Goal: Information Seeking & Learning: Learn about a topic

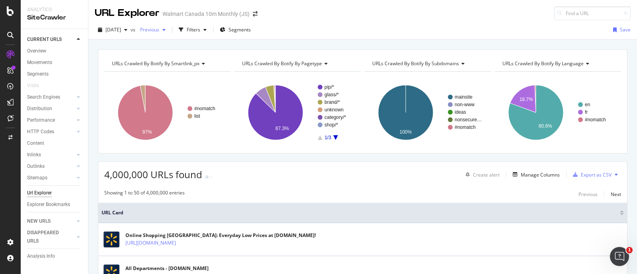
click at [169, 29] on div "button" at bounding box center [164, 29] width 10 height 5
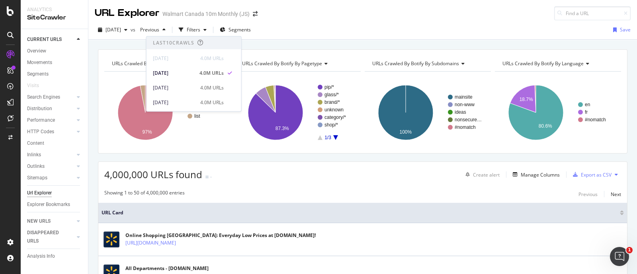
click at [307, 36] on div "2025 Aug. 8th vs Previous Filters Segments Save" at bounding box center [362, 31] width 549 height 16
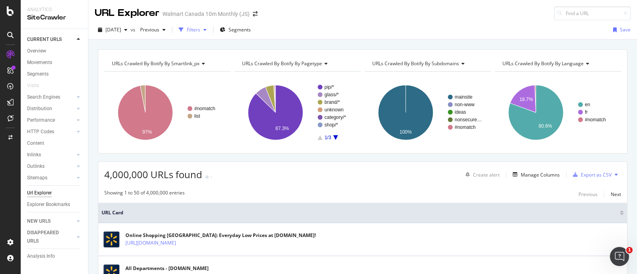
click at [200, 27] on div "Filters" at bounding box center [194, 29] width 14 height 7
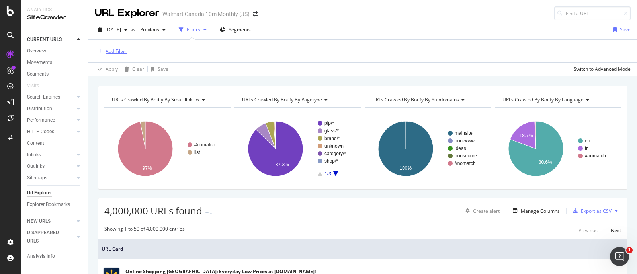
click at [112, 53] on div "Add Filter" at bounding box center [116, 51] width 21 height 7
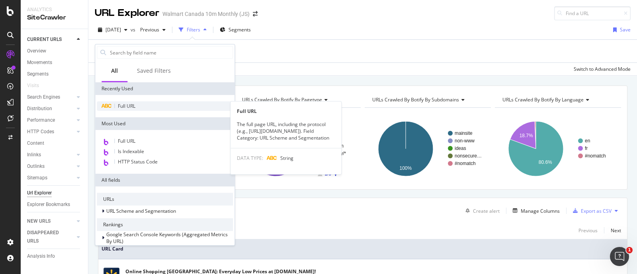
click at [115, 106] on div "Full URL" at bounding box center [165, 107] width 136 height 10
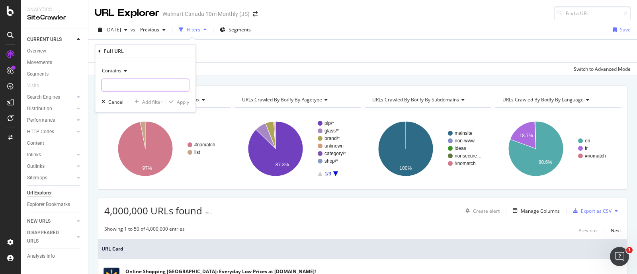
click at [137, 86] on input "text" at bounding box center [145, 85] width 87 height 13
paste input "/21017"
type input "/21017"
click at [184, 102] on div "Apply" at bounding box center [183, 101] width 12 height 7
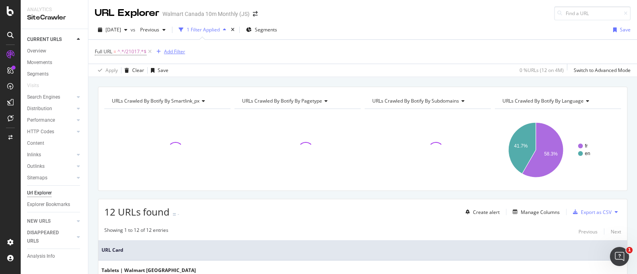
click at [175, 49] on div "Add Filter" at bounding box center [174, 51] width 21 height 7
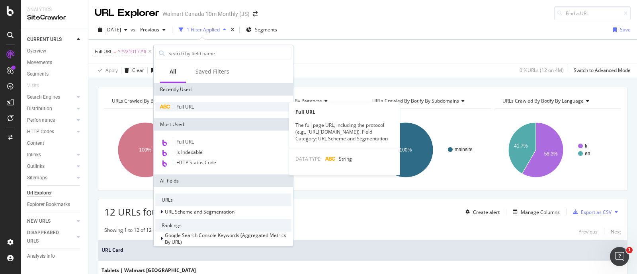
click at [178, 102] on div "Full URL" at bounding box center [223, 107] width 136 height 10
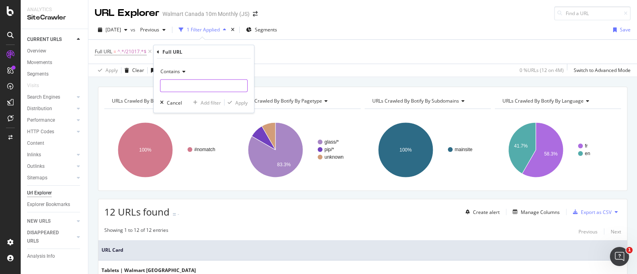
click at [184, 82] on input "text" at bounding box center [203, 86] width 87 height 13
click at [180, 69] on icon at bounding box center [183, 71] width 6 height 5
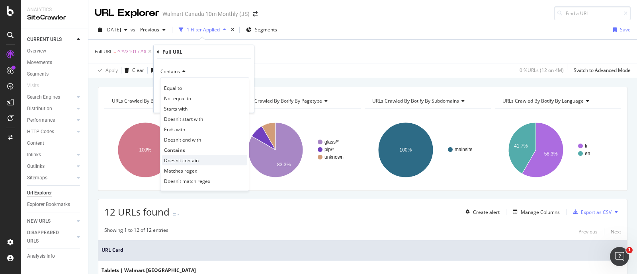
click at [179, 157] on span "Doesn't contain" at bounding box center [181, 160] width 35 height 7
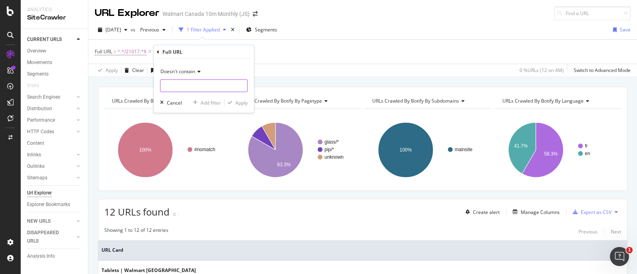
click at [190, 87] on input "text" at bounding box center [203, 86] width 87 height 13
type input "?"
click at [237, 101] on div "Apply" at bounding box center [241, 102] width 12 height 7
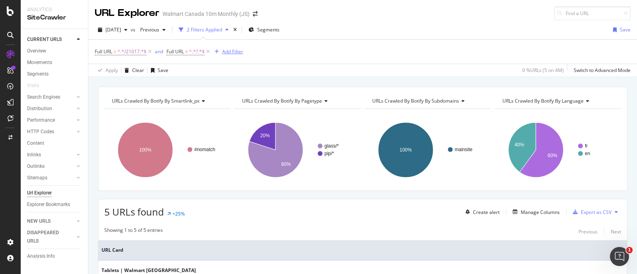
click at [239, 51] on div "Add Filter" at bounding box center [232, 51] width 21 height 7
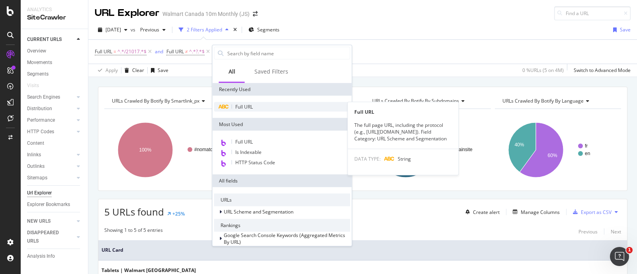
click at [247, 105] on span "Full URL" at bounding box center [244, 107] width 18 height 7
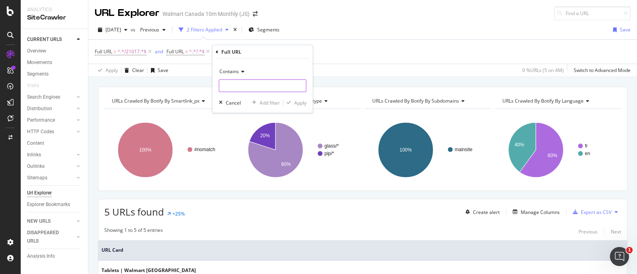
click at [237, 83] on input "text" at bounding box center [262, 86] width 87 height 13
type input "/cp/"
click at [297, 99] on button "Apply" at bounding box center [294, 103] width 23 height 8
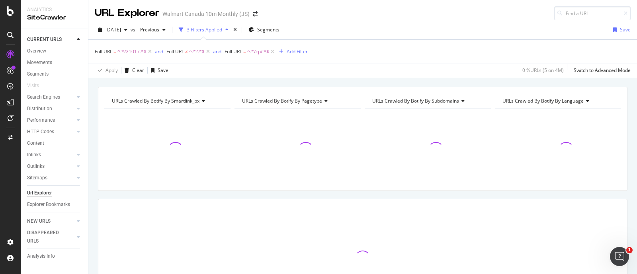
click at [297, 99] on span "URLs Crawled By Botify By pagetype" at bounding box center [282, 101] width 80 height 7
click at [317, 70] on div "Apply Clear Save 0 % URLs ( 5 on 4M ) Switch to Advanced Mode" at bounding box center [362, 70] width 549 height 13
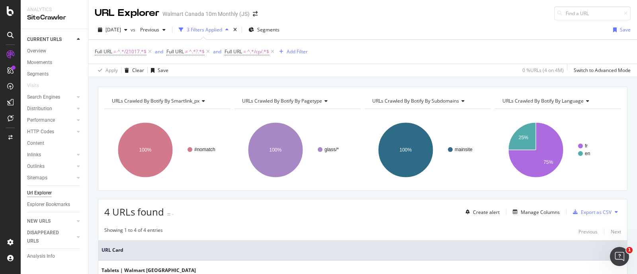
click at [295, 78] on div "URLs Crawled By Botify By smartlink_px Chart (by Value) Table Expand Export as …" at bounding box center [362, 86] width 549 height 19
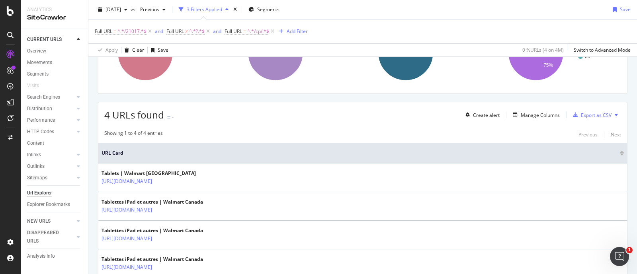
scroll to position [146, 0]
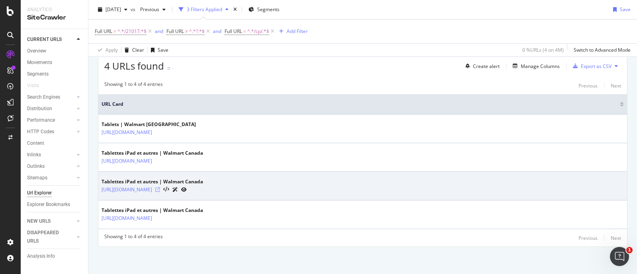
click at [160, 188] on icon at bounding box center [157, 190] width 5 height 5
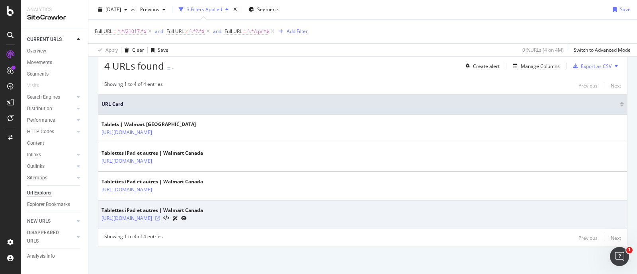
click at [160, 218] on icon at bounding box center [157, 218] width 5 height 5
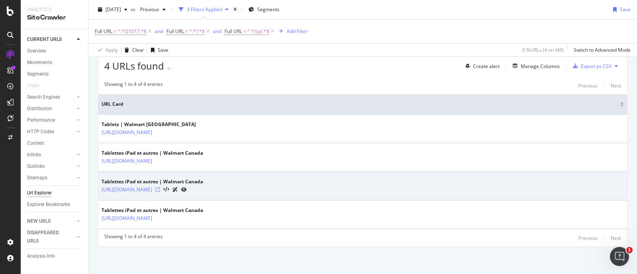
click at [160, 190] on icon at bounding box center [157, 190] width 5 height 5
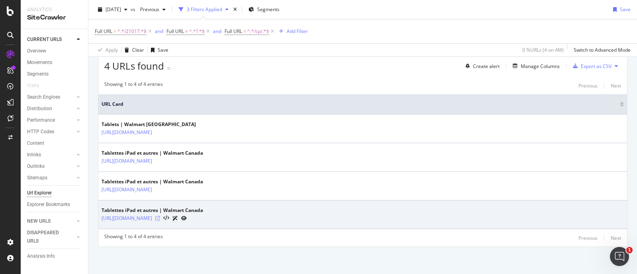
click at [160, 219] on icon at bounding box center [157, 218] width 5 height 5
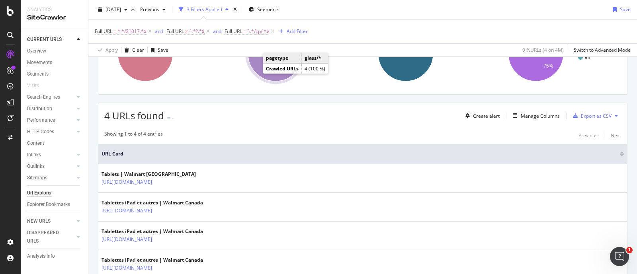
scroll to position [47, 0]
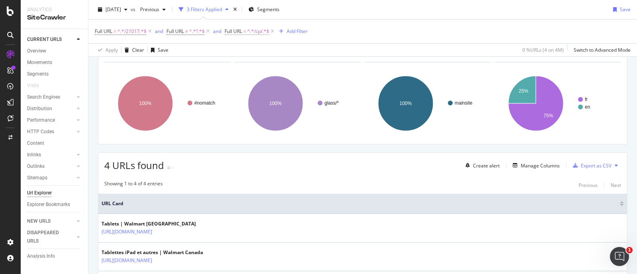
click at [252, 32] on span "^.*/cp/.*$" at bounding box center [258, 31] width 22 height 11
click at [257, 66] on input "/cp/" at bounding box center [270, 64] width 75 height 13
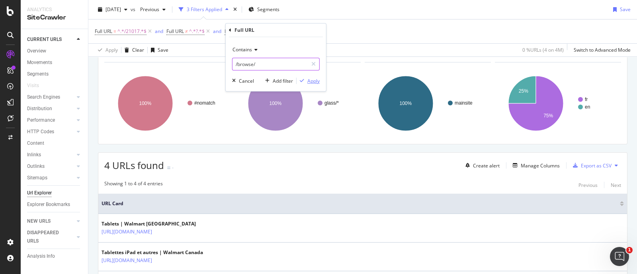
type input "/browse/"
click at [311, 80] on div "Apply" at bounding box center [313, 81] width 12 height 7
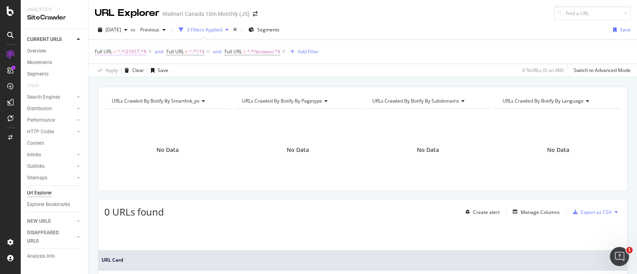
click at [125, 53] on span "^.*/21017.*$" at bounding box center [131, 51] width 29 height 11
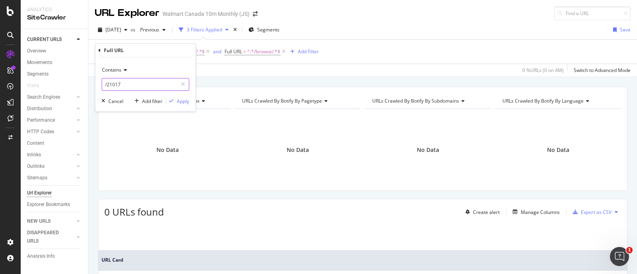
paste input "https://www.walmart.ca/en/browse/electronics/ipad-tablets/10003_"
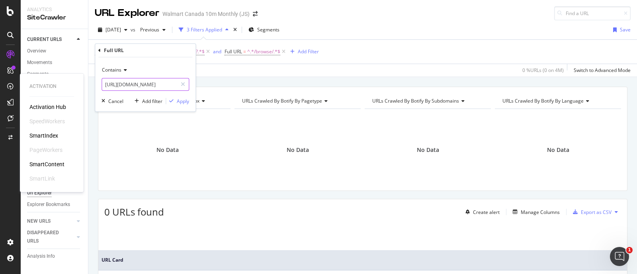
drag, startPoint x: 143, startPoint y: 84, endPoint x: 2, endPoint y: 89, distance: 140.6
click at [4, 90] on body "Activation Activation Hub SpeedWorkers SmartIndex PageWorkers SmartContent Smar…" at bounding box center [318, 137] width 637 height 274
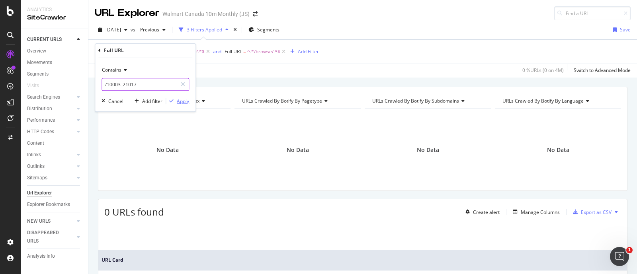
type input "/10003_21017"
click at [179, 101] on div "Apply" at bounding box center [183, 101] width 12 height 7
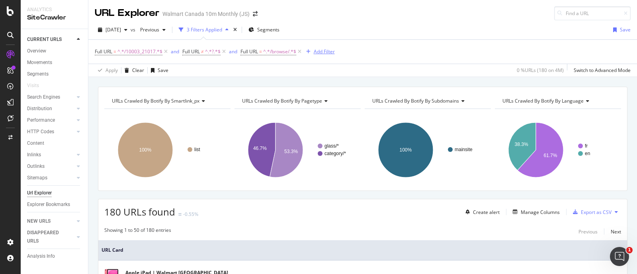
click at [322, 52] on div "Add Filter" at bounding box center [324, 51] width 21 height 7
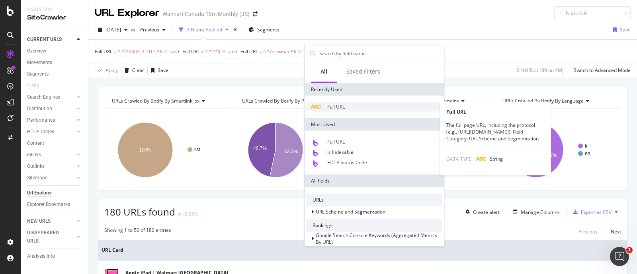
click at [340, 106] on span "Full URL" at bounding box center [336, 107] width 18 height 7
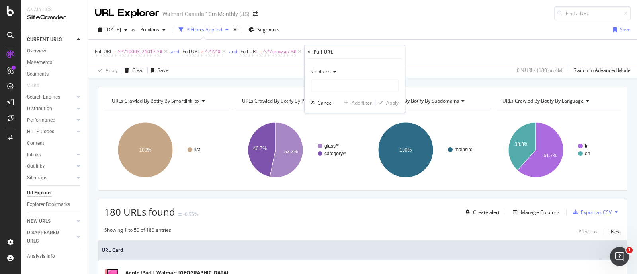
click at [325, 74] on div "Contains" at bounding box center [355, 71] width 88 height 13
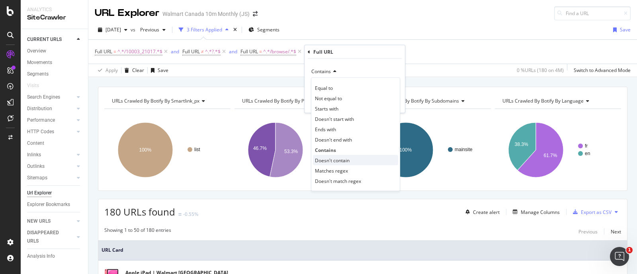
click at [337, 162] on span "Doesn't contain" at bounding box center [332, 160] width 35 height 7
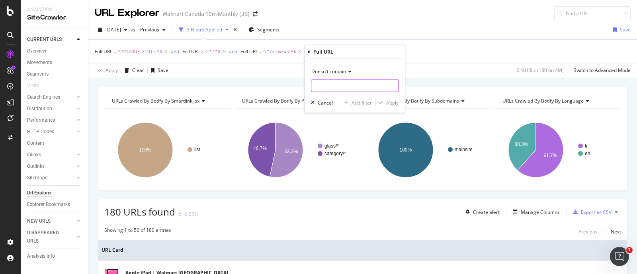
click at [324, 87] on input "text" at bounding box center [354, 86] width 87 height 13
type input "/fr/"
click at [383, 102] on div "button" at bounding box center [380, 102] width 11 height 5
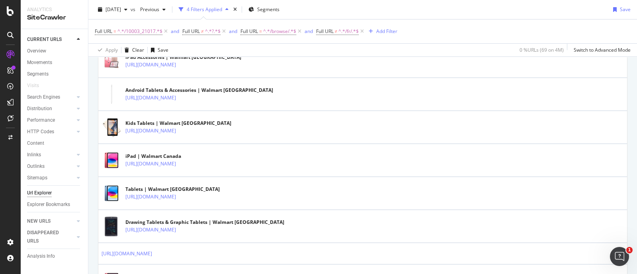
scroll to position [498, 0]
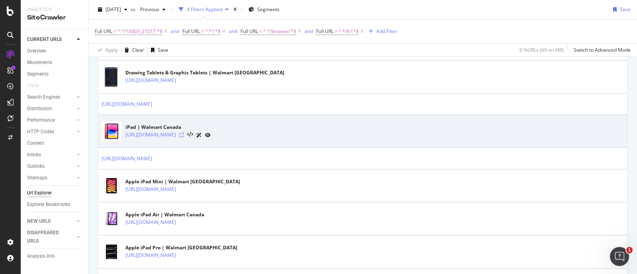
click at [184, 133] on icon at bounding box center [181, 135] width 5 height 5
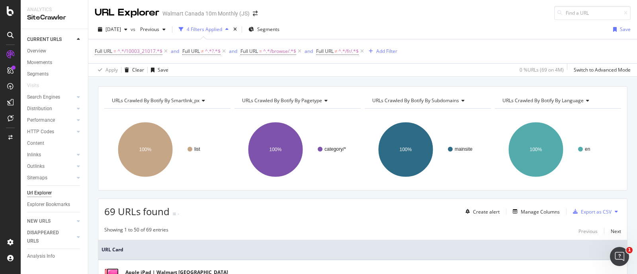
scroll to position [0, 0]
click at [385, 50] on div "Add Filter" at bounding box center [386, 51] width 21 height 7
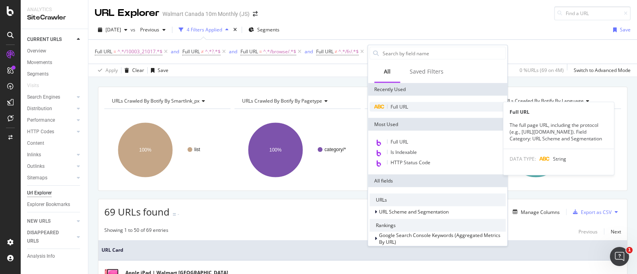
click at [399, 109] on span "Full URL" at bounding box center [400, 107] width 18 height 7
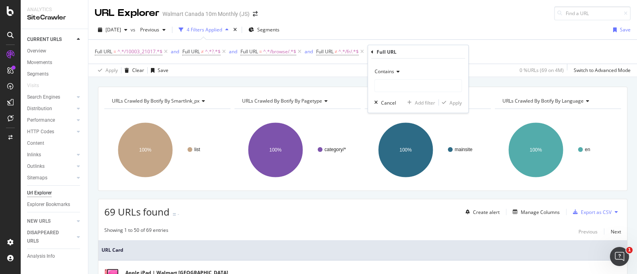
click at [395, 70] on icon at bounding box center [397, 71] width 6 height 5
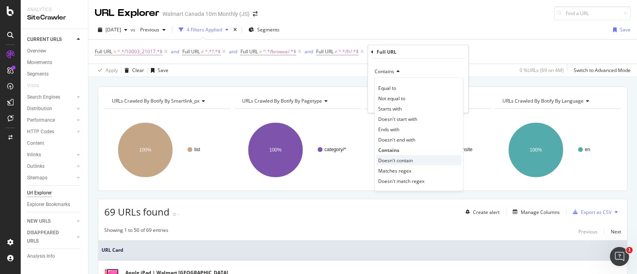
click at [400, 158] on span "Doesn't contain" at bounding box center [395, 160] width 35 height 7
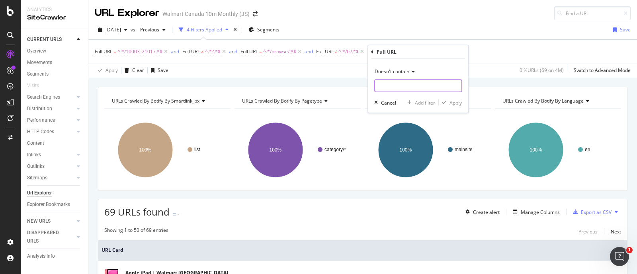
click at [389, 86] on input "text" at bounding box center [418, 86] width 87 height 13
type input "/en/"
click at [452, 104] on div "Apply" at bounding box center [455, 102] width 12 height 7
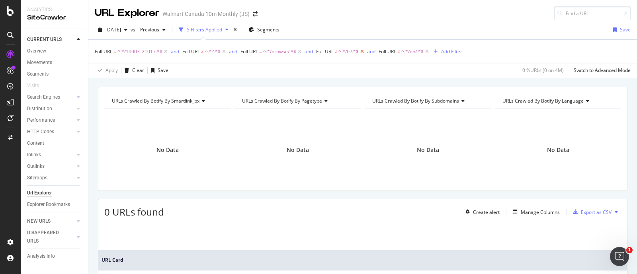
click at [363, 51] on icon at bounding box center [362, 52] width 7 height 8
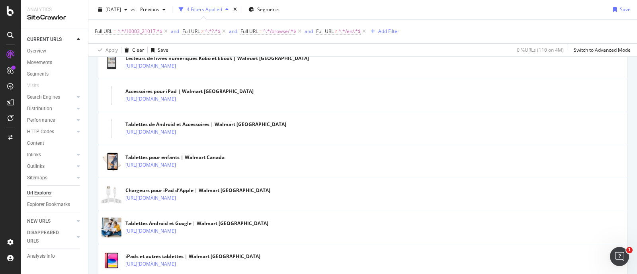
scroll to position [597, 0]
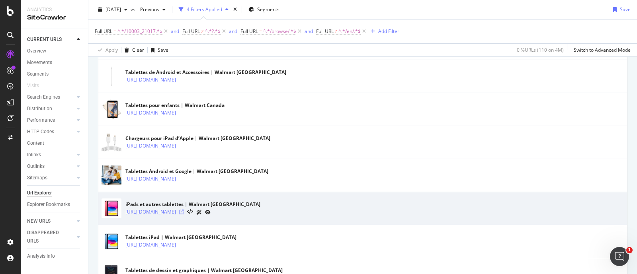
click at [184, 210] on icon at bounding box center [181, 212] width 5 height 5
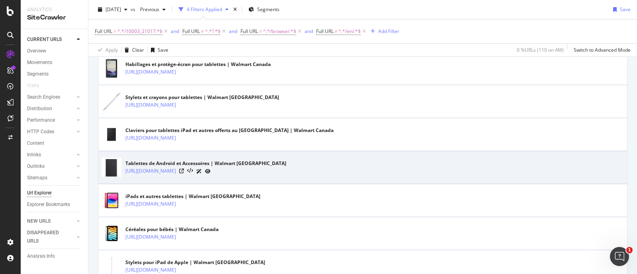
scroll to position [1095, 0]
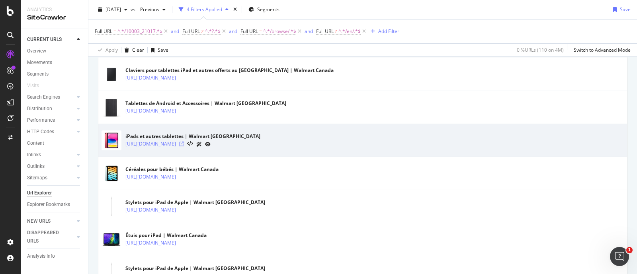
click at [184, 142] on icon at bounding box center [181, 144] width 5 height 5
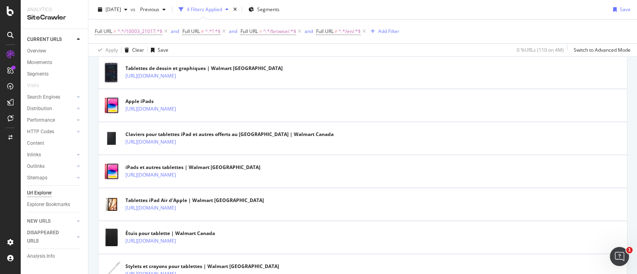
scroll to position [1443, 0]
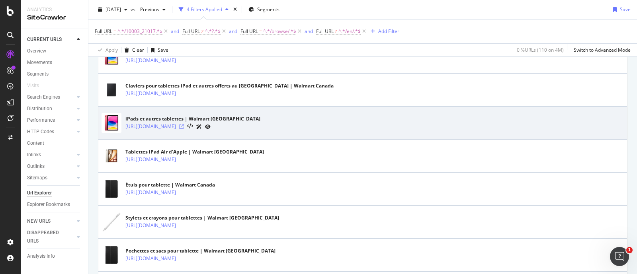
click at [184, 124] on icon at bounding box center [181, 126] width 5 height 5
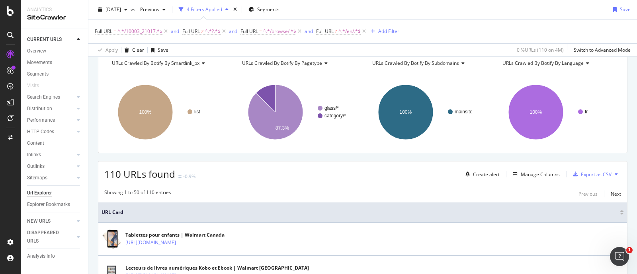
scroll to position [0, 0]
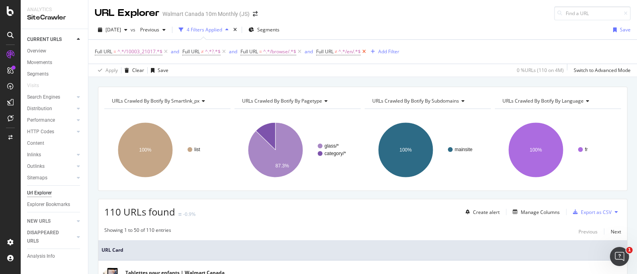
click at [366, 52] on icon at bounding box center [364, 52] width 7 height 8
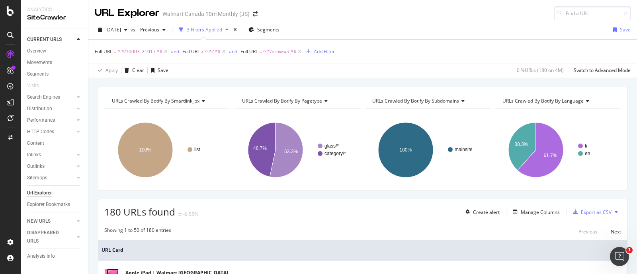
click at [151, 47] on span "^.*/10003_21017.*$" at bounding box center [139, 51] width 45 height 11
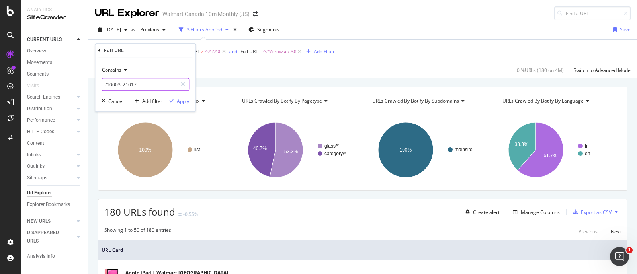
click at [184, 82] on icon at bounding box center [183, 85] width 4 height 6
click at [164, 84] on input "text" at bounding box center [145, 84] width 87 height 13
paste input "/10003_21017_6000202309335"
type input "/10003_21017_6000202309335"
click at [178, 100] on div "Apply" at bounding box center [183, 101] width 12 height 7
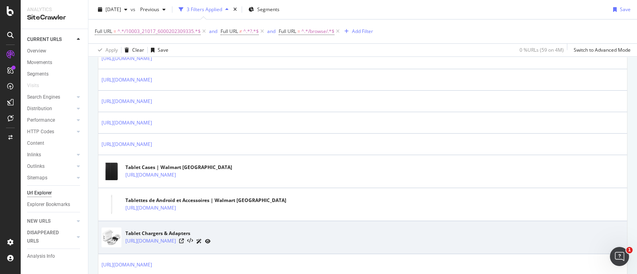
scroll to position [498, 0]
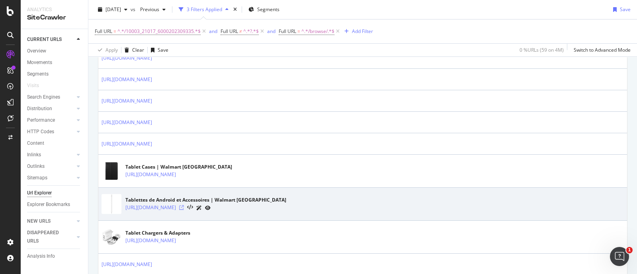
click at [184, 205] on icon at bounding box center [181, 207] width 5 height 5
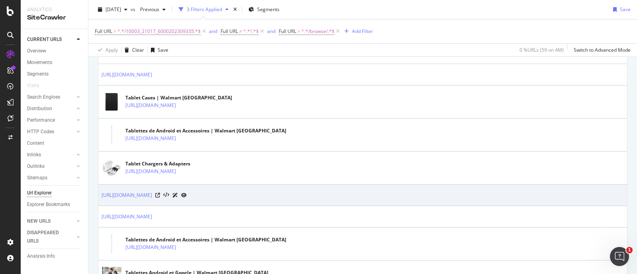
scroll to position [597, 0]
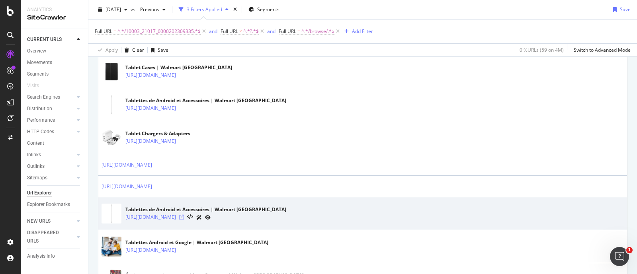
click at [184, 215] on icon at bounding box center [181, 217] width 5 height 5
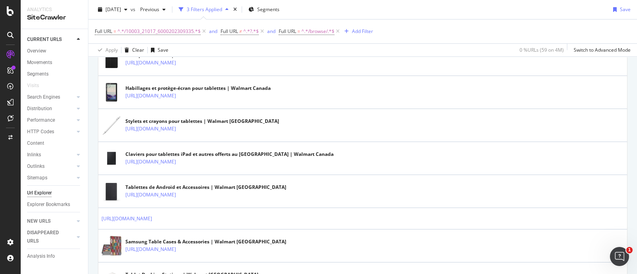
scroll to position [995, 0]
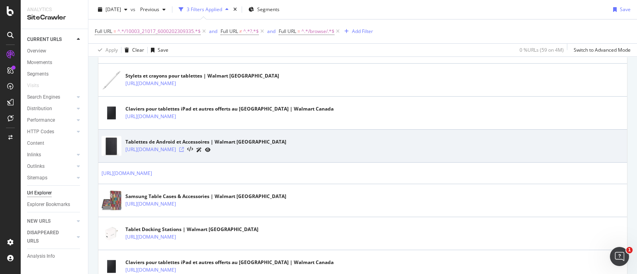
click at [184, 147] on icon at bounding box center [181, 149] width 5 height 5
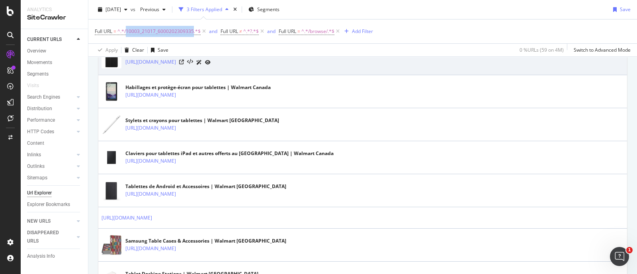
scroll to position [922, 0]
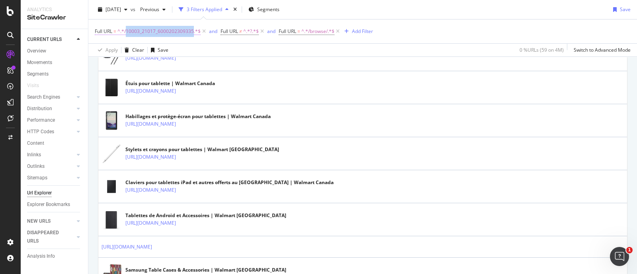
click at [175, 30] on span "^.*/10003_21017_6000202309335.*$" at bounding box center [158, 31] width 83 height 11
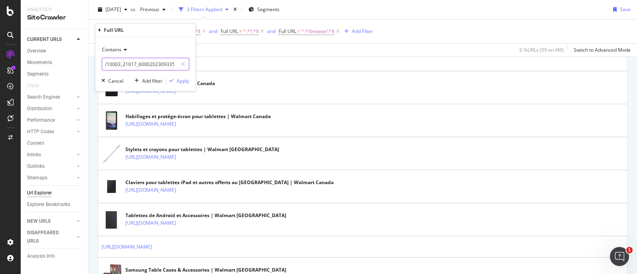
click at [160, 64] on input "/10003_21017_6000202309335" at bounding box center [139, 64] width 75 height 13
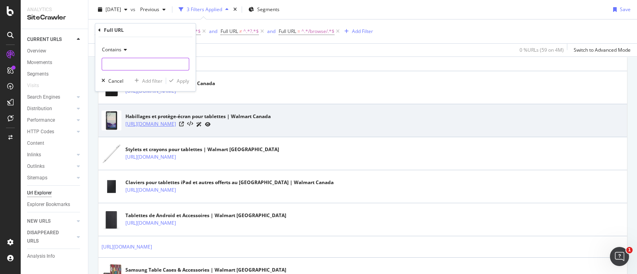
paste input "/10003_21017_6000202309335"
type input "/10003_21017_6000202309335"
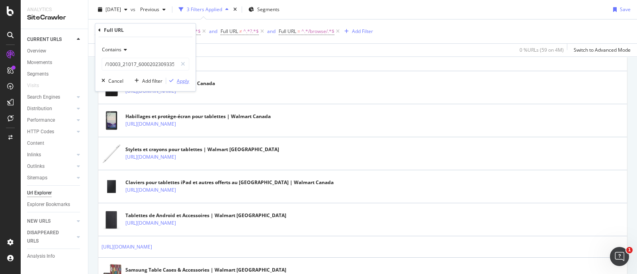
click at [181, 82] on div "Apply" at bounding box center [183, 81] width 12 height 7
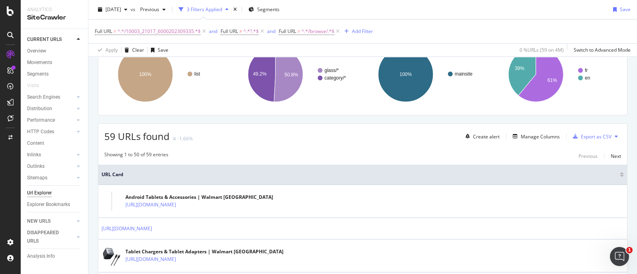
scroll to position [0, 0]
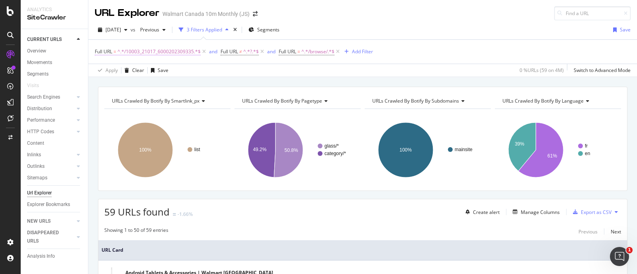
click at [174, 53] on span "^.*/10003_21017_6000202309335.*$" at bounding box center [158, 51] width 83 height 11
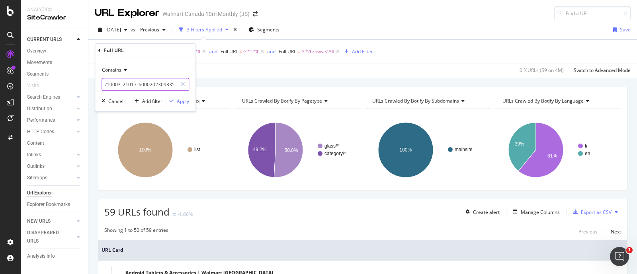
click at [168, 83] on input "/10003_21017_6000202309335" at bounding box center [139, 84] width 75 height 13
paste input "/10003_21017_6000202309335"
type input "/10003_21017_6000202309335"
click at [182, 99] on div "Apply" at bounding box center [183, 101] width 12 height 7
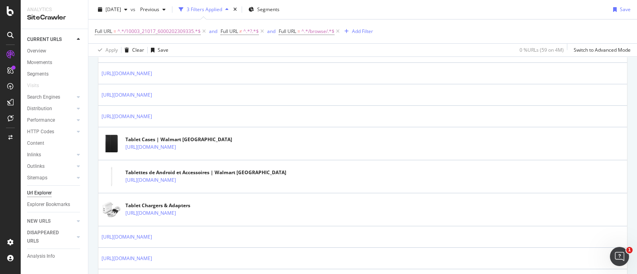
scroll to position [547, 0]
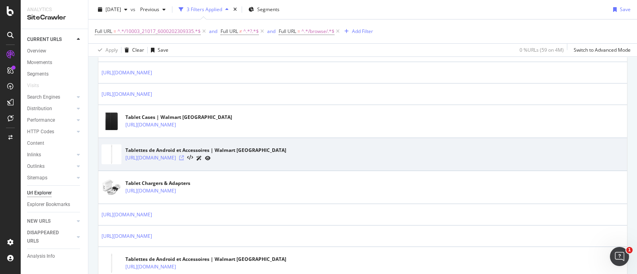
click at [184, 156] on icon at bounding box center [181, 158] width 5 height 5
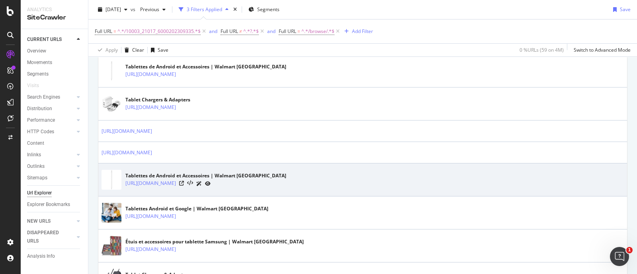
scroll to position [647, 0]
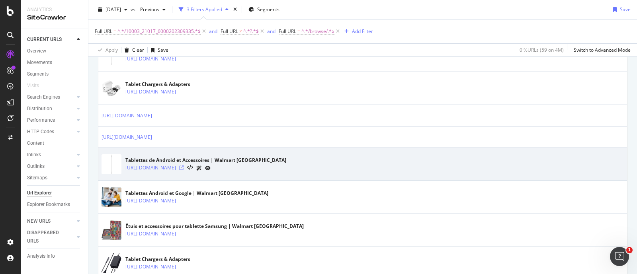
click at [184, 166] on icon at bounding box center [181, 168] width 5 height 5
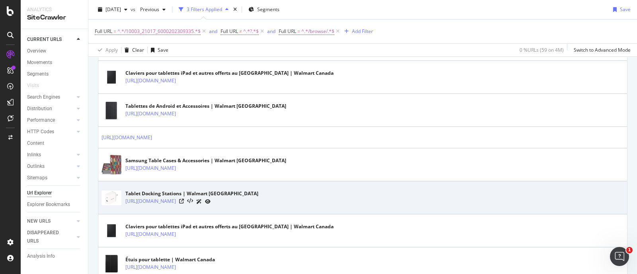
scroll to position [1045, 0]
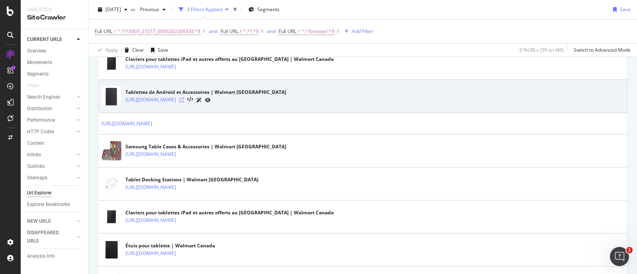
click at [184, 98] on icon at bounding box center [181, 100] width 5 height 5
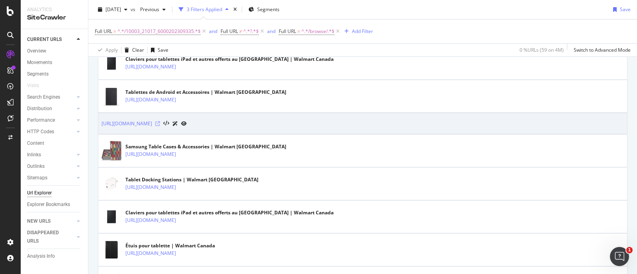
click at [160, 121] on icon at bounding box center [157, 123] width 5 height 5
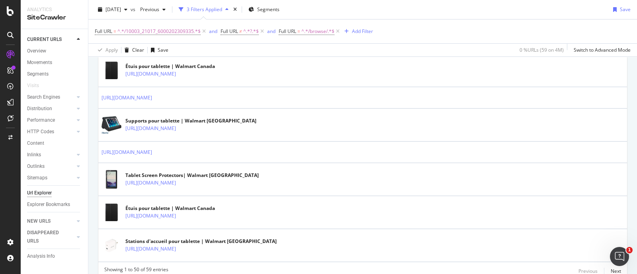
scroll to position [1369, 0]
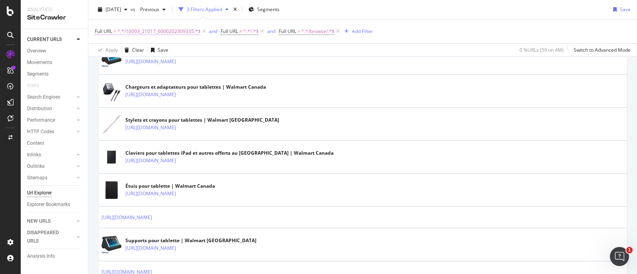
click at [170, 29] on span "^.*/10003_21017_6000202309335.*$" at bounding box center [158, 31] width 83 height 11
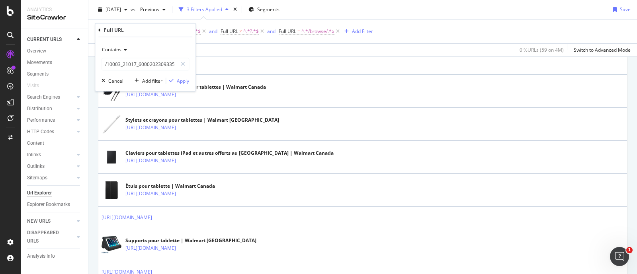
click at [442, 21] on div "Full URL = ^.*/10003_21017_6000202309335.*$ and Full URL ≠ ^.*?.*$ and Full URL…" at bounding box center [363, 32] width 536 height 24
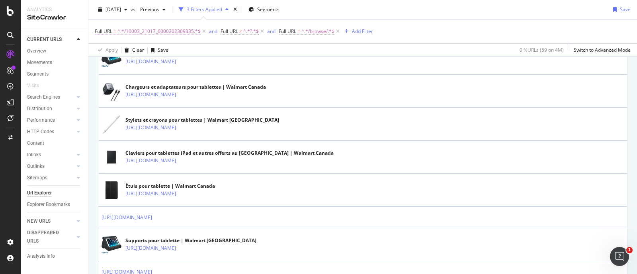
click at [187, 31] on span "^.*/10003_21017_6000202309335.*$" at bounding box center [158, 31] width 83 height 11
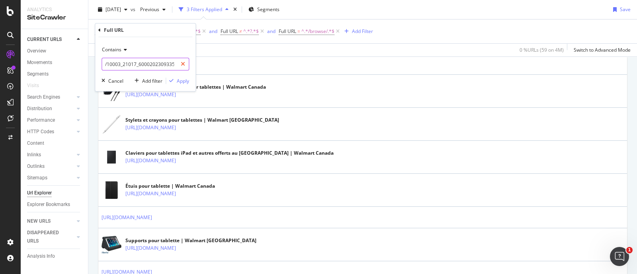
click at [182, 65] on icon at bounding box center [183, 64] width 4 height 6
click at [171, 65] on input "text" at bounding box center [145, 64] width 87 height 13
paste input "/10003_21017_6000188524333"
type input "/10003_21017_6000188524333"
click at [179, 79] on div "Apply" at bounding box center [183, 81] width 12 height 7
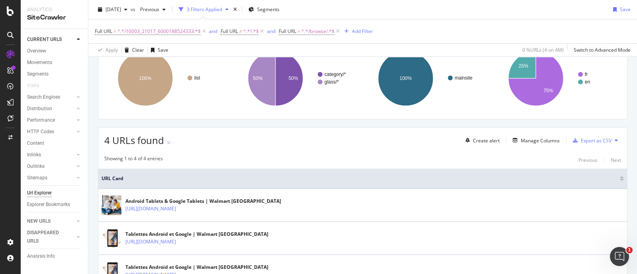
scroll to position [164, 0]
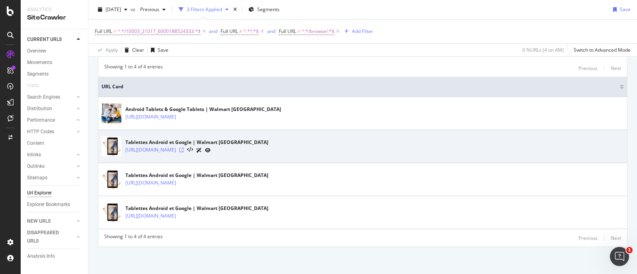
click at [184, 150] on icon at bounding box center [181, 150] width 5 height 5
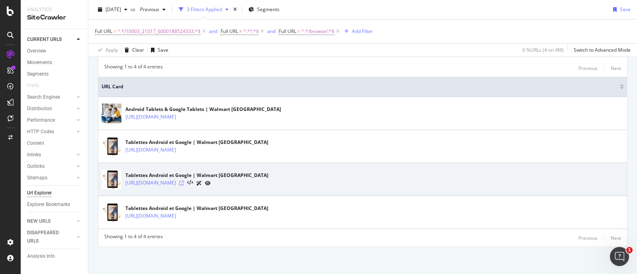
click at [184, 182] on icon at bounding box center [181, 183] width 5 height 5
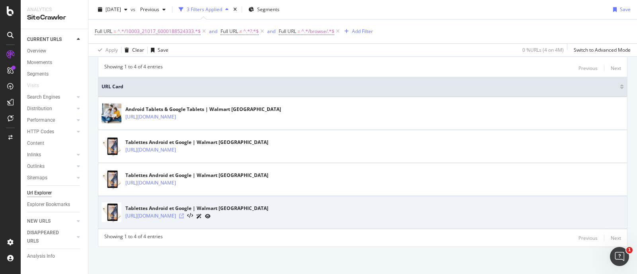
click at [184, 215] on icon at bounding box center [181, 216] width 5 height 5
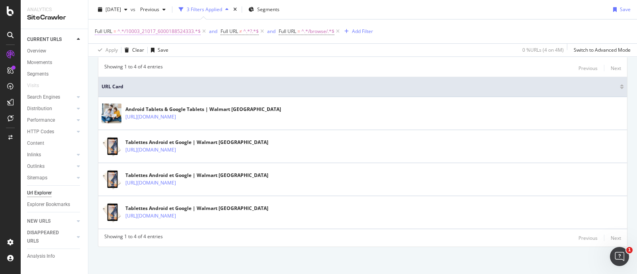
click at [191, 31] on span "^.*/10003_21017_6000188524333.*$" at bounding box center [158, 31] width 83 height 11
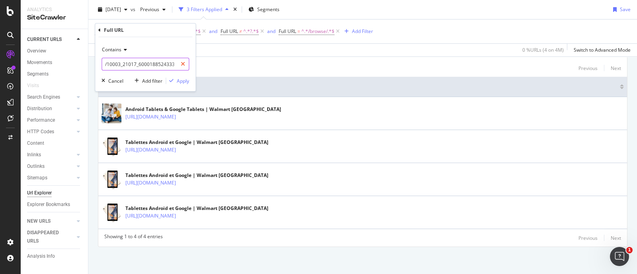
click at [184, 66] on icon at bounding box center [183, 64] width 4 height 6
click at [160, 63] on input "text" at bounding box center [145, 64] width 87 height 13
paste input "/10003_21017_6000202309293"
type input "/10003_21017_6000202309293"
click at [180, 83] on div "Apply" at bounding box center [183, 81] width 12 height 7
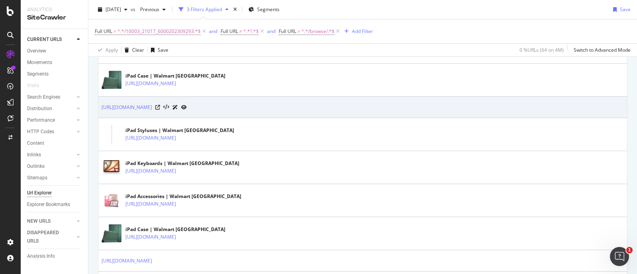
scroll to position [313, 0]
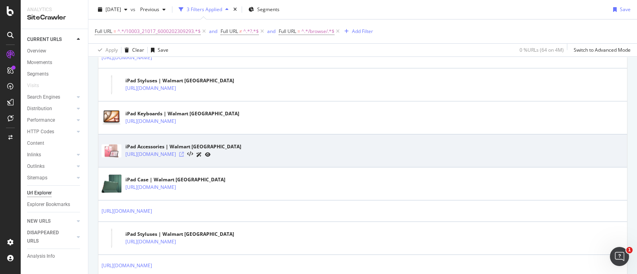
click at [184, 153] on icon at bounding box center [181, 154] width 5 height 5
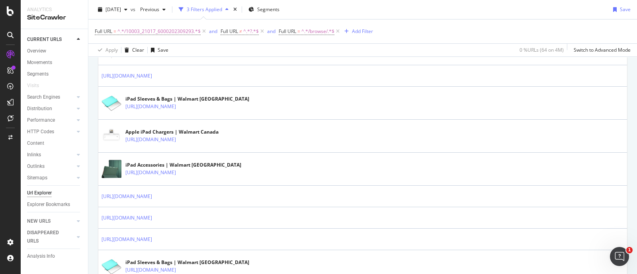
scroll to position [512, 0]
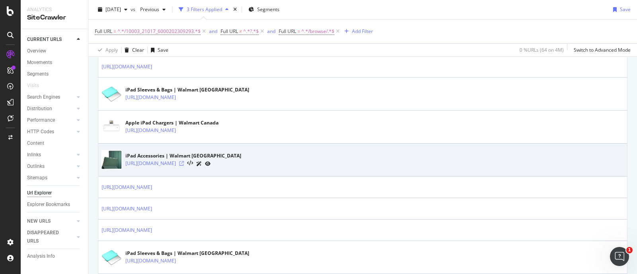
click at [184, 161] on icon at bounding box center [181, 163] width 5 height 5
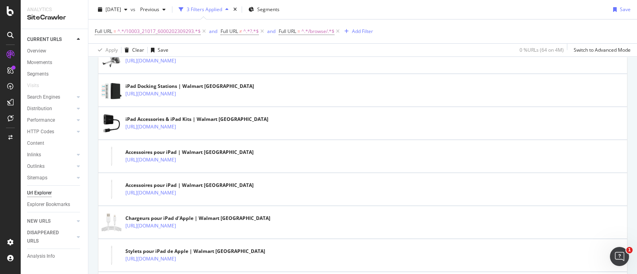
scroll to position [761, 0]
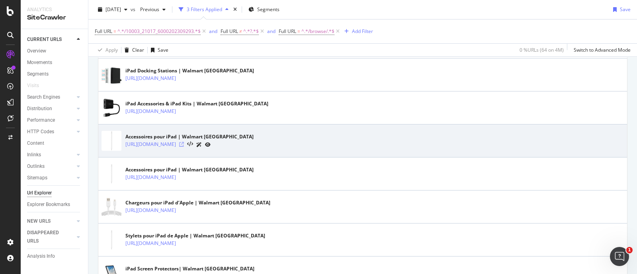
click at [184, 143] on icon at bounding box center [181, 144] width 5 height 5
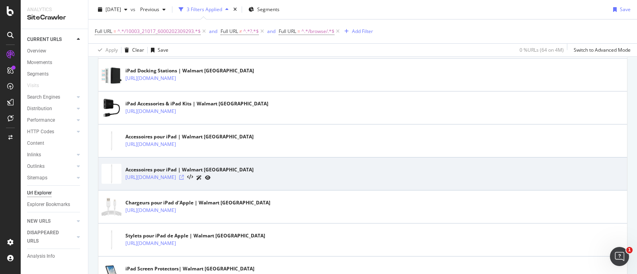
click at [184, 175] on icon at bounding box center [181, 177] width 5 height 5
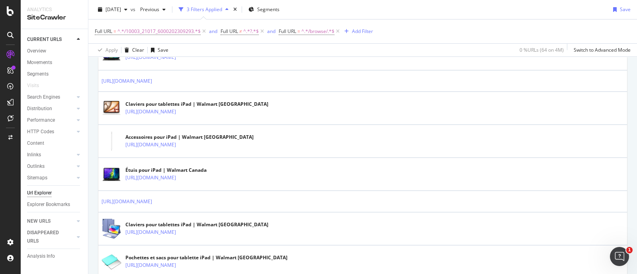
scroll to position [1258, 0]
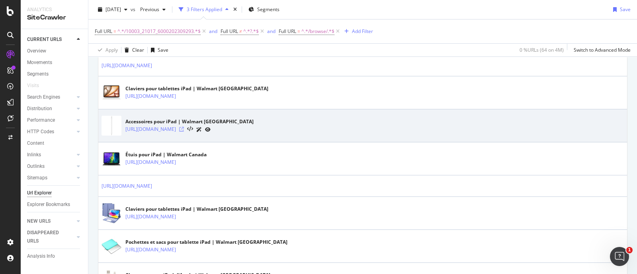
click at [184, 127] on icon at bounding box center [181, 129] width 5 height 5
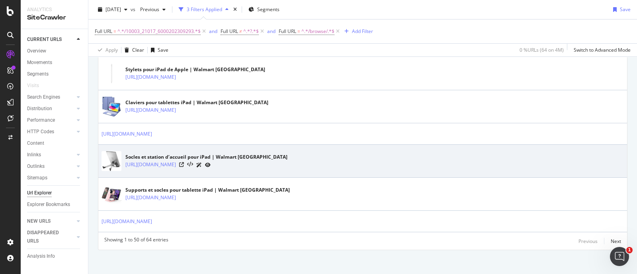
scroll to position [1381, 0]
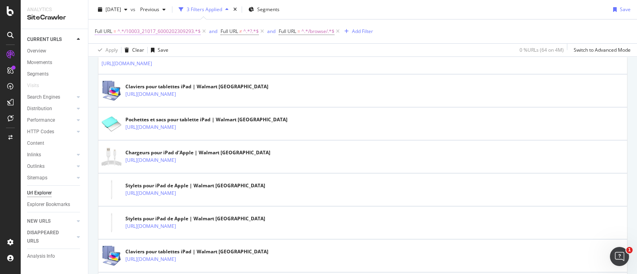
click at [183, 33] on span "^.*/10003_21017_6000202309293.*$" at bounding box center [158, 31] width 83 height 11
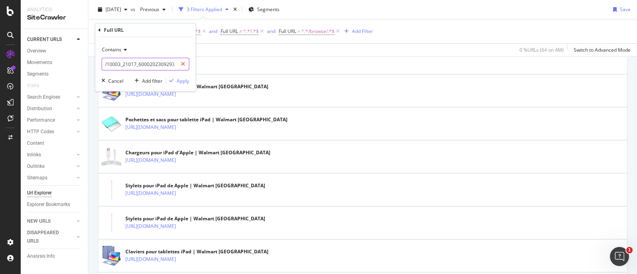
click at [183, 67] on div at bounding box center [183, 64] width 12 height 13
click at [164, 64] on input "text" at bounding box center [145, 64] width 87 height 13
paste input "/10003_21017_6000205432311"
type input "/10003_21017_6000205432311"
click at [180, 81] on div "Apply" at bounding box center [183, 81] width 12 height 7
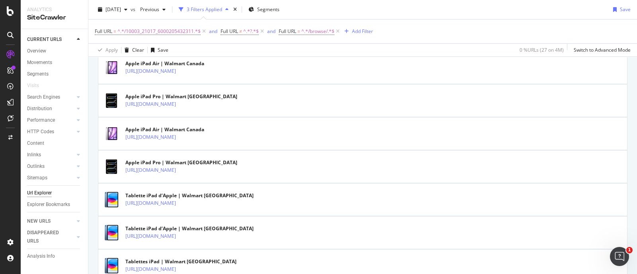
scroll to position [413, 0]
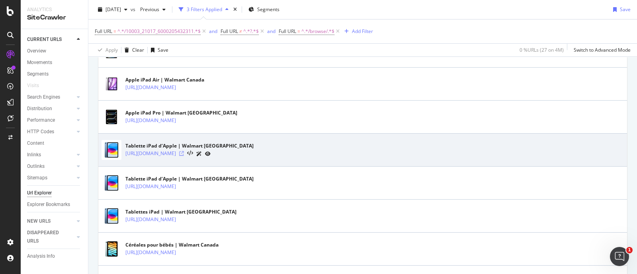
click at [184, 152] on icon at bounding box center [181, 153] width 5 height 5
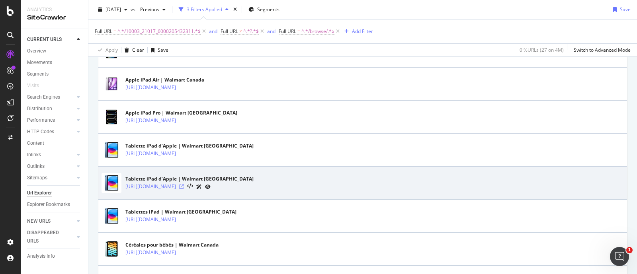
click at [184, 185] on icon at bounding box center [181, 186] width 5 height 5
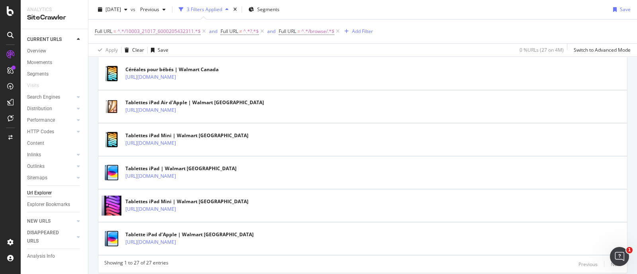
scroll to position [911, 0]
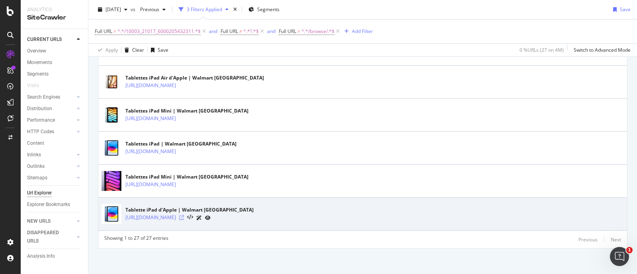
click at [184, 215] on icon at bounding box center [181, 217] width 5 height 5
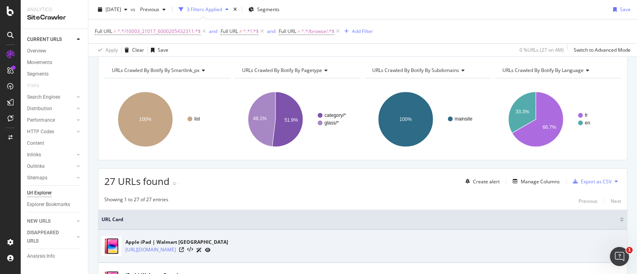
scroll to position [15, 0]
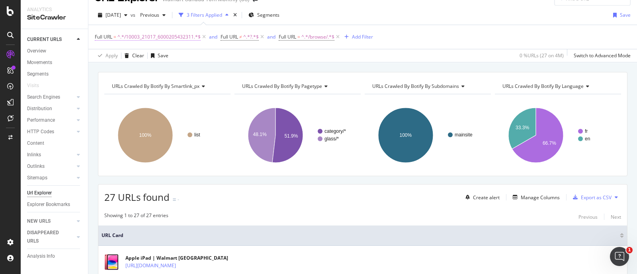
click at [183, 39] on span "^.*/10003_21017_6000205432311.*$" at bounding box center [158, 36] width 83 height 11
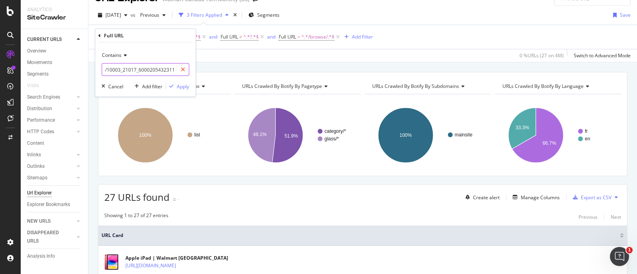
click at [182, 70] on icon at bounding box center [183, 70] width 4 height 6
click at [162, 70] on input "text" at bounding box center [145, 69] width 87 height 13
paste input "/10003_21017_6000188524336"
type input "/10003_21017_6000188524336"
click at [180, 86] on div "Apply" at bounding box center [183, 86] width 12 height 7
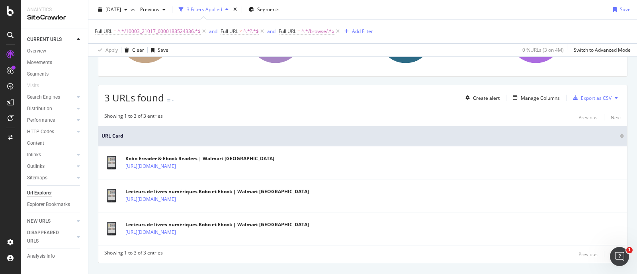
scroll to position [131, 0]
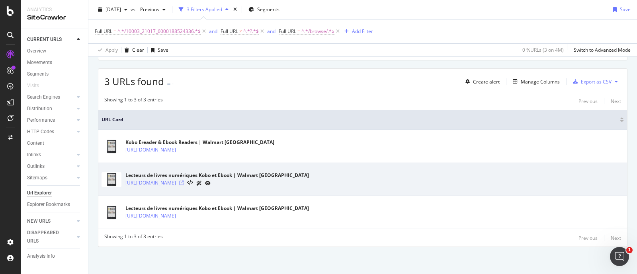
click at [184, 182] on icon at bounding box center [181, 183] width 5 height 5
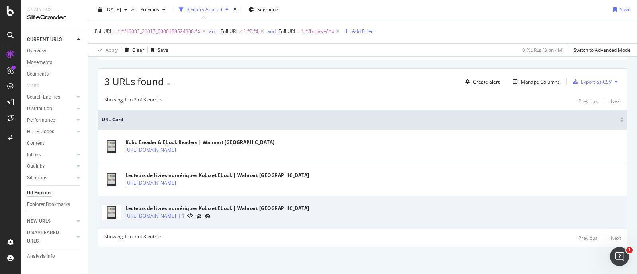
click at [184, 215] on icon at bounding box center [181, 216] width 5 height 5
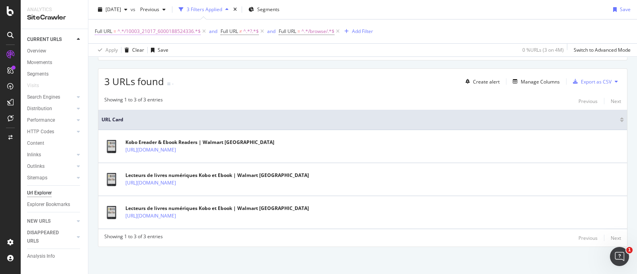
click at [183, 33] on span "^.*/10003_21017_6000188524336.*$" at bounding box center [158, 31] width 83 height 11
click at [154, 66] on input "/10003_21017_6000188524336" at bounding box center [139, 64] width 75 height 13
paste input "99041972"
type input "/10003_21017_6000199041972"
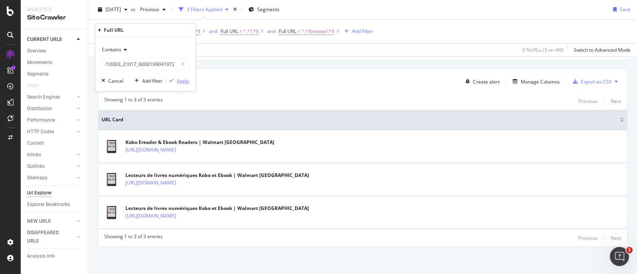
click at [176, 80] on div "button" at bounding box center [171, 80] width 11 height 5
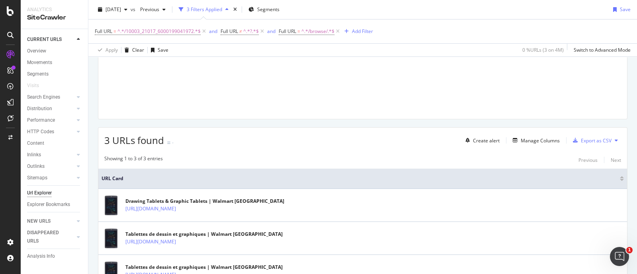
scroll to position [131, 0]
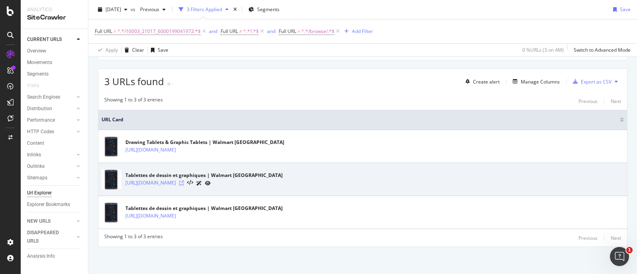
click at [184, 182] on icon at bounding box center [181, 183] width 5 height 5
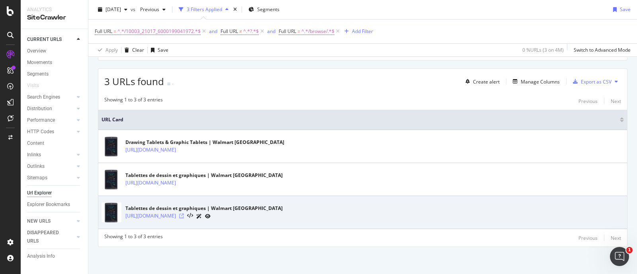
click at [184, 214] on icon at bounding box center [181, 216] width 5 height 5
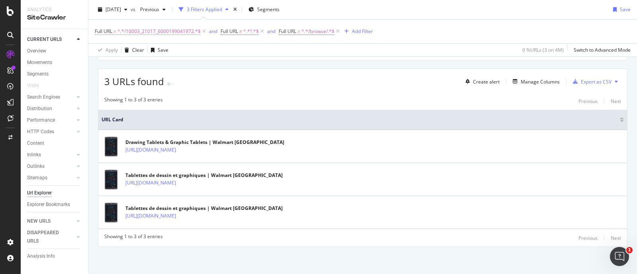
click at [185, 28] on span "^.*/10003_21017_6000199041972.*$" at bounding box center [158, 31] width 83 height 11
click at [185, 64] on icon at bounding box center [183, 64] width 4 height 6
click at [161, 66] on input "text" at bounding box center [145, 64] width 87 height 13
paste input "/10003_21017_6000199041972"
type input "/10003_21017_6000199041972"
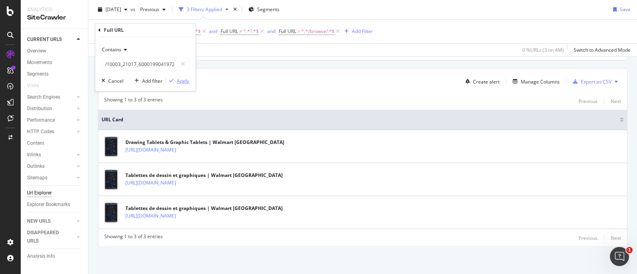
click at [178, 80] on div "Apply" at bounding box center [183, 81] width 12 height 7
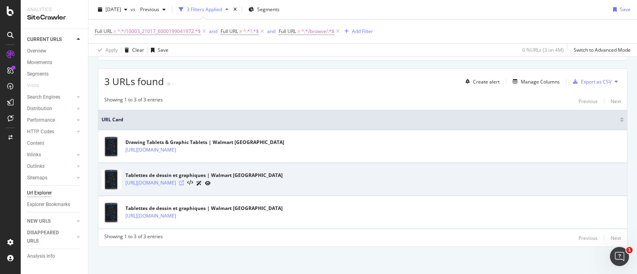
click at [184, 184] on icon at bounding box center [181, 183] width 5 height 5
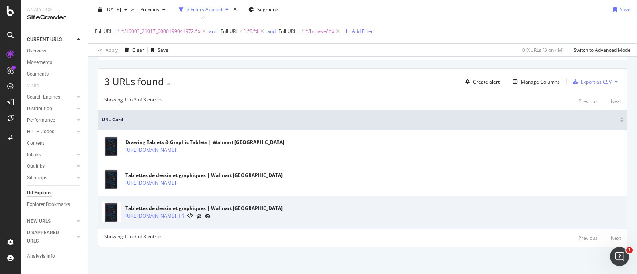
click at [184, 216] on icon at bounding box center [181, 216] width 5 height 5
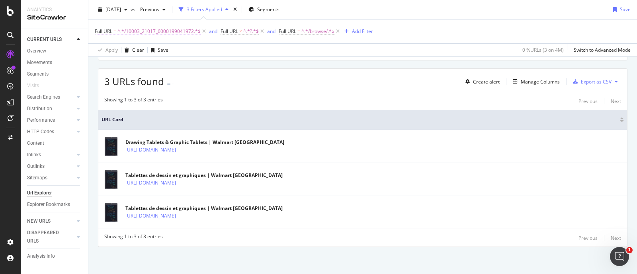
click at [178, 29] on span "^.*/10003_21017_6000199041972.*$" at bounding box center [158, 31] width 83 height 11
click at [184, 64] on icon at bounding box center [183, 64] width 4 height 6
click at [154, 64] on input "text" at bounding box center [145, 64] width 87 height 13
paste input "/10003_21017_6000202332681"
type input "/10003_21017_6000202332681"
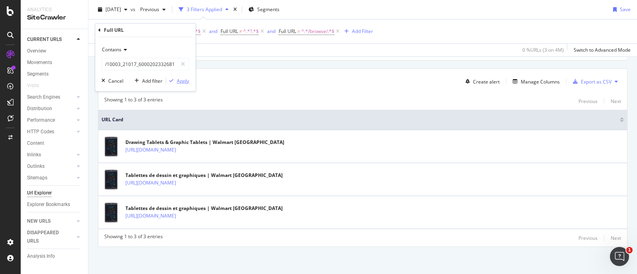
click at [186, 82] on div "Apply" at bounding box center [183, 81] width 12 height 7
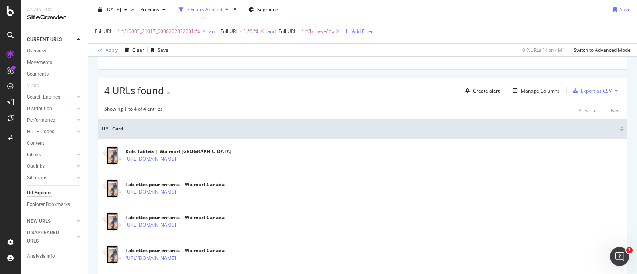
scroll to position [164, 0]
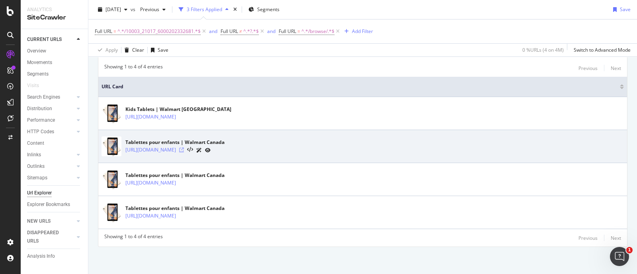
click at [184, 149] on icon at bounding box center [181, 150] width 5 height 5
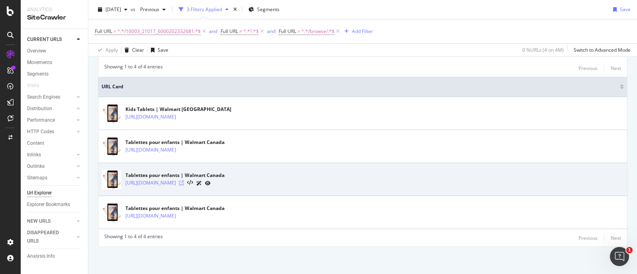
click at [184, 182] on icon at bounding box center [181, 183] width 5 height 5
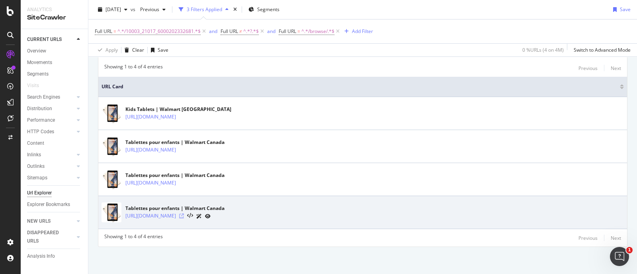
click at [184, 216] on icon at bounding box center [181, 216] width 5 height 5
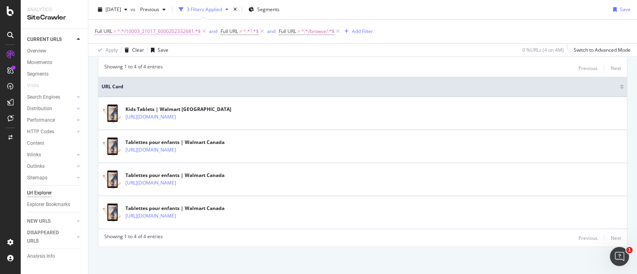
click at [188, 32] on span "^.*/10003_21017_6000202332681.*$" at bounding box center [158, 31] width 83 height 11
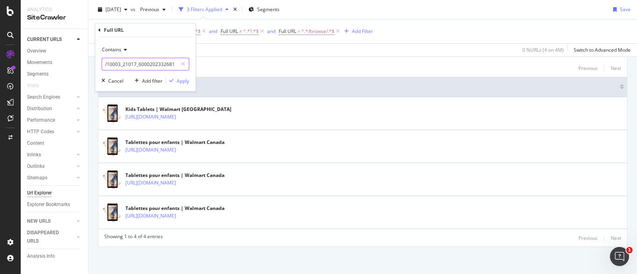
click at [155, 66] on input "/10003_21017_6000202332681" at bounding box center [139, 64] width 75 height 13
paste input "18852434"
type input "/10003_21017_6000188524341"
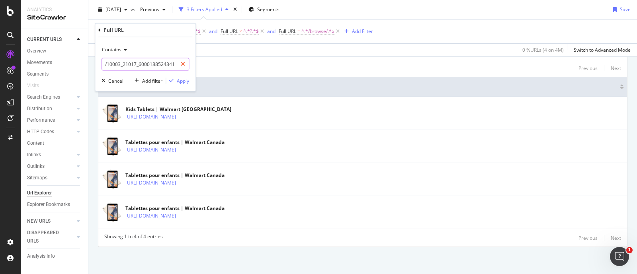
click at [184, 63] on icon at bounding box center [183, 64] width 4 height 6
click at [149, 65] on input "text" at bounding box center [145, 64] width 87 height 13
paste input "/10003_21017_6000188524341"
type input "/10003_21017_6000188524341"
click at [180, 80] on div "Apply" at bounding box center [183, 81] width 12 height 7
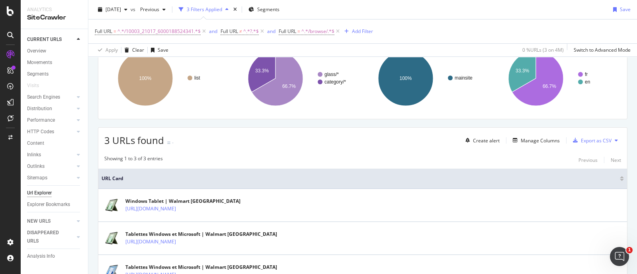
scroll to position [131, 0]
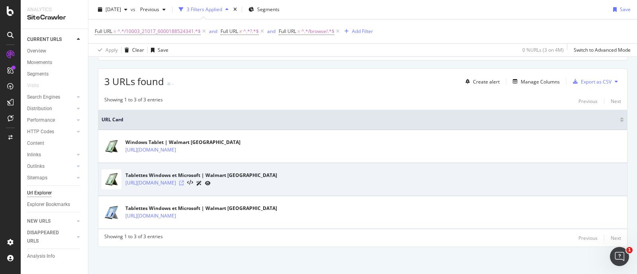
click at [184, 183] on icon at bounding box center [181, 183] width 5 height 5
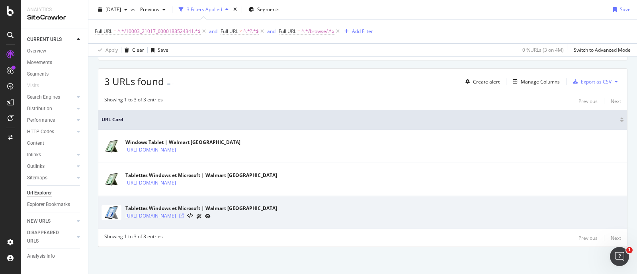
click at [184, 215] on icon at bounding box center [181, 216] width 5 height 5
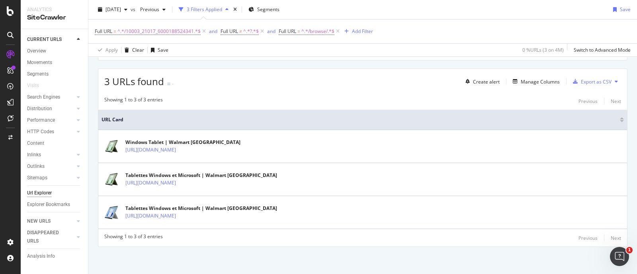
click at [278, 84] on div "3 URLs found - Create alert Manage Columns Export as CSV" at bounding box center [362, 79] width 529 height 20
click at [180, 29] on span "^.*/10003_21017_6000188524341.*$" at bounding box center [158, 31] width 83 height 11
click at [185, 63] on icon at bounding box center [183, 64] width 4 height 6
click at [167, 64] on input "text" at bounding box center [145, 64] width 87 height 13
paste input "/10003_21017_6000188524363"
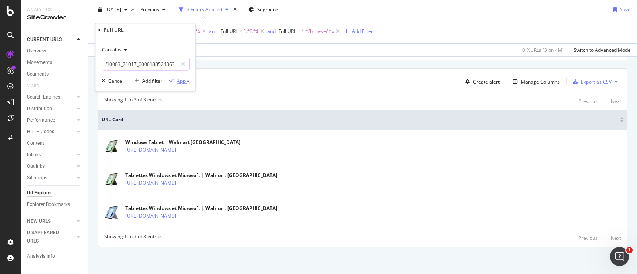
type input "/10003_21017_6000188524363"
click at [178, 80] on div "Apply" at bounding box center [183, 81] width 12 height 7
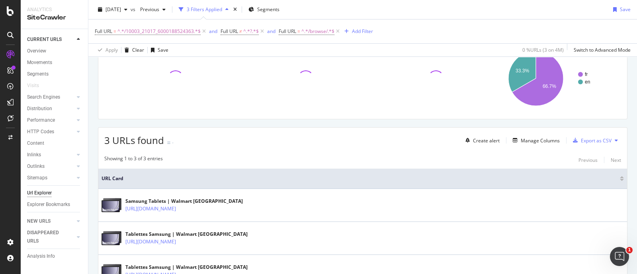
scroll to position [131, 0]
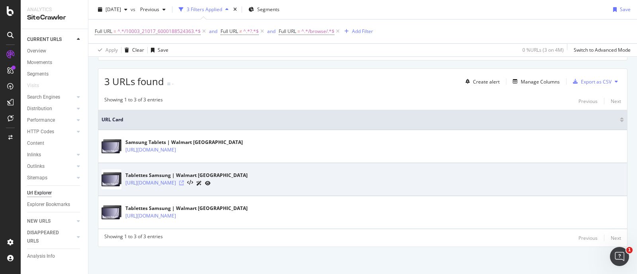
click at [184, 184] on icon at bounding box center [181, 183] width 5 height 5
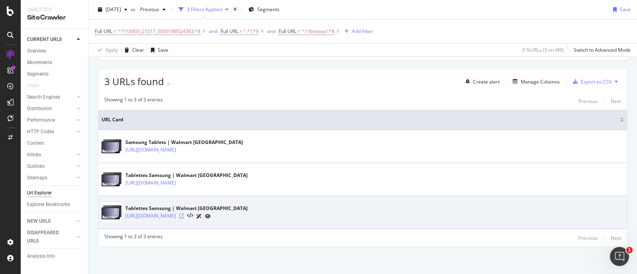
click at [184, 215] on icon at bounding box center [181, 216] width 5 height 5
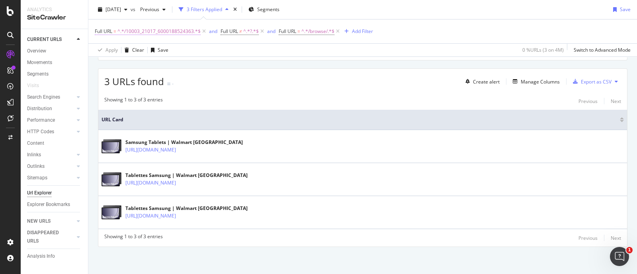
click at [155, 33] on span "^.*/10003_21017_6000188524363.*$" at bounding box center [158, 31] width 83 height 11
click at [183, 64] on icon at bounding box center [183, 64] width 4 height 6
click at [160, 65] on input "text" at bounding box center [145, 64] width 87 height 13
paste input "/10003_21017_6000199042262"
type input "/10003_21017_6000199042262"
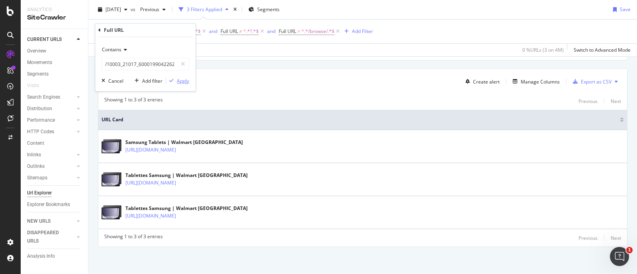
click at [179, 80] on div "Apply" at bounding box center [183, 81] width 12 height 7
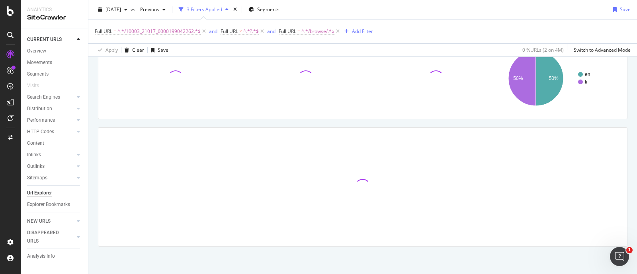
scroll to position [98, 0]
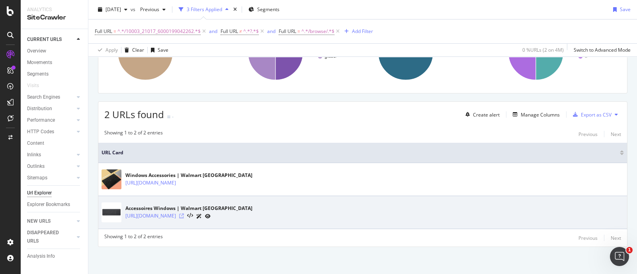
click at [184, 216] on icon at bounding box center [181, 216] width 5 height 5
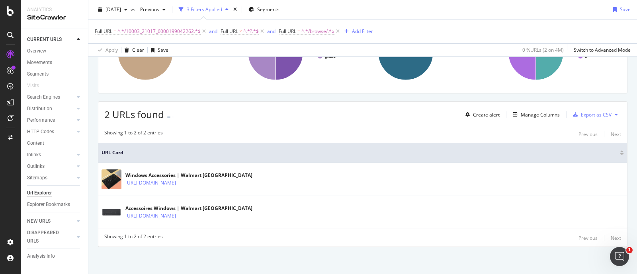
click at [461, 35] on div "Full URL = ^.*/10003_21017_6000199042262.*$ and Full URL ≠ ^.*?.*$ and Full URL…" at bounding box center [363, 32] width 536 height 24
click at [178, 30] on span "^.*/10003_21017_6000199042262.*$" at bounding box center [158, 31] width 83 height 11
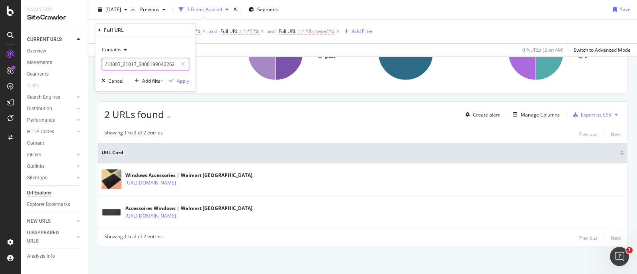
drag, startPoint x: 184, startPoint y: 65, endPoint x: 158, endPoint y: 66, distance: 25.9
click at [184, 64] on icon at bounding box center [183, 64] width 4 height 6
click at [151, 64] on input "text" at bounding box center [145, 64] width 87 height 13
paste input "/10003_21017_6000205432311_6000188524326"
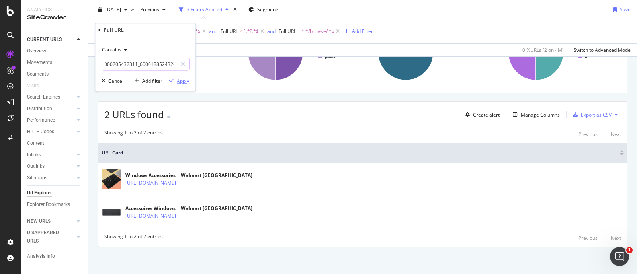
type input "/10003_21017_6000205432311_6000188524326"
click at [182, 80] on div "Apply" at bounding box center [183, 81] width 12 height 7
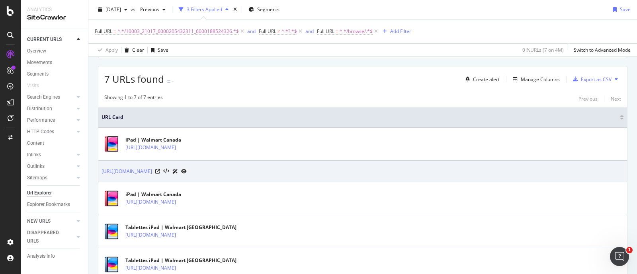
scroll to position [147, 0]
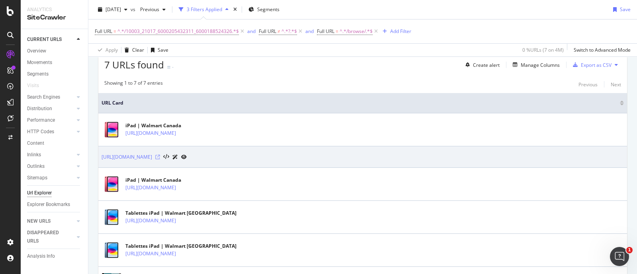
click at [160, 158] on icon at bounding box center [157, 157] width 5 height 5
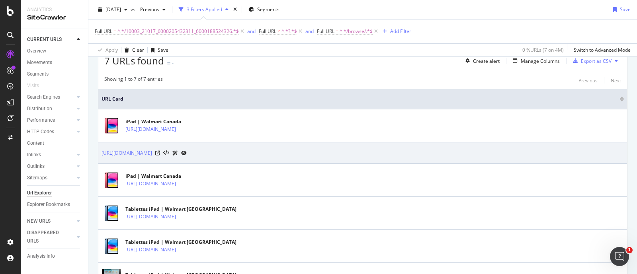
scroll to position [251, 0]
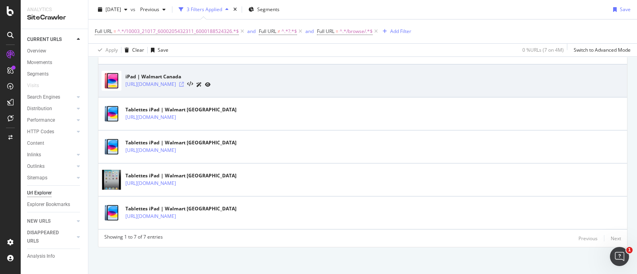
click at [184, 82] on icon at bounding box center [181, 84] width 5 height 5
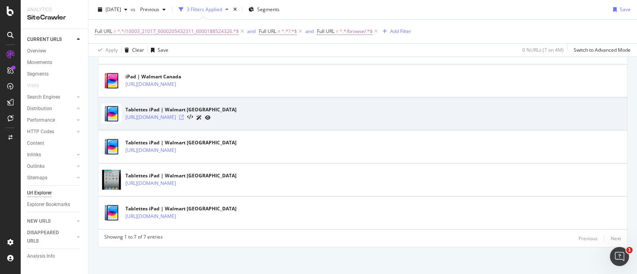
click at [184, 115] on icon at bounding box center [181, 117] width 5 height 5
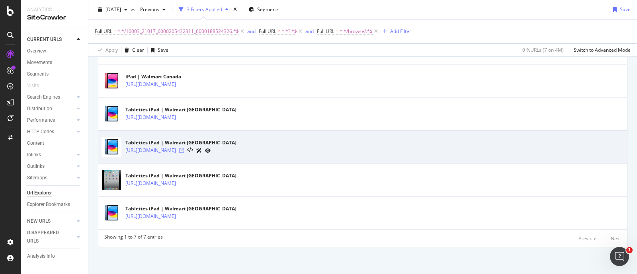
click at [184, 148] on icon at bounding box center [181, 150] width 5 height 5
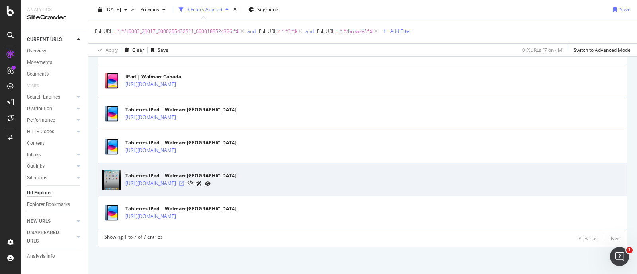
click at [184, 184] on icon at bounding box center [181, 183] width 5 height 5
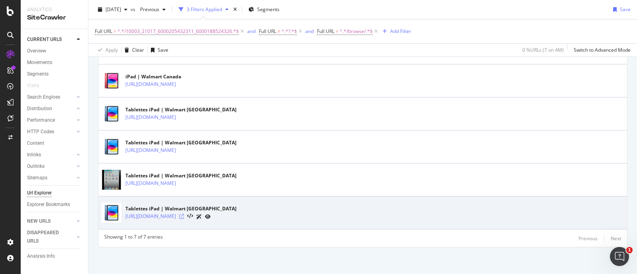
click at [184, 216] on icon at bounding box center [181, 216] width 5 height 5
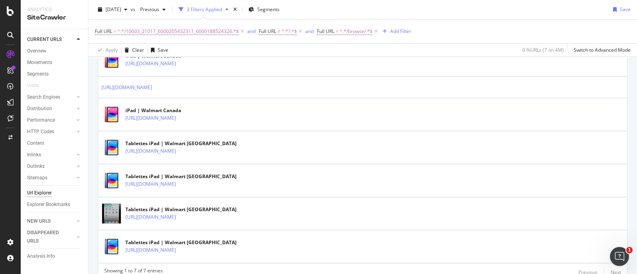
scroll to position [201, 0]
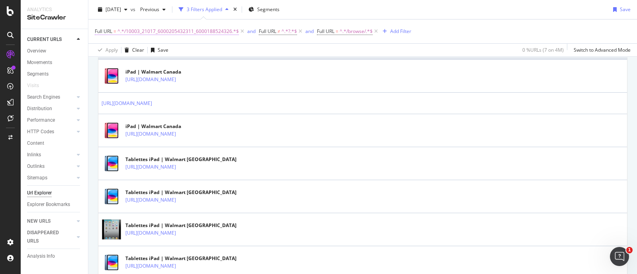
click at [223, 31] on span "^.*/10003_21017_6000205432311_6000188524326.*$" at bounding box center [177, 31] width 121 height 11
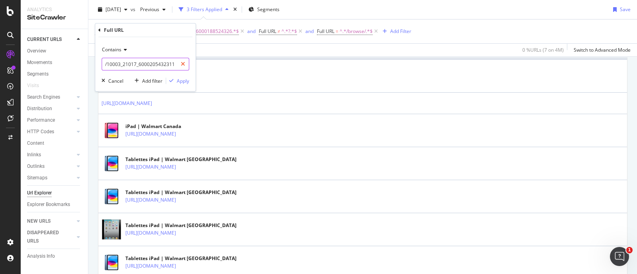
click at [184, 63] on icon at bounding box center [183, 64] width 4 height 6
click at [162, 62] on input "text" at bounding box center [145, 64] width 87 height 13
paste input "/10003_21017_6000202309293_6000188524380"
type input "/10003_21017_6000202309293_6000188524380"
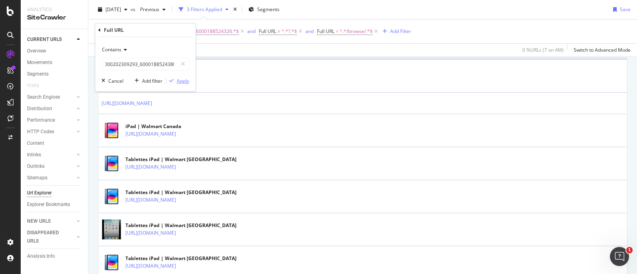
scroll to position [0, 0]
click at [179, 78] on div "Apply" at bounding box center [183, 81] width 12 height 7
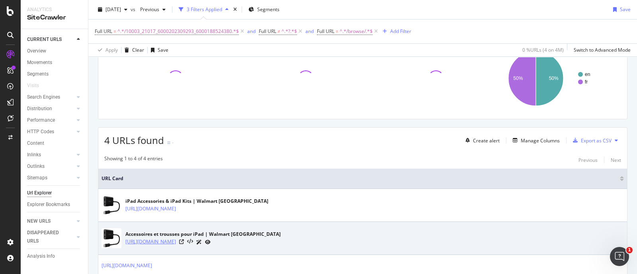
scroll to position [152, 0]
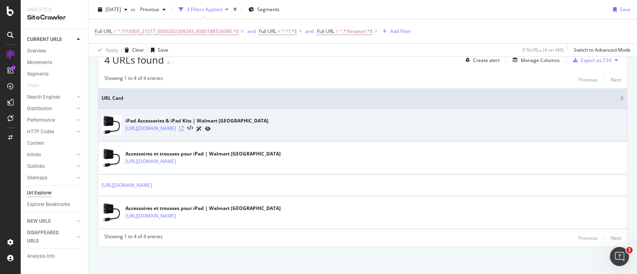
click at [184, 129] on icon at bounding box center [181, 128] width 5 height 5
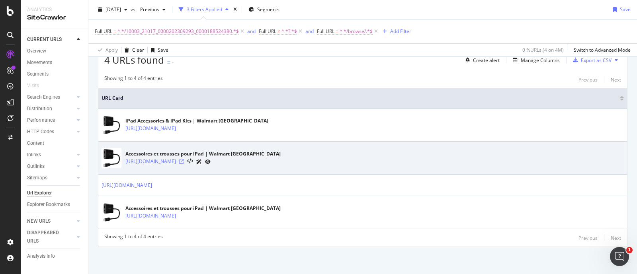
click at [184, 159] on icon at bounding box center [181, 161] width 5 height 5
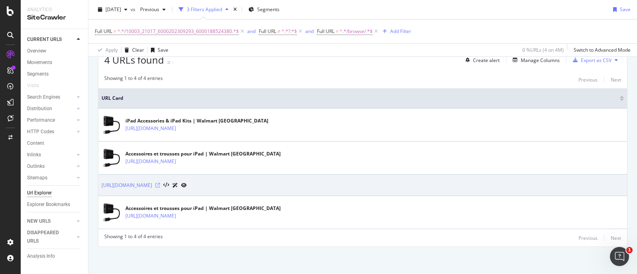
click at [160, 184] on icon at bounding box center [157, 185] width 5 height 5
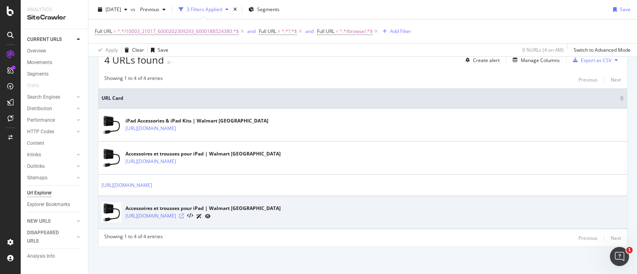
click at [184, 216] on icon at bounding box center [181, 216] width 5 height 5
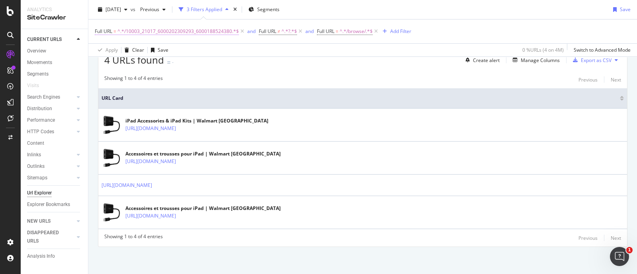
click at [184, 31] on span "^.*/10003_21017_6000202309293_6000188524380.*$" at bounding box center [177, 31] width 121 height 11
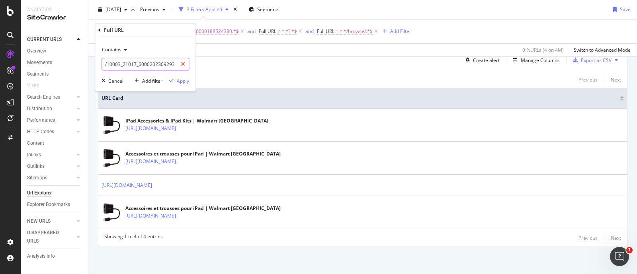
click at [184, 64] on icon at bounding box center [183, 64] width 4 height 6
click at [166, 66] on input "text" at bounding box center [145, 64] width 87 height 13
paste input "/10003_21017_6000205432311_6000205432319"
type input "/10003_21017_6000205432311_6000205432319"
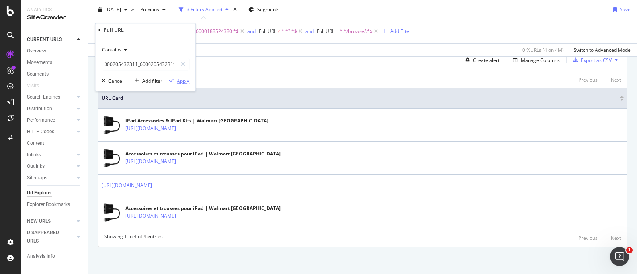
scroll to position [0, 0]
click at [178, 78] on div "Apply" at bounding box center [183, 81] width 12 height 7
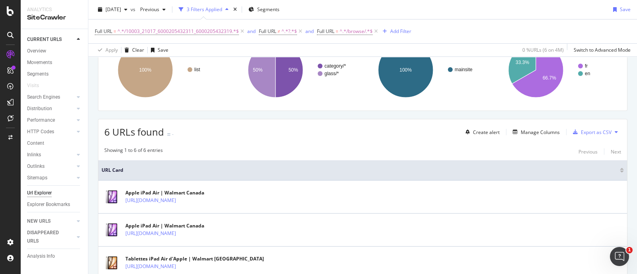
scroll to position [180, 0]
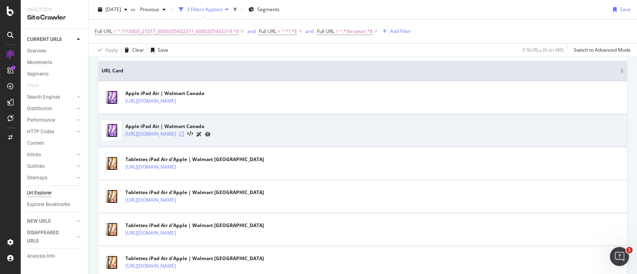
click at [184, 133] on icon at bounding box center [181, 134] width 5 height 5
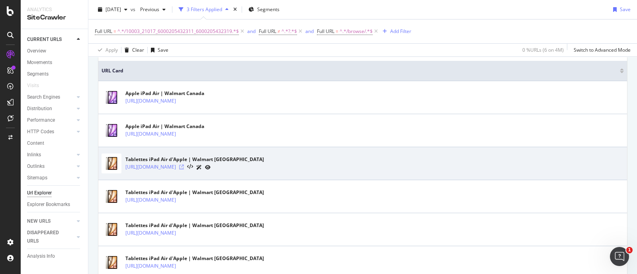
click at [184, 167] on icon at bounding box center [181, 167] width 5 height 5
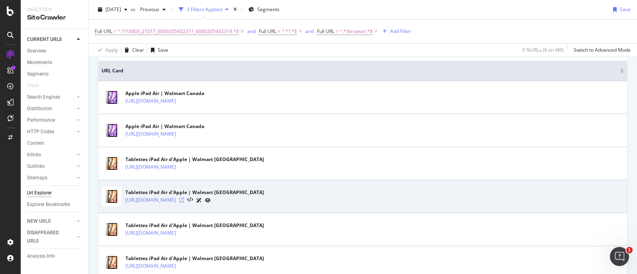
click at [184, 200] on icon at bounding box center [181, 200] width 5 height 5
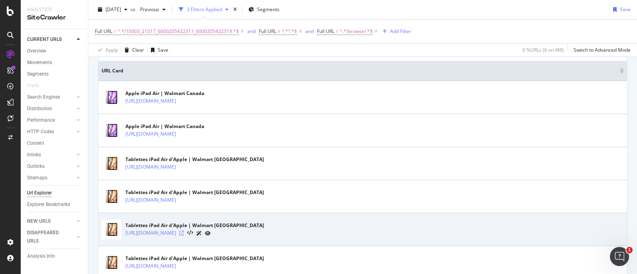
click at [184, 232] on icon at bounding box center [181, 233] width 5 height 5
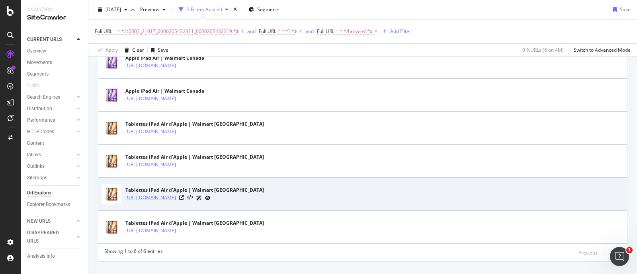
scroll to position [229, 0]
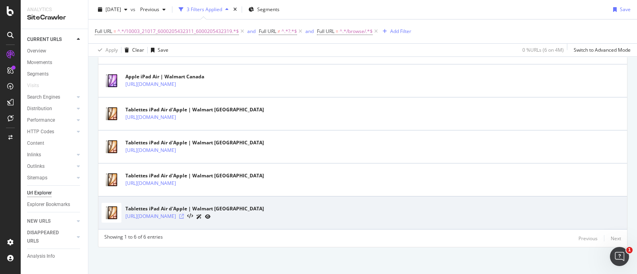
click at [184, 215] on icon at bounding box center [181, 216] width 5 height 5
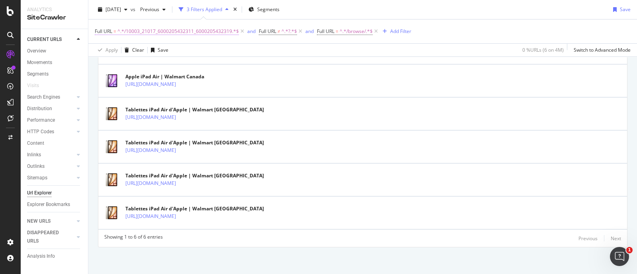
click at [211, 29] on span "^.*/10003_21017_6000205432311_6000205432319.*$" at bounding box center [177, 31] width 121 height 11
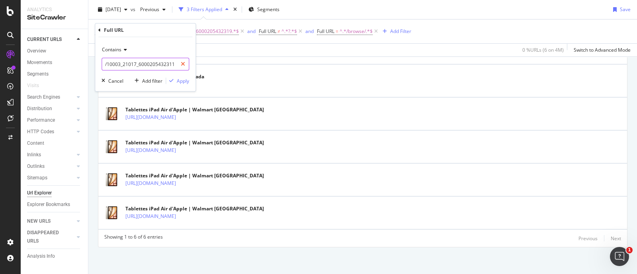
click at [184, 65] on icon at bounding box center [183, 64] width 4 height 6
click at [161, 61] on input "text" at bounding box center [145, 64] width 87 height 13
paste input "/10003_21017_6000202309293_6000188524353"
type input "/10003_21017_6000202309293_6000188524353"
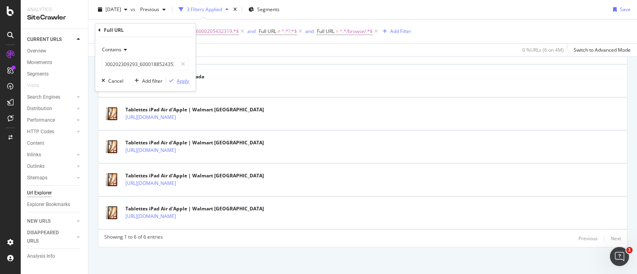
scroll to position [0, 0]
click at [179, 79] on div "Apply" at bounding box center [183, 81] width 12 height 7
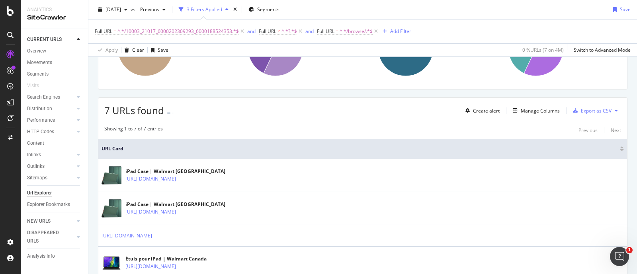
scroll to position [151, 0]
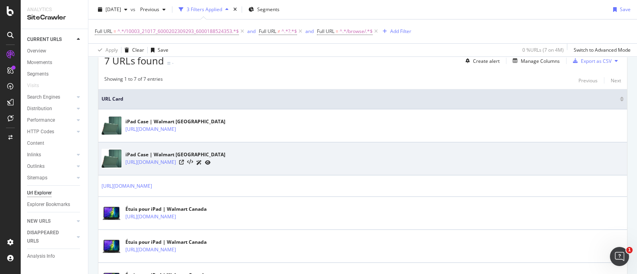
click at [225, 160] on div "[URL][DOMAIN_NAME]" at bounding box center [175, 162] width 100 height 8
click at [184, 161] on icon at bounding box center [181, 162] width 5 height 5
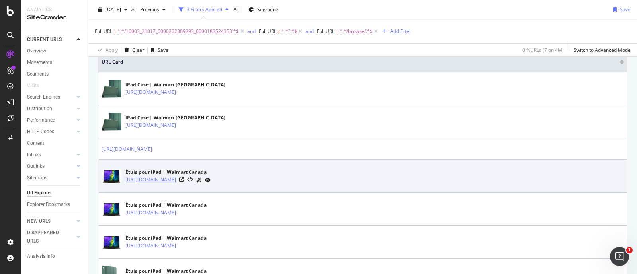
scroll to position [201, 0]
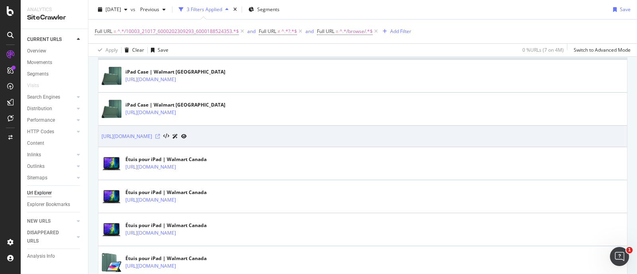
click at [160, 135] on icon at bounding box center [157, 136] width 5 height 5
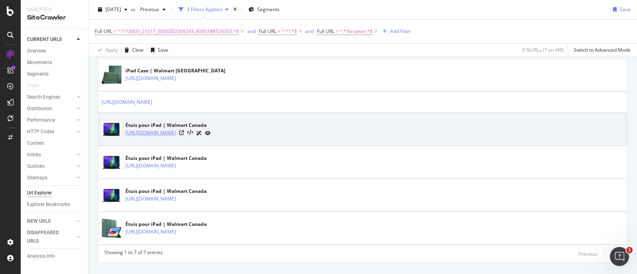
scroll to position [251, 0]
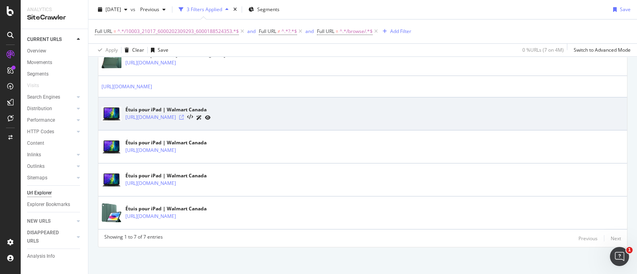
click at [184, 118] on icon at bounding box center [181, 117] width 5 height 5
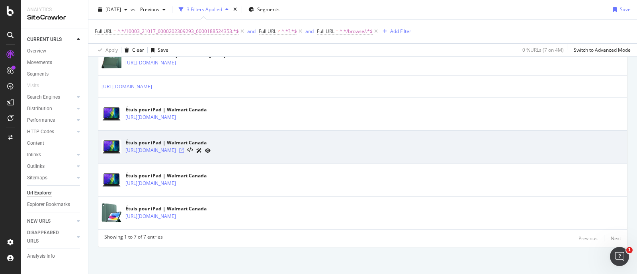
click at [184, 150] on icon at bounding box center [181, 150] width 5 height 5
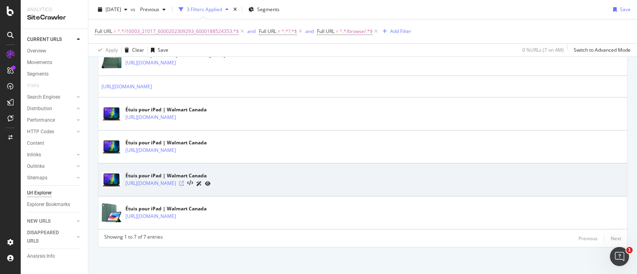
click at [184, 182] on icon at bounding box center [181, 183] width 5 height 5
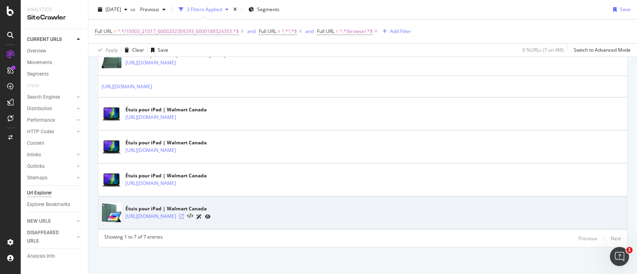
click at [184, 214] on icon at bounding box center [181, 216] width 5 height 5
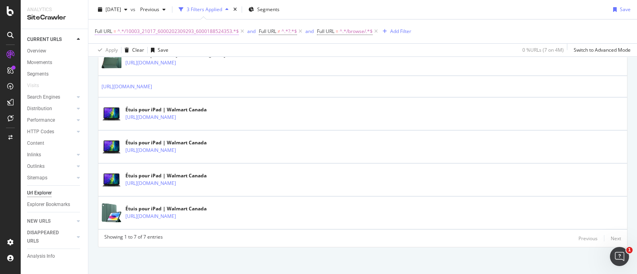
click at [205, 34] on span "^.*/10003_21017_6000202309293_6000188524353.*$" at bounding box center [177, 31] width 121 height 11
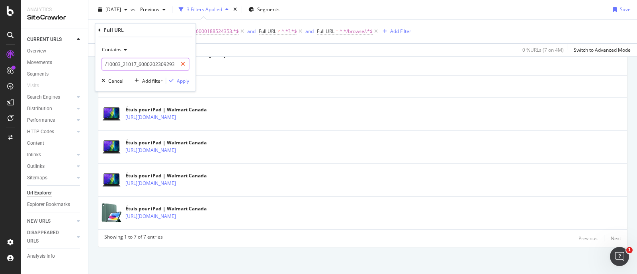
click at [179, 61] on div at bounding box center [183, 64] width 12 height 13
click at [172, 64] on input "text" at bounding box center [145, 64] width 87 height 13
paste input "/10003_21017_6000202309293_6000188524379"
type input "/10003_21017_6000202309293_6000188524379"
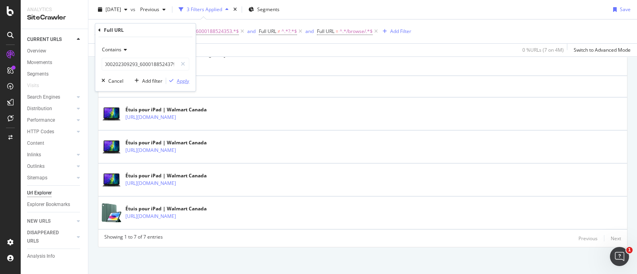
scroll to position [0, 0]
click at [182, 79] on div "Apply" at bounding box center [183, 81] width 12 height 7
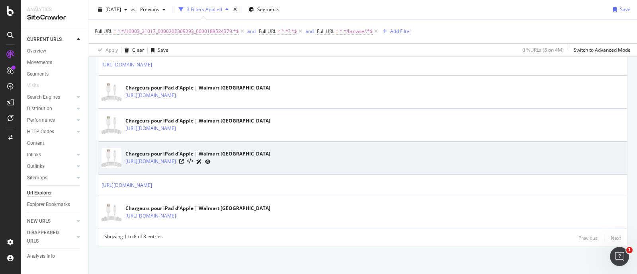
scroll to position [173, 0]
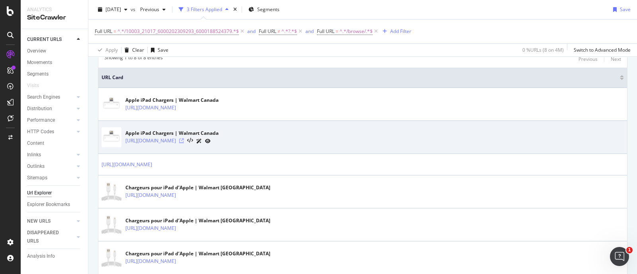
click at [184, 139] on icon at bounding box center [181, 141] width 5 height 5
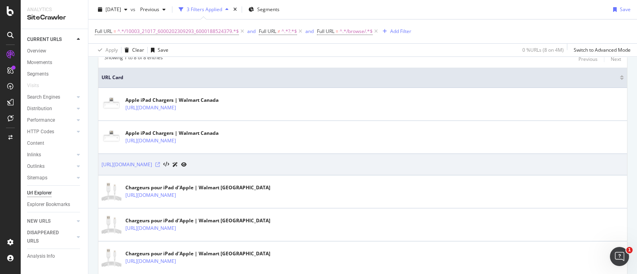
click at [160, 164] on icon at bounding box center [157, 164] width 5 height 5
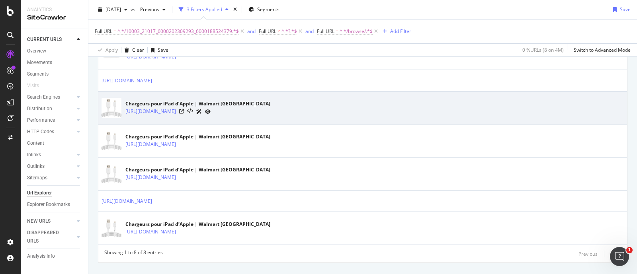
scroll to position [273, 0]
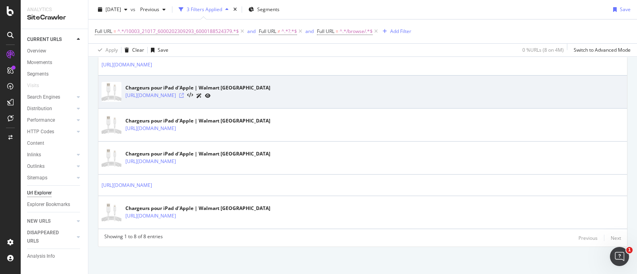
click at [184, 94] on icon at bounding box center [181, 95] width 5 height 5
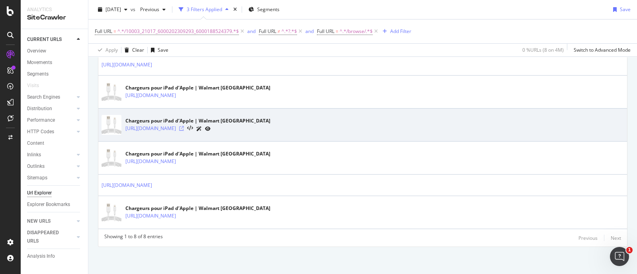
click at [184, 126] on icon at bounding box center [181, 128] width 5 height 5
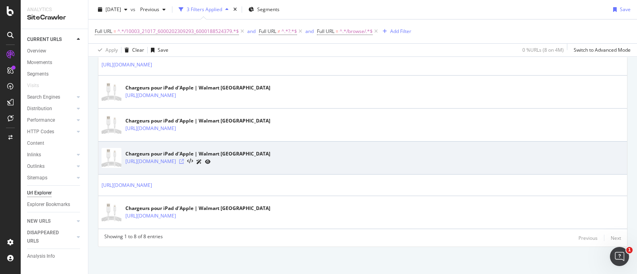
click at [184, 162] on icon at bounding box center [181, 161] width 5 height 5
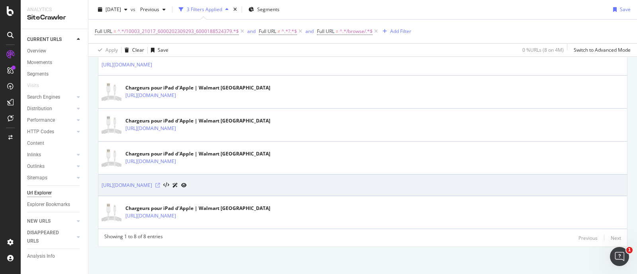
click at [160, 186] on icon at bounding box center [157, 185] width 5 height 5
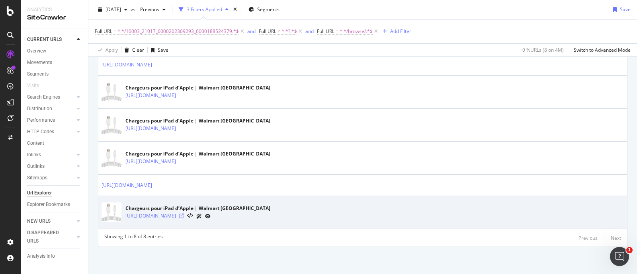
click at [184, 214] on icon at bounding box center [181, 216] width 5 height 5
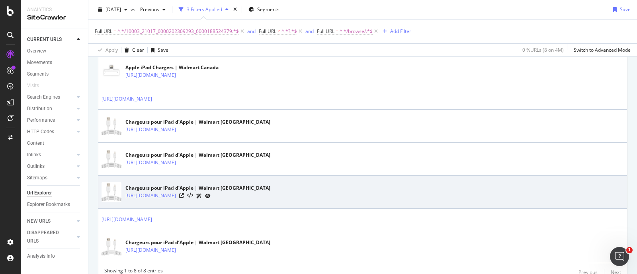
scroll to position [223, 0]
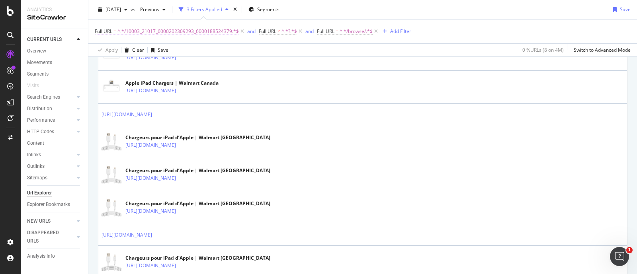
click at [215, 32] on span "^.*/10003_21017_6000202309293_6000188524379.*$" at bounding box center [177, 31] width 121 height 11
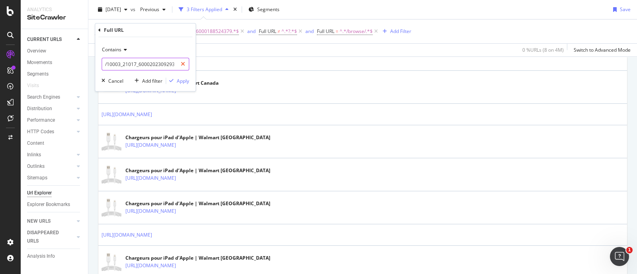
click at [184, 64] on icon at bounding box center [183, 64] width 4 height 6
click at [156, 64] on input "text" at bounding box center [145, 64] width 87 height 13
paste input "/10003_21017_6000202309293_6000205432536"
type input "/10003_21017_6000202309293_6000205432536"
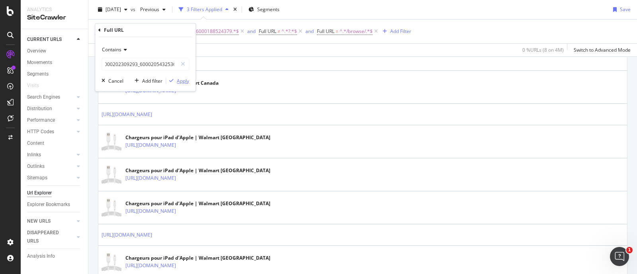
click at [182, 79] on div "Apply" at bounding box center [183, 81] width 12 height 7
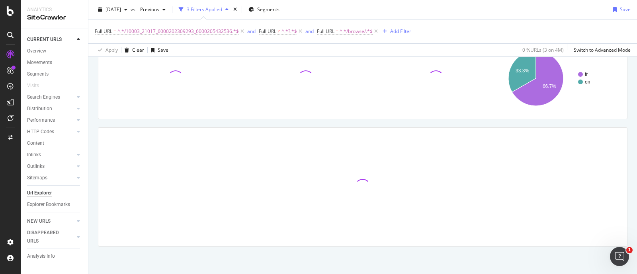
scroll to position [131, 0]
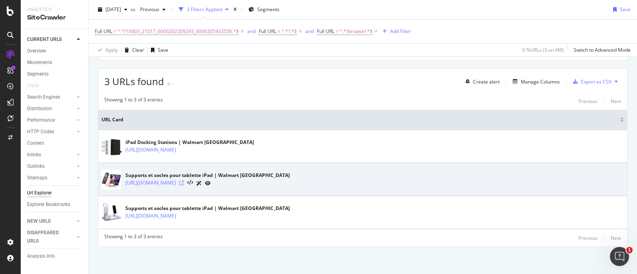
click at [184, 182] on icon at bounding box center [181, 183] width 5 height 5
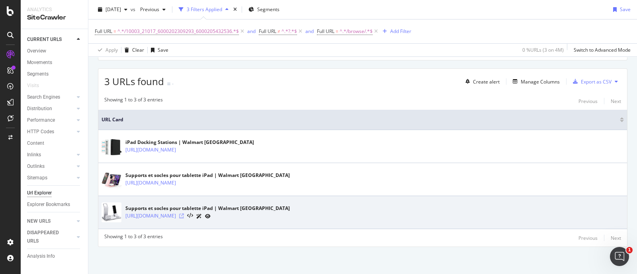
click at [184, 215] on icon at bounding box center [181, 216] width 5 height 5
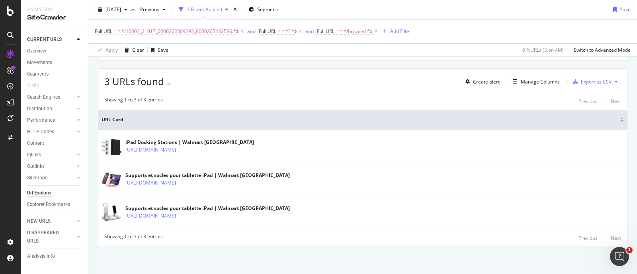
click at [210, 31] on span "^.*/10003_21017_6000202309293_6000205432536.*$" at bounding box center [177, 31] width 121 height 11
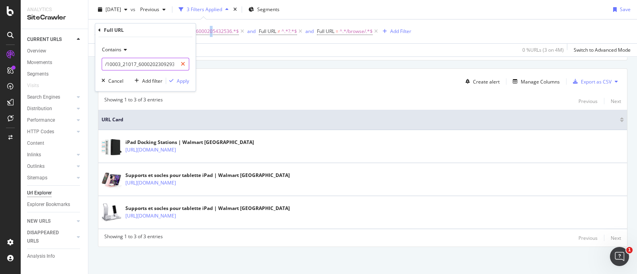
click at [181, 66] on icon at bounding box center [183, 64] width 4 height 6
click at [165, 64] on input "text" at bounding box center [145, 64] width 87 height 13
paste input "/10003_21017_6000202309293_6000199042256"
type input "/10003_21017_6000202309293_6000199042256"
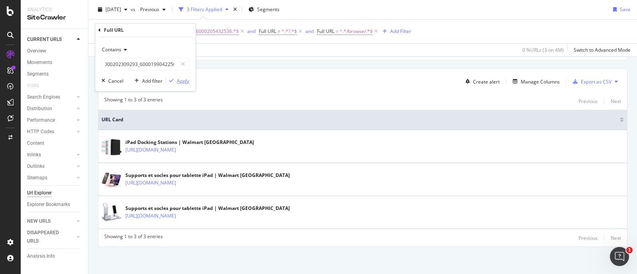
scroll to position [0, 0]
click at [182, 82] on div "Apply" at bounding box center [183, 81] width 12 height 7
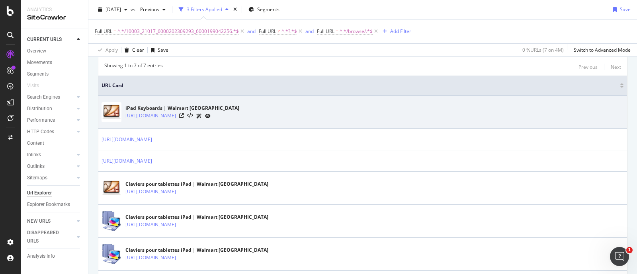
scroll to position [180, 0]
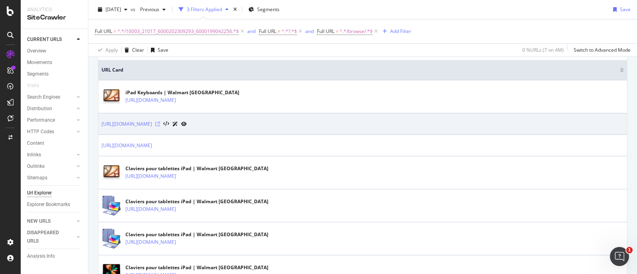
click at [160, 123] on icon at bounding box center [157, 124] width 5 height 5
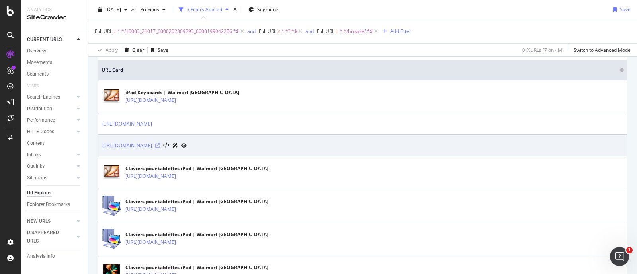
click at [160, 147] on icon at bounding box center [157, 145] width 5 height 5
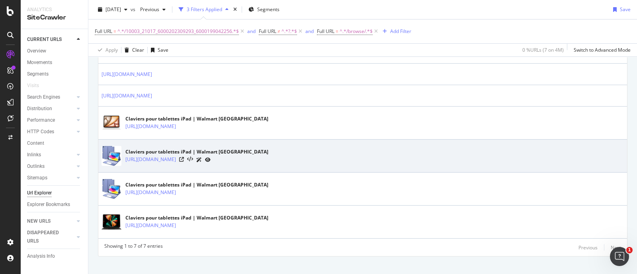
scroll to position [239, 0]
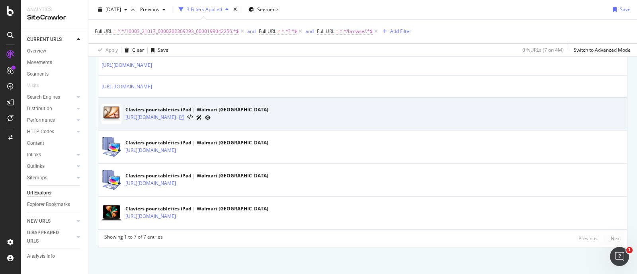
click at [184, 116] on icon at bounding box center [181, 117] width 5 height 5
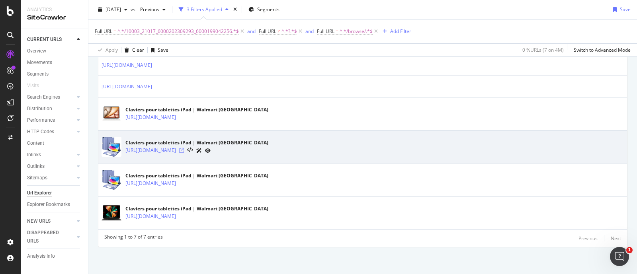
click at [184, 149] on icon at bounding box center [181, 150] width 5 height 5
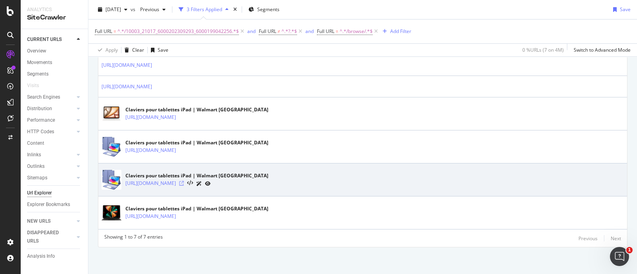
click at [184, 182] on icon at bounding box center [181, 183] width 5 height 5
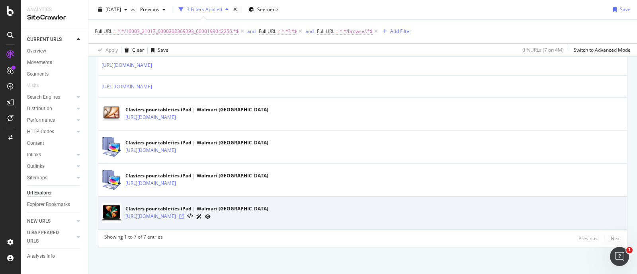
click at [184, 215] on icon at bounding box center [181, 216] width 5 height 5
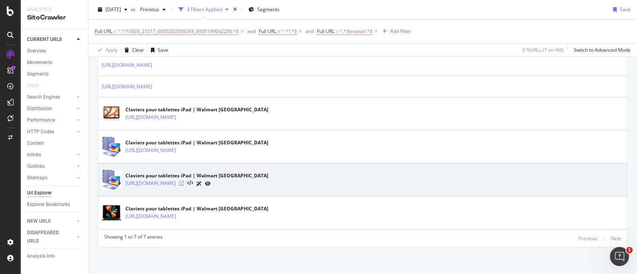
click at [184, 183] on icon at bounding box center [181, 183] width 5 height 5
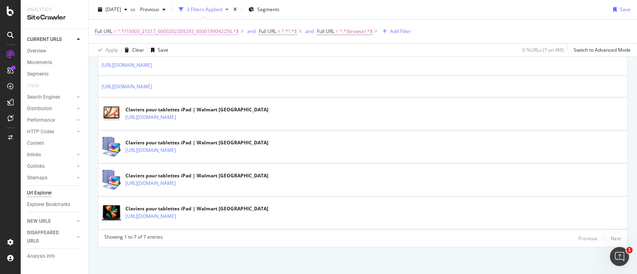
click at [197, 30] on span "^.*/10003_21017_6000202309293_6000199042256.*$" at bounding box center [177, 31] width 121 height 11
click at [183, 63] on icon at bounding box center [183, 64] width 4 height 6
click at [159, 64] on input "text" at bounding box center [145, 64] width 87 height 13
paste input "/10003_21017_6000205432311_6000205432315"
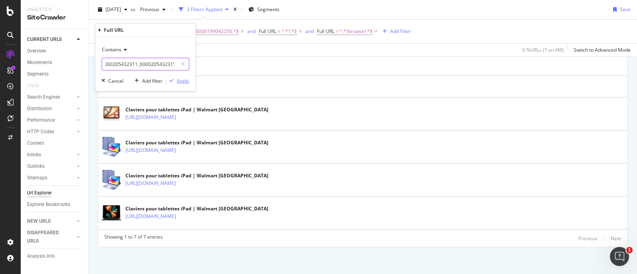
type input "/10003_21017_6000205432311_6000205432315"
click at [180, 84] on div "Apply" at bounding box center [183, 81] width 12 height 7
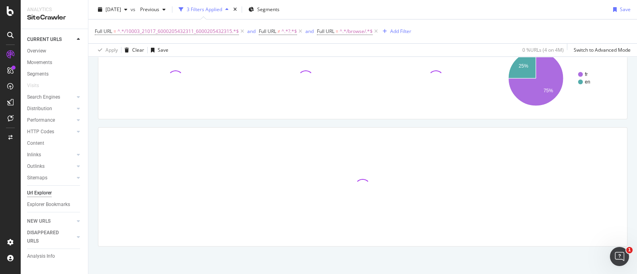
scroll to position [164, 0]
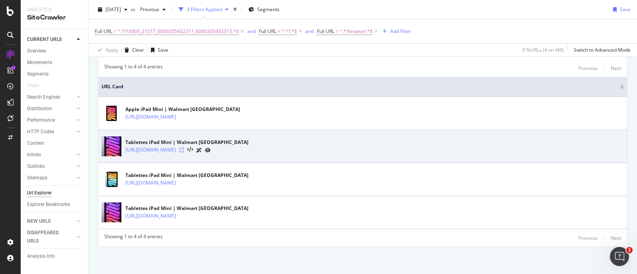
click at [184, 151] on icon at bounding box center [181, 150] width 5 height 5
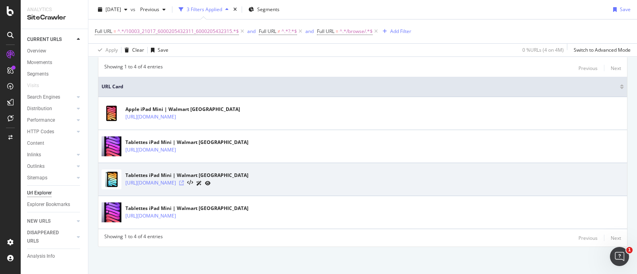
click at [184, 183] on icon at bounding box center [181, 183] width 5 height 5
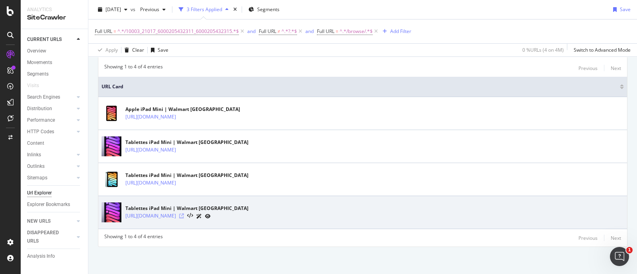
click at [184, 214] on icon at bounding box center [181, 216] width 5 height 5
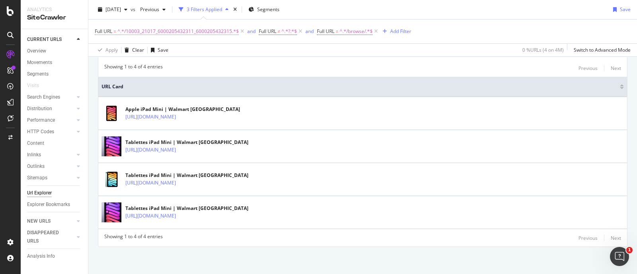
click at [210, 31] on span "^.*/10003_21017_6000205432311_6000205432315.*$" at bounding box center [177, 31] width 121 height 11
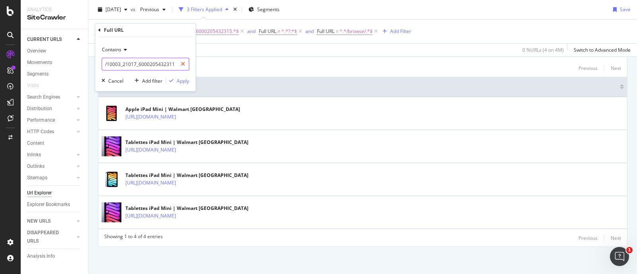
click at [183, 64] on icon at bounding box center [183, 64] width 4 height 6
click at [160, 64] on input "text" at bounding box center [145, 64] width 87 height 13
paste input "/10003_21017_6000205432311_6000205432316"
type input "/10003_21017_6000205432311_6000205432316"
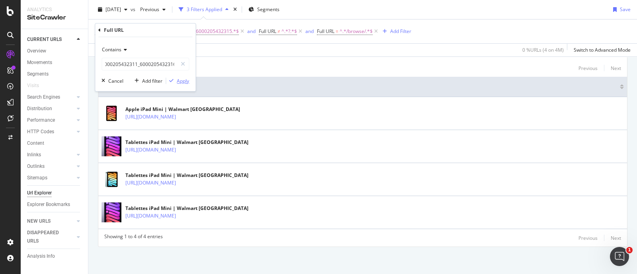
click at [182, 80] on div "Apply" at bounding box center [183, 81] width 12 height 7
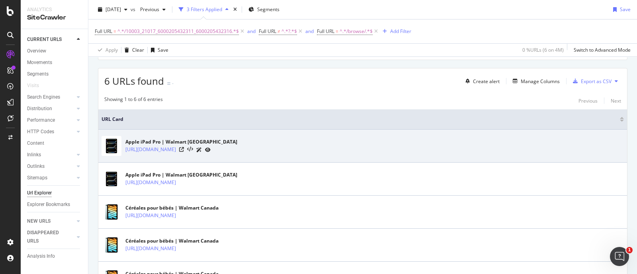
scroll to position [130, 0]
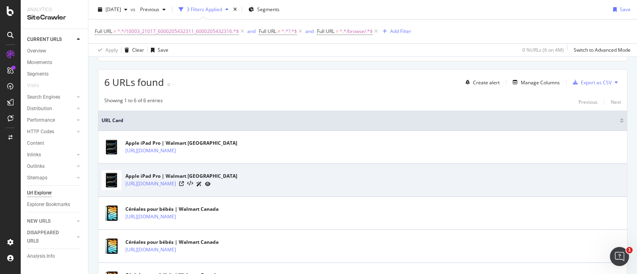
click at [237, 182] on div "[URL][DOMAIN_NAME]" at bounding box center [181, 184] width 112 height 8
click at [184, 184] on icon at bounding box center [181, 184] width 5 height 5
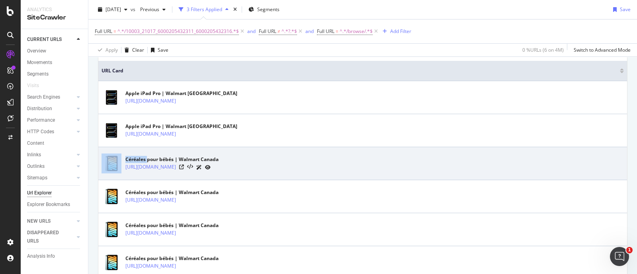
scroll to position [229, 0]
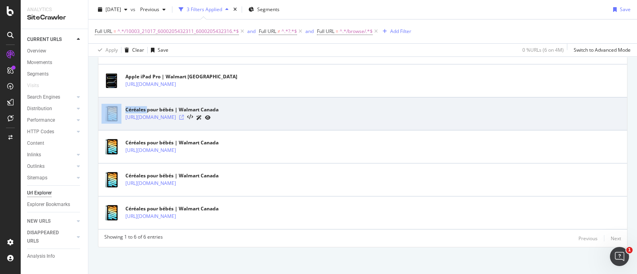
click at [184, 117] on icon at bounding box center [181, 117] width 5 height 5
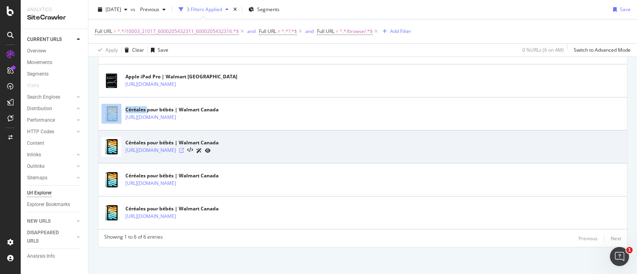
click at [184, 148] on icon at bounding box center [181, 150] width 5 height 5
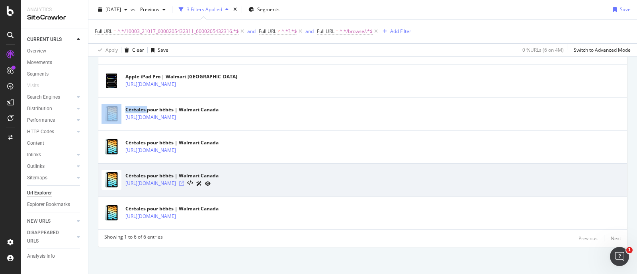
click at [184, 181] on icon at bounding box center [181, 183] width 5 height 5
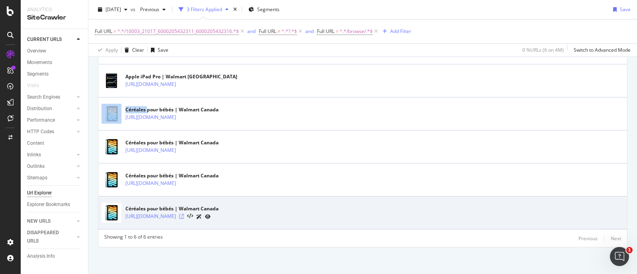
click at [184, 214] on icon at bounding box center [181, 216] width 5 height 5
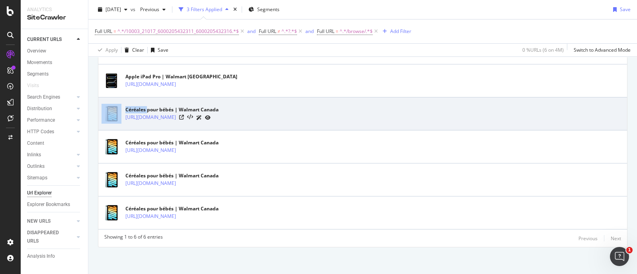
scroll to position [80, 0]
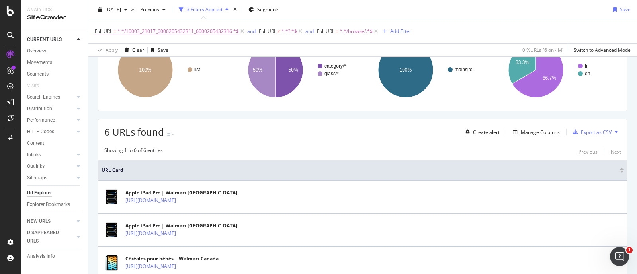
click at [203, 32] on span "^.*/10003_21017_6000205432311_6000205432316.*$" at bounding box center [177, 31] width 121 height 11
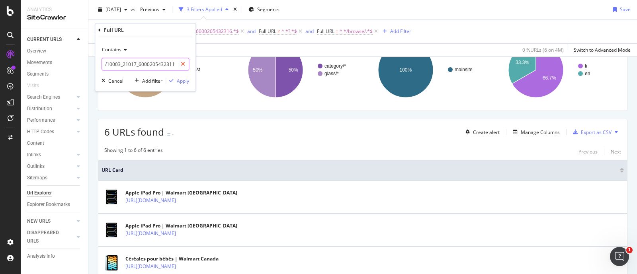
click at [185, 63] on div at bounding box center [183, 64] width 12 height 13
click at [156, 63] on input "text" at bounding box center [145, 64] width 87 height 13
paste input "/10003_21017_6000202309293_6000199042258"
type input "/10003_21017_6000202309293_6000199042258"
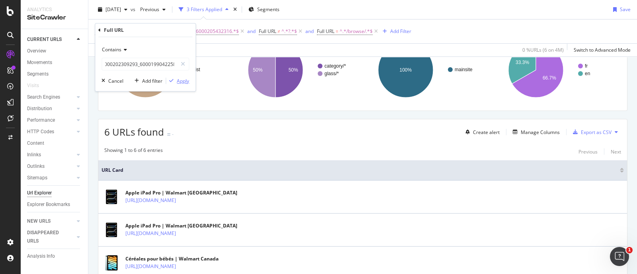
scroll to position [0, 0]
click at [186, 81] on div "Apply" at bounding box center [183, 81] width 12 height 7
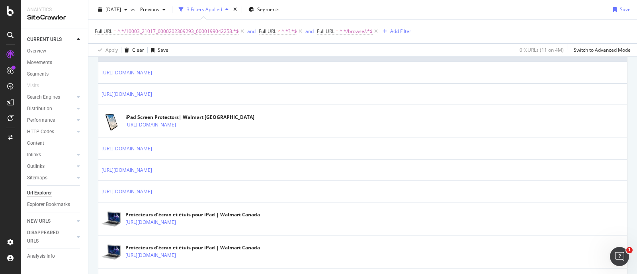
scroll to position [149, 0]
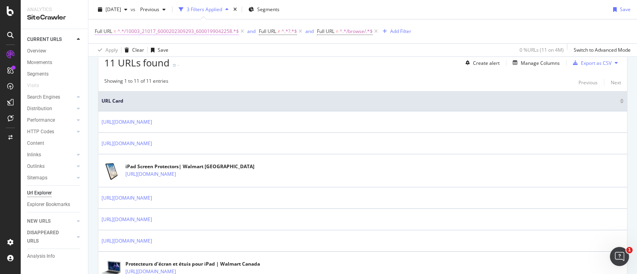
click at [204, 29] on span "^.*/10003_21017_6000202309293_6000199042258.*$" at bounding box center [177, 31] width 121 height 11
click at [185, 63] on icon at bounding box center [183, 64] width 4 height 6
click at [173, 63] on input "text" at bounding box center [145, 64] width 87 height 13
paste input "/10003_21017_6000202309293_6000205432367"
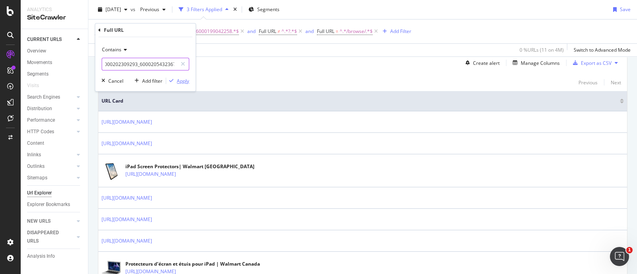
type input "/10003_21017_6000202309293_6000205432367"
click at [185, 78] on div "Apply" at bounding box center [183, 81] width 12 height 7
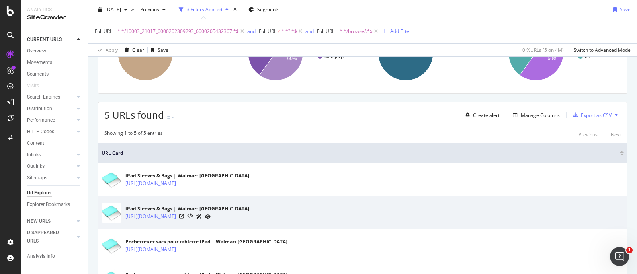
scroll to position [197, 0]
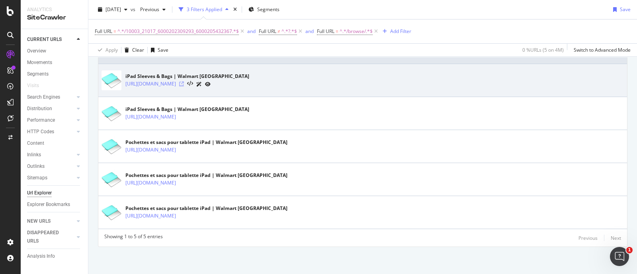
click at [184, 82] on icon at bounding box center [181, 84] width 5 height 5
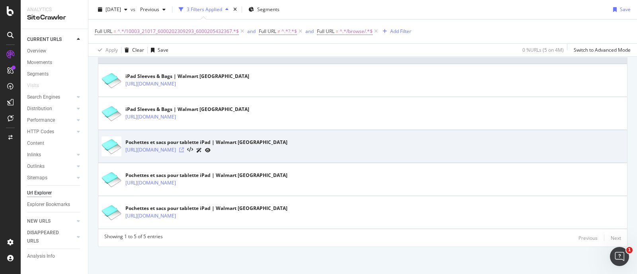
click at [184, 149] on icon at bounding box center [181, 150] width 5 height 5
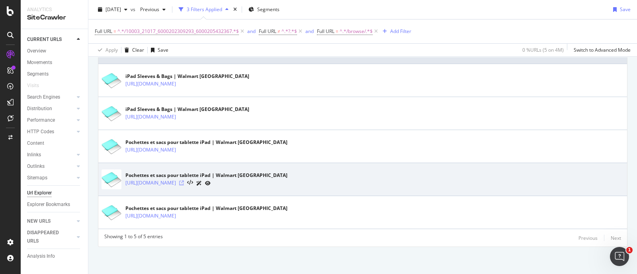
click at [184, 182] on icon at bounding box center [181, 183] width 5 height 5
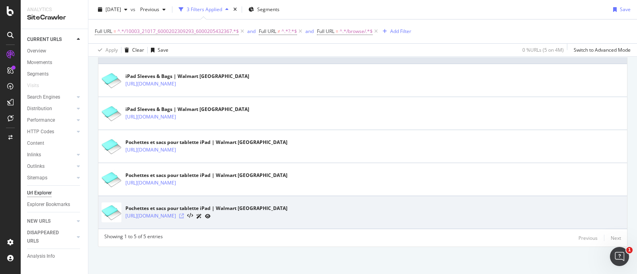
click at [184, 218] on icon at bounding box center [181, 216] width 5 height 5
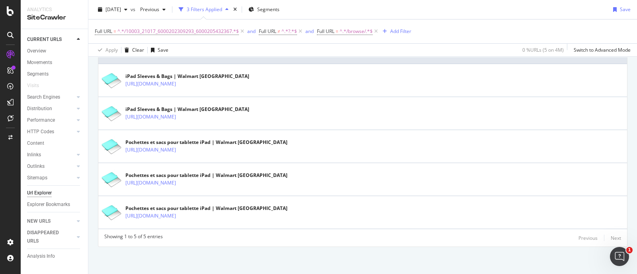
click at [476, 38] on div "Full URL = ^.*/10003_21017_6000202309293_6000205432367.*$ and Full URL ≠ ^.*?.*…" at bounding box center [363, 32] width 536 height 24
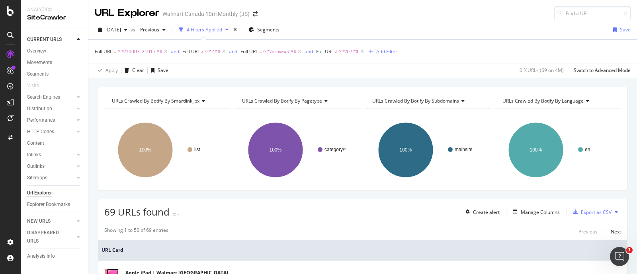
click at [155, 51] on span "^.*/10003_21017.*$" at bounding box center [139, 51] width 45 height 11
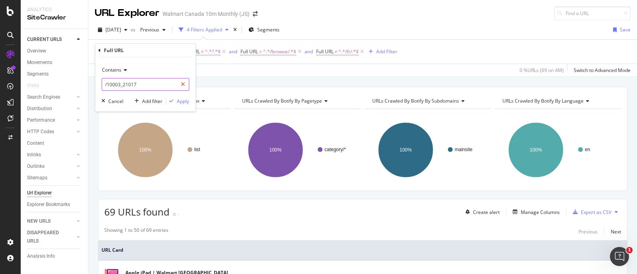
click at [185, 83] on icon at bounding box center [183, 85] width 4 height 6
click at [163, 84] on input "text" at bounding box center [145, 84] width 87 height 13
paste input "[URL][DOMAIN_NAME]"
type input "[URL][DOMAIN_NAME]"
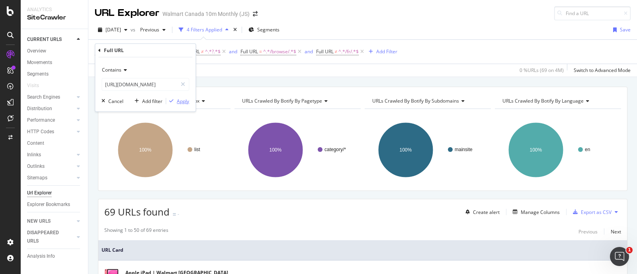
scroll to position [0, 0]
click at [179, 100] on div "Apply" at bounding box center [183, 101] width 12 height 7
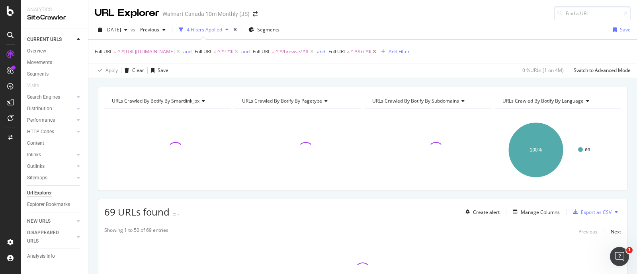
click at [378, 51] on icon at bounding box center [374, 52] width 7 height 8
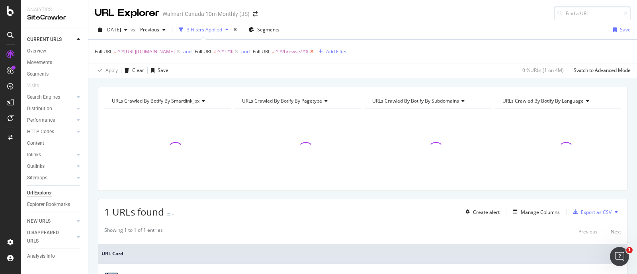
click at [315, 52] on icon at bounding box center [312, 52] width 7 height 8
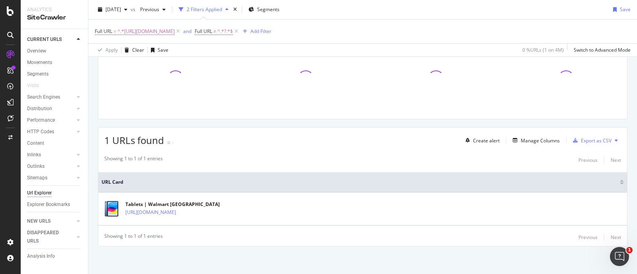
scroll to position [72, 0]
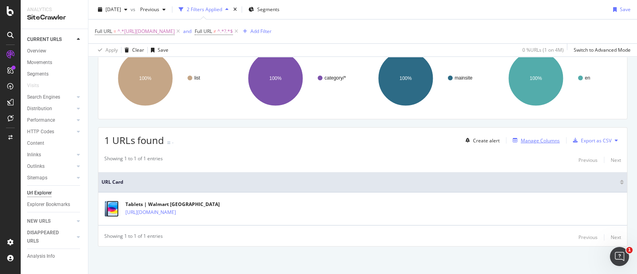
click at [523, 139] on div "Manage Columns" at bounding box center [540, 140] width 39 height 7
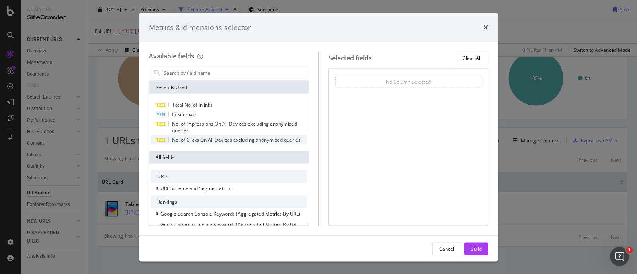
click at [199, 141] on span "No. of Clicks On All Devices excluding anonymized queries" at bounding box center [236, 140] width 129 height 7
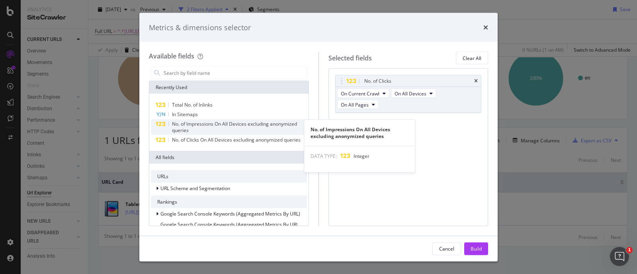
click at [202, 125] on span "No. of Impressions On All Devices excluding anonymized queries" at bounding box center [234, 127] width 125 height 13
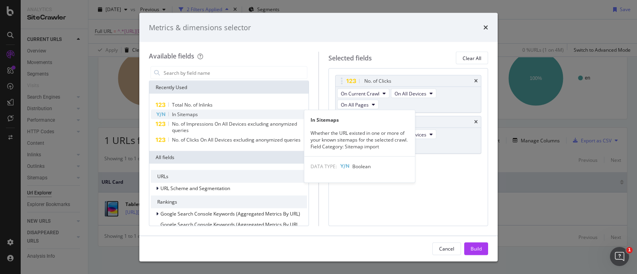
click at [196, 112] on span "In Sitemaps" at bounding box center [185, 114] width 26 height 7
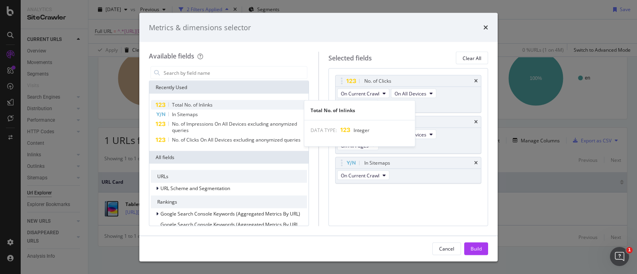
click at [200, 107] on span "Total No. of Inlinks" at bounding box center [192, 105] width 41 height 7
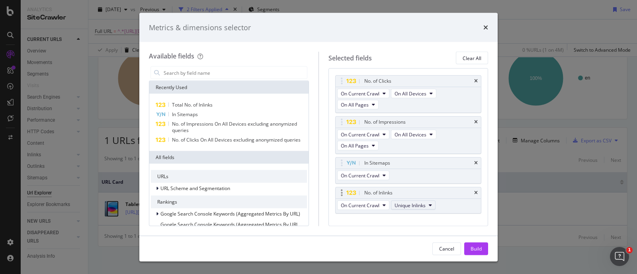
click at [422, 202] on span "Unique Inlinks" at bounding box center [410, 205] width 31 height 7
click at [422, 212] on span "Total Inlinks" at bounding box center [413, 211] width 33 height 7
click at [479, 247] on div "Build" at bounding box center [476, 248] width 11 height 7
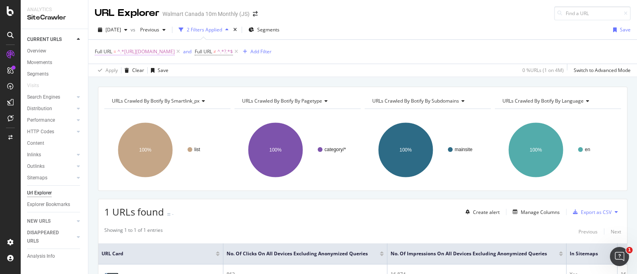
click at [175, 51] on span "^.*[URL][DOMAIN_NAME]" at bounding box center [145, 51] width 57 height 11
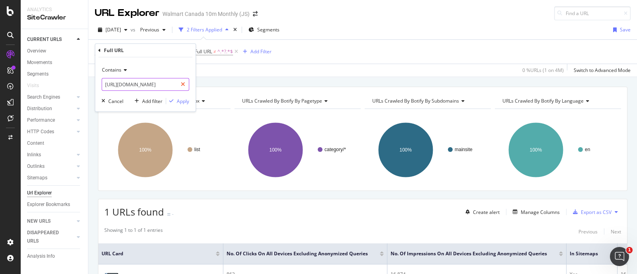
click at [182, 82] on icon at bounding box center [183, 85] width 4 height 6
click at [161, 82] on input "text" at bounding box center [145, 84] width 87 height 13
paste input "[URL][DOMAIN_NAME]"
type input "[URL][DOMAIN_NAME]"
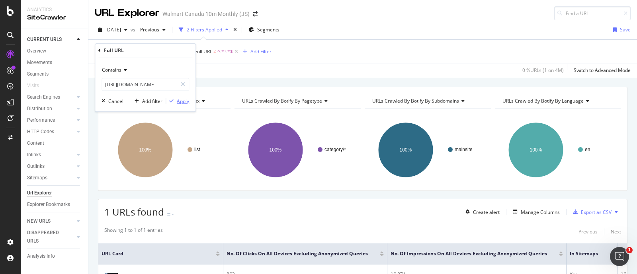
click at [183, 100] on div "Apply" at bounding box center [183, 101] width 12 height 7
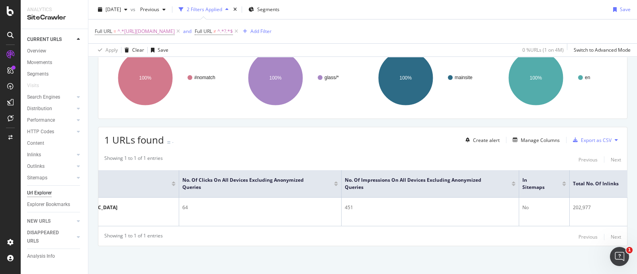
scroll to position [0, 97]
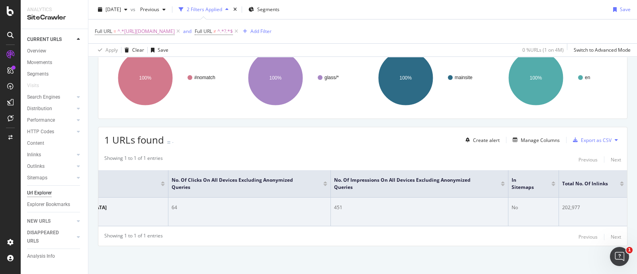
click at [565, 204] on div "202,977" at bounding box center [593, 207] width 62 height 7
copy div "202,977"
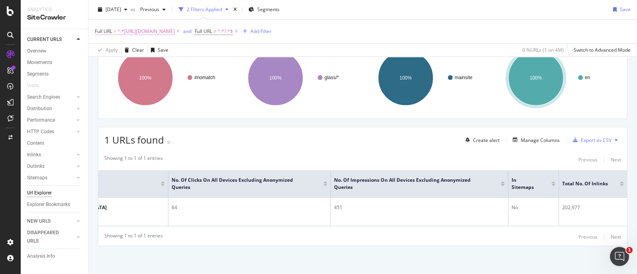
click at [175, 30] on span "^.*[URL][DOMAIN_NAME]" at bounding box center [145, 31] width 57 height 11
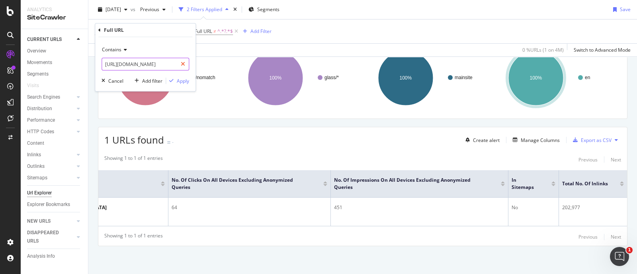
click at [184, 67] on div at bounding box center [183, 64] width 12 height 13
click at [158, 63] on input "text" at bounding box center [145, 64] width 87 height 13
paste input "[URL][DOMAIN_NAME]"
type input "[URL][DOMAIN_NAME]"
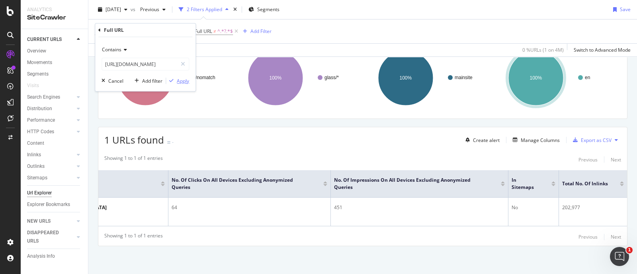
click at [178, 80] on div "Apply" at bounding box center [183, 81] width 12 height 7
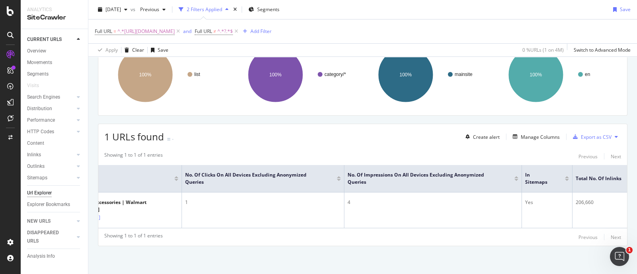
scroll to position [0, 97]
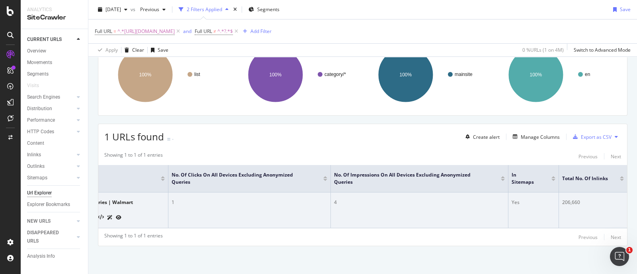
click at [562, 199] on div "206,660" at bounding box center [593, 202] width 62 height 7
copy div "206,660"
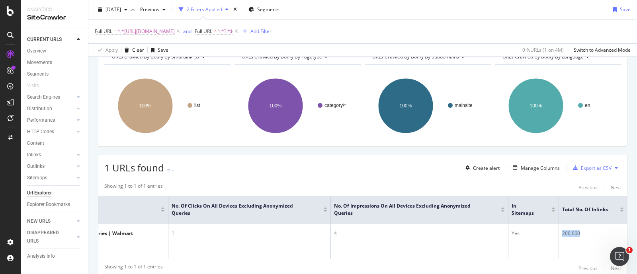
scroll to position [0, 0]
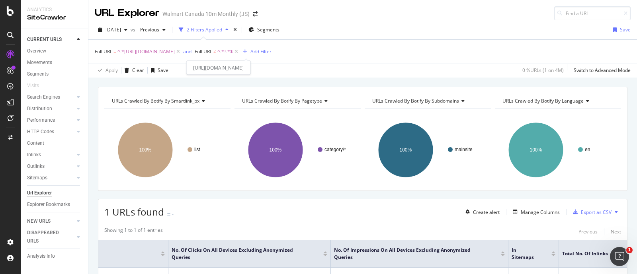
click at [175, 49] on span "^.*[URL][DOMAIN_NAME]" at bounding box center [145, 51] width 57 height 11
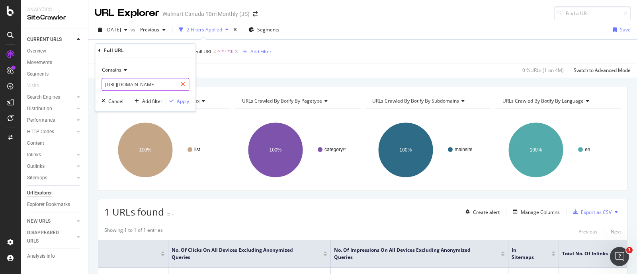
click at [184, 86] on icon at bounding box center [183, 85] width 4 height 6
click at [168, 85] on input "text" at bounding box center [145, 84] width 87 height 13
paste input "[URL][DOMAIN_NAME]"
type input "[URL][DOMAIN_NAME]"
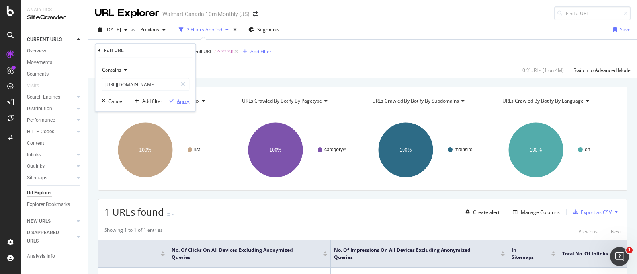
scroll to position [0, 0]
click at [180, 101] on div "Apply" at bounding box center [183, 101] width 12 height 7
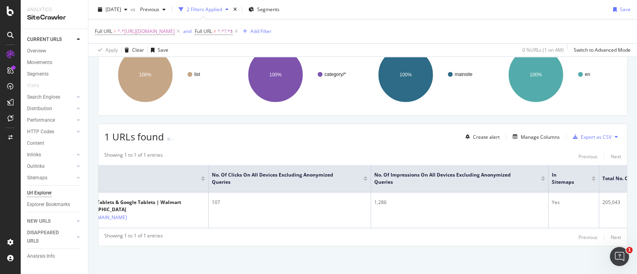
scroll to position [0, 97]
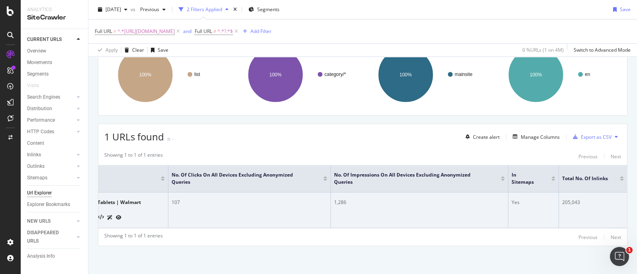
click at [564, 199] on div "205,043" at bounding box center [593, 202] width 62 height 7
copy div "205,043"
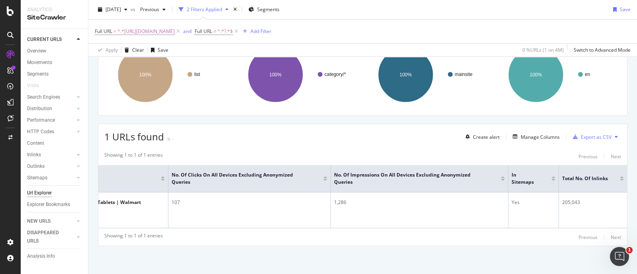
drag, startPoint x: 218, startPoint y: 33, endPoint x: 228, endPoint y: 43, distance: 14.1
click at [175, 33] on span "^.*[URL][DOMAIN_NAME]" at bounding box center [145, 31] width 57 height 11
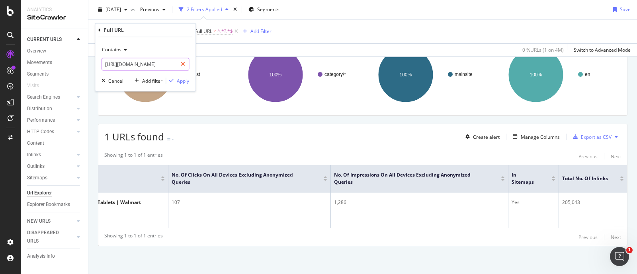
click at [182, 64] on icon at bounding box center [183, 64] width 4 height 6
click at [171, 64] on input "text" at bounding box center [145, 64] width 87 height 13
paste input "[URL][DOMAIN_NAME]"
type input "[URL][DOMAIN_NAME]"
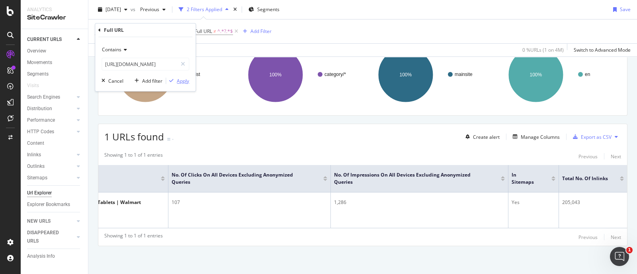
scroll to position [0, 0]
click at [186, 82] on div "Apply" at bounding box center [183, 81] width 12 height 7
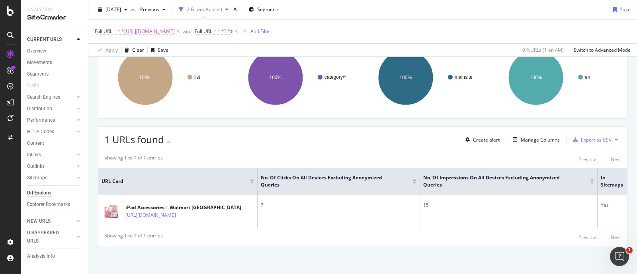
scroll to position [0, 97]
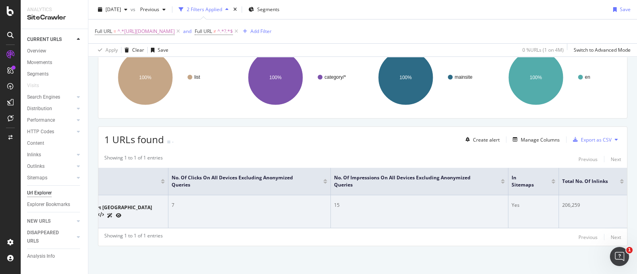
click at [563, 202] on div "206,259" at bounding box center [593, 205] width 62 height 7
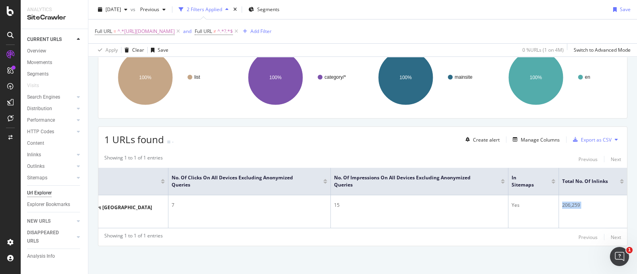
copy div "206,259"
click at [175, 33] on span "^.*[URL][DOMAIN_NAME]" at bounding box center [145, 31] width 57 height 11
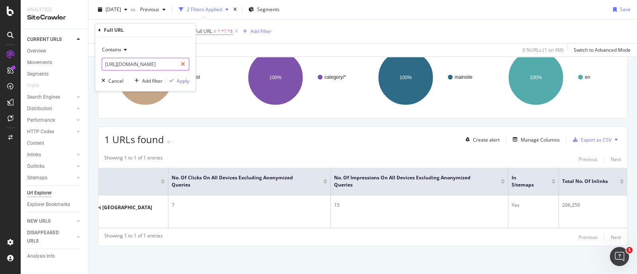
click at [182, 63] on icon at bounding box center [183, 64] width 4 height 6
click at [169, 66] on input "text" at bounding box center [145, 64] width 87 height 13
paste input "[URL][DOMAIN_NAME]"
type input "[URL][DOMAIN_NAME]"
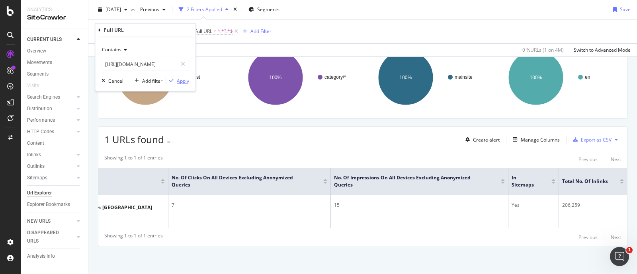
scroll to position [0, 0]
click at [180, 84] on div "Apply" at bounding box center [183, 81] width 12 height 7
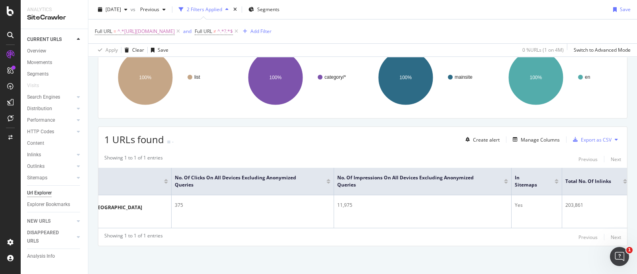
scroll to position [0, 97]
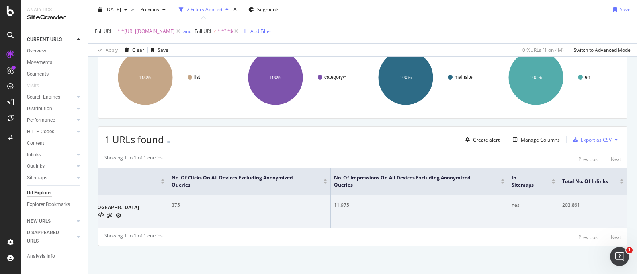
click at [564, 195] on td "203,861" at bounding box center [593, 211] width 68 height 33
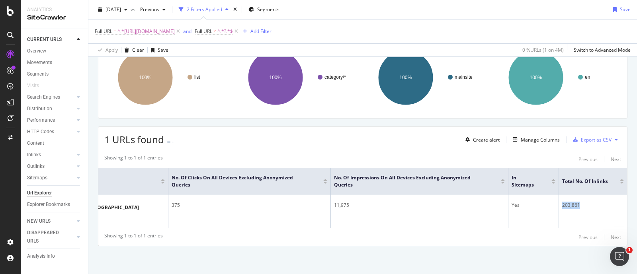
copy div "203,861"
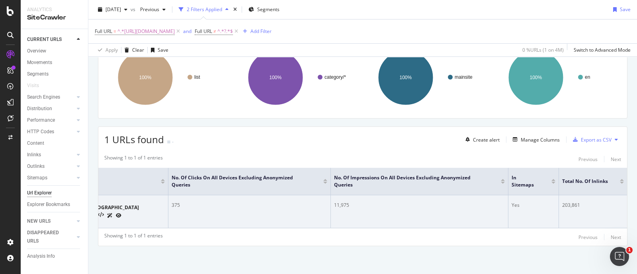
click at [526, 202] on div "Yes" at bounding box center [534, 205] width 44 height 7
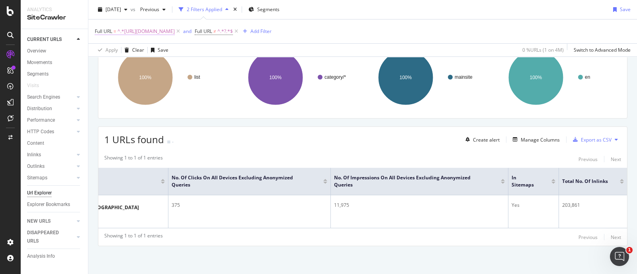
click at [175, 33] on span "^.*[URL][DOMAIN_NAME]" at bounding box center [145, 31] width 57 height 11
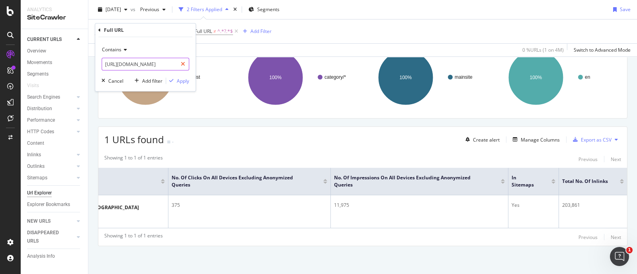
click at [182, 64] on icon at bounding box center [183, 64] width 4 height 6
click at [170, 66] on input "text" at bounding box center [145, 64] width 87 height 13
paste input "[URL][DOMAIN_NAME]"
type input "[URL][DOMAIN_NAME]"
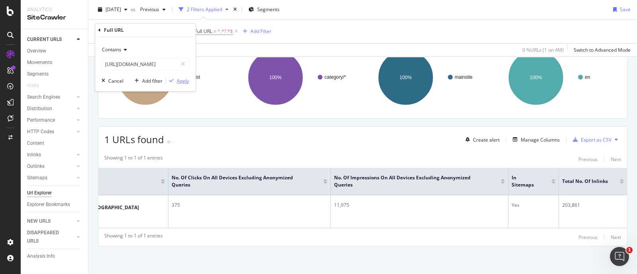
scroll to position [0, 0]
click at [183, 82] on div "Apply" at bounding box center [183, 81] width 12 height 7
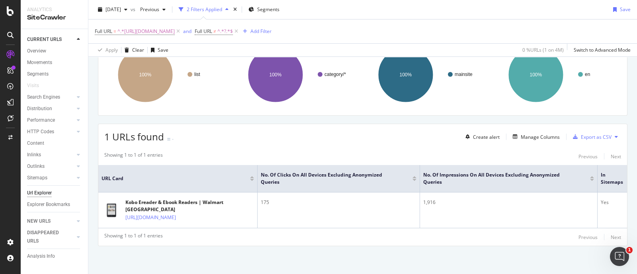
scroll to position [0, 97]
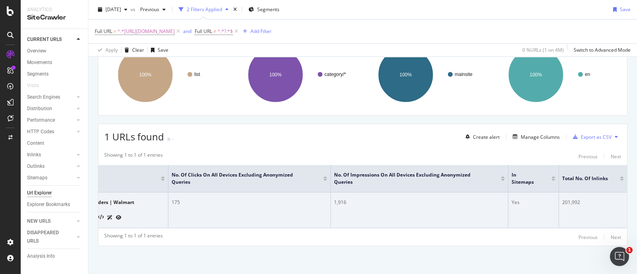
click at [562, 199] on div "201,992" at bounding box center [593, 202] width 62 height 7
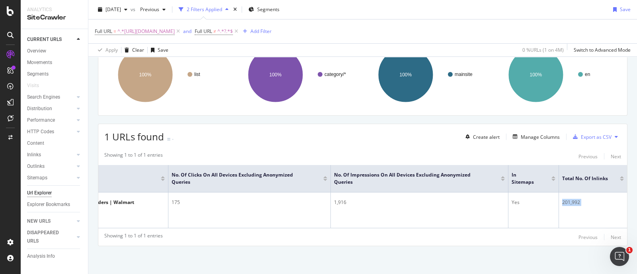
copy div "201,992"
click at [175, 31] on span "^.*[URL][DOMAIN_NAME]" at bounding box center [145, 31] width 57 height 11
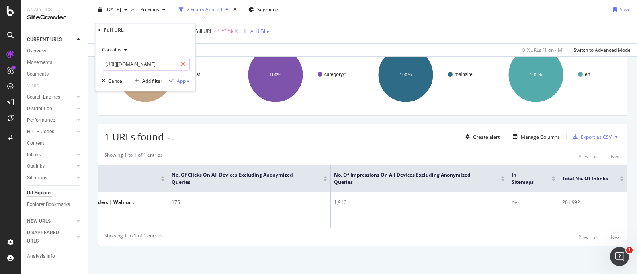
click at [185, 61] on icon at bounding box center [183, 64] width 4 height 6
click at [173, 63] on input "text" at bounding box center [145, 64] width 87 height 13
paste input "[URL][DOMAIN_NAME]"
type input "[URL][DOMAIN_NAME]"
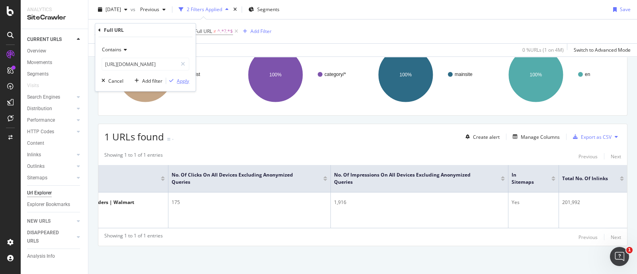
scroll to position [0, 0]
click at [182, 80] on div "Apply" at bounding box center [183, 81] width 12 height 7
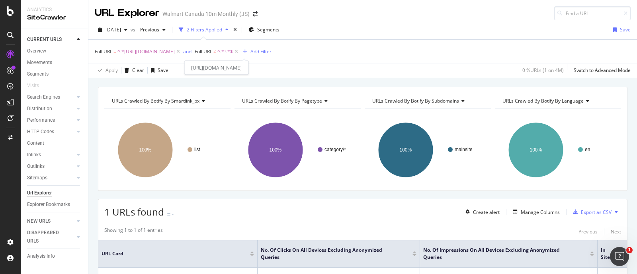
click at [175, 54] on span "^.*[URL][DOMAIN_NAME]" at bounding box center [145, 51] width 57 height 11
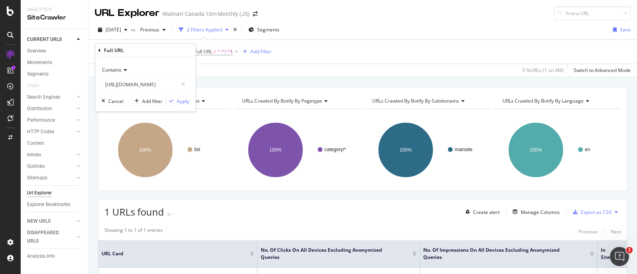
click at [354, 27] on div "[DATE] vs Previous 2 Filters Applied Segments Save" at bounding box center [362, 31] width 549 height 16
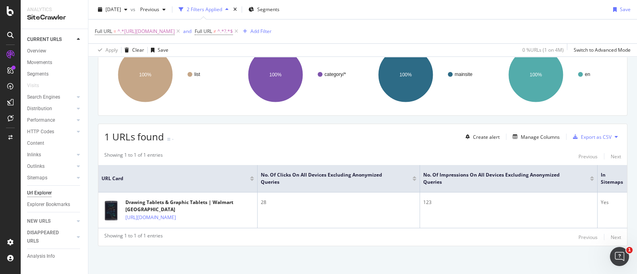
scroll to position [0, 97]
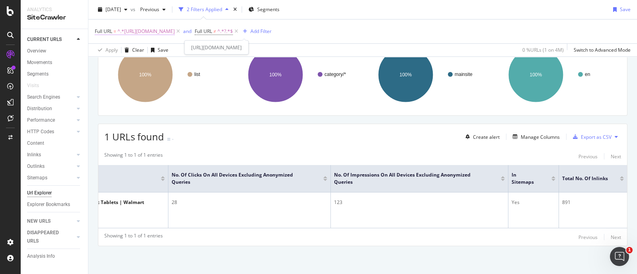
click at [175, 33] on span "^.*[URL][DOMAIN_NAME]" at bounding box center [145, 31] width 57 height 11
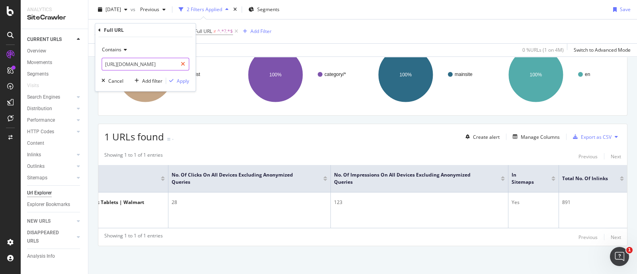
click at [183, 63] on icon at bounding box center [183, 64] width 4 height 6
click at [167, 65] on input "text" at bounding box center [145, 64] width 87 height 13
paste input "[URL][DOMAIN_NAME]"
type input "[URL][DOMAIN_NAME]"
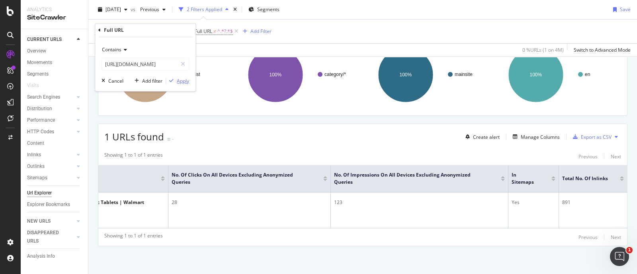
scroll to position [0, 0]
click at [182, 79] on div "Apply" at bounding box center [183, 81] width 12 height 7
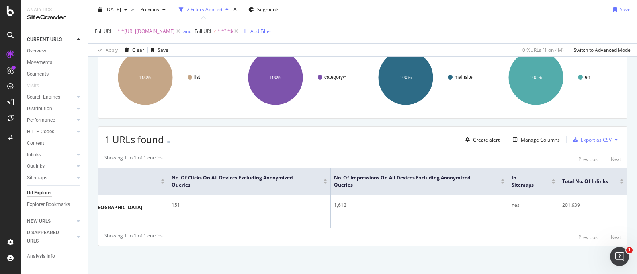
scroll to position [0, 97]
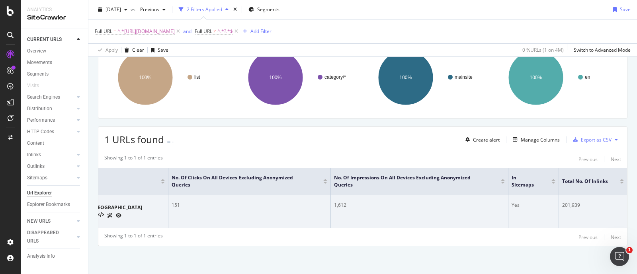
click at [562, 202] on div "201,939" at bounding box center [593, 205] width 62 height 7
copy div "201,939"
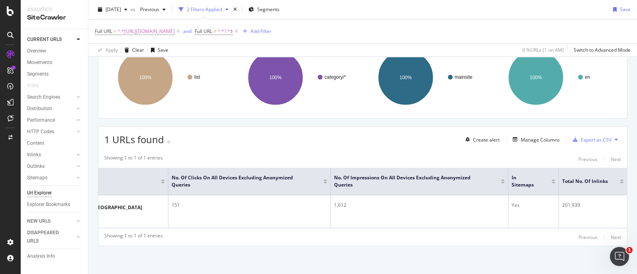
click at [317, 234] on div "Showing 1 to 1 of 1 entries Previous Next" at bounding box center [362, 238] width 529 height 10
click at [175, 31] on span "^.*[URL][DOMAIN_NAME]" at bounding box center [145, 31] width 57 height 11
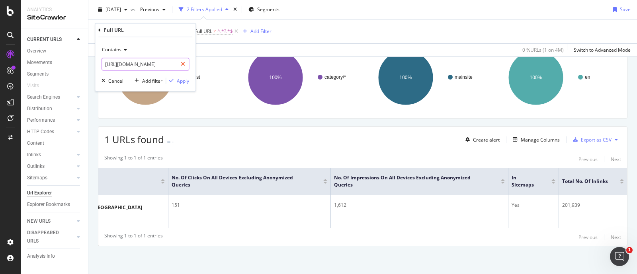
click at [185, 64] on icon at bounding box center [183, 64] width 4 height 6
click at [165, 66] on input "text" at bounding box center [145, 64] width 87 height 13
paste input "[URL][DOMAIN_NAME]"
type input "[URL][DOMAIN_NAME]"
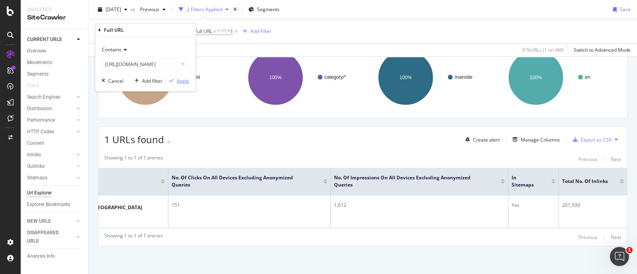
scroll to position [0, 0]
click at [182, 84] on div "Apply" at bounding box center [183, 81] width 12 height 7
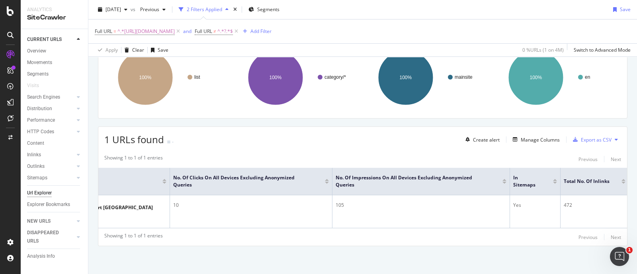
scroll to position [0, 97]
click at [175, 34] on span "^.*[URL][DOMAIN_NAME]" at bounding box center [145, 31] width 57 height 11
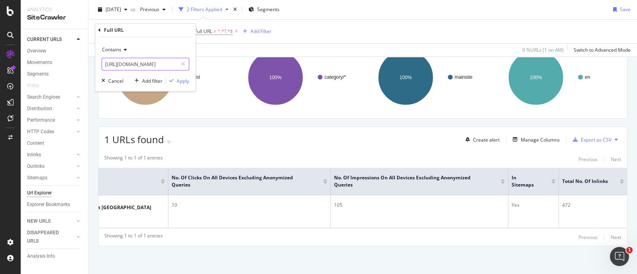
click at [184, 63] on icon at bounding box center [183, 64] width 4 height 6
click at [164, 62] on input "text" at bounding box center [145, 64] width 87 height 13
paste input "[URL][DOMAIN_NAME]"
type input "[URL][DOMAIN_NAME]"
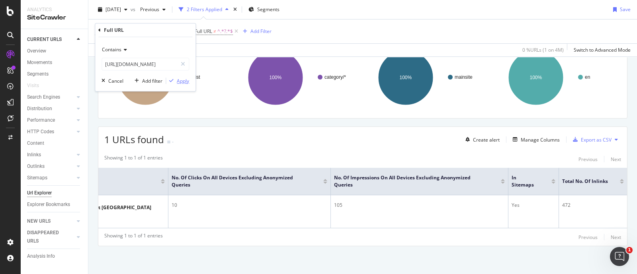
scroll to position [0, 0]
click at [181, 78] on div "Apply" at bounding box center [183, 81] width 12 height 7
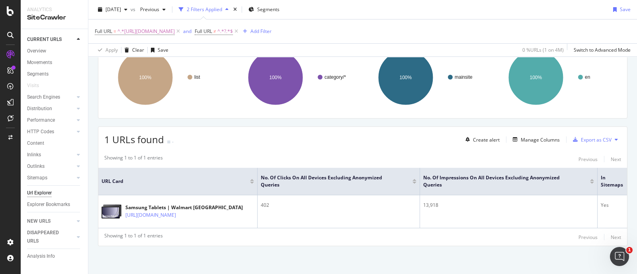
scroll to position [0, 97]
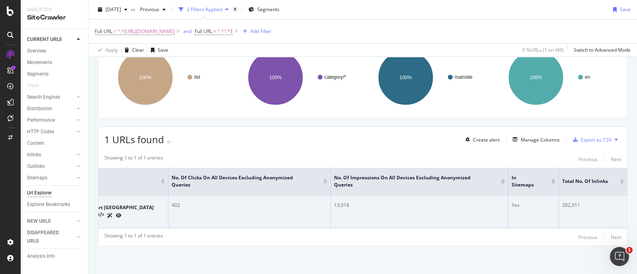
click at [562, 202] on div "202,311" at bounding box center [593, 205] width 62 height 7
copy div "202,311"
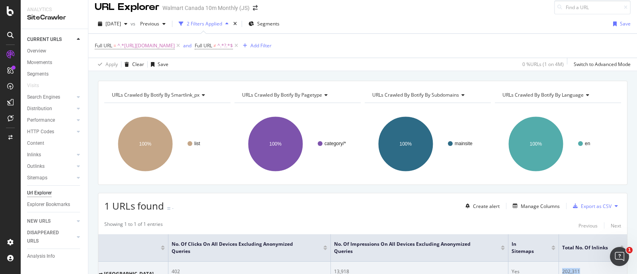
scroll to position [0, 0]
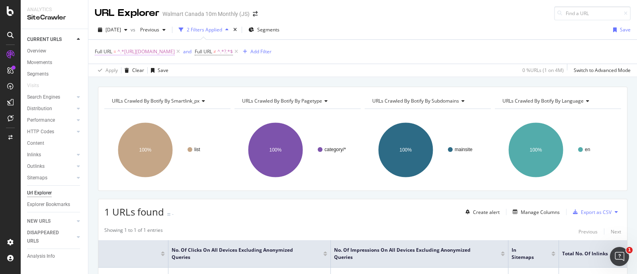
click at [175, 53] on span "^.*[URL][DOMAIN_NAME]" at bounding box center [145, 51] width 57 height 11
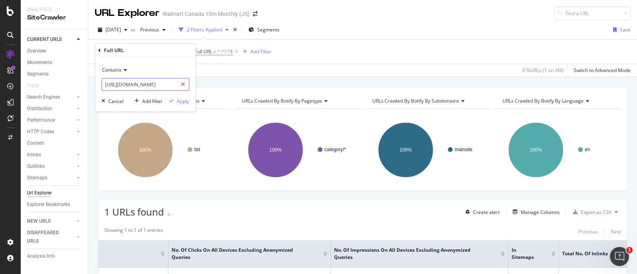
click at [185, 84] on div at bounding box center [183, 84] width 12 height 13
click at [161, 86] on input "text" at bounding box center [145, 84] width 87 height 13
paste input "[URL][DOMAIN_NAME]"
type input "[URL][DOMAIN_NAME]"
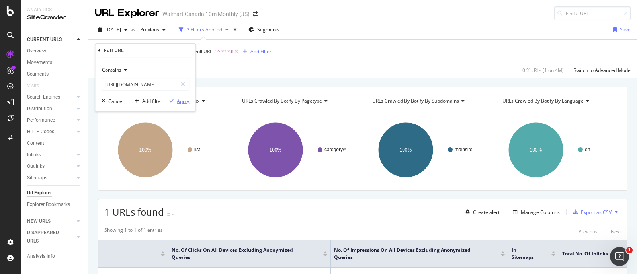
click at [183, 99] on div "Apply" at bounding box center [183, 101] width 12 height 7
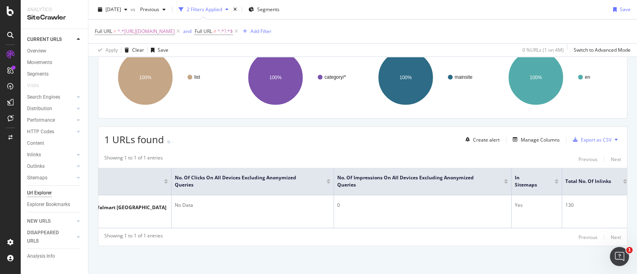
scroll to position [0, 97]
click at [175, 33] on span "^.*[URL][DOMAIN_NAME]" at bounding box center [145, 31] width 57 height 11
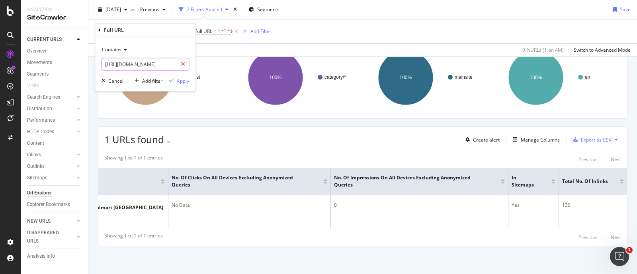
click at [185, 65] on icon at bounding box center [183, 64] width 4 height 6
click at [161, 63] on input "text" at bounding box center [145, 64] width 87 height 13
paste input "[URL][DOMAIN_NAME]"
type input "[URL][DOMAIN_NAME]"
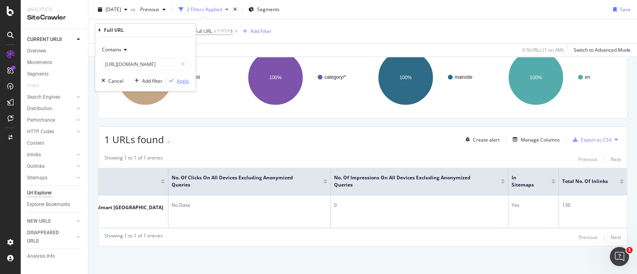
click at [185, 82] on div "Apply" at bounding box center [183, 81] width 12 height 7
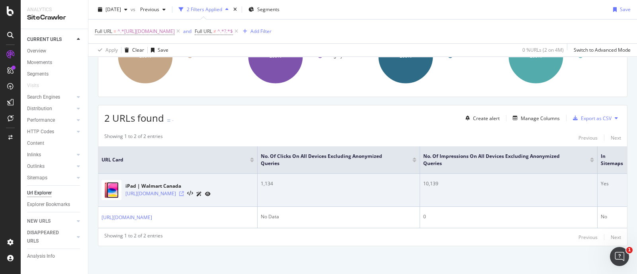
click at [184, 191] on icon at bounding box center [181, 193] width 5 height 5
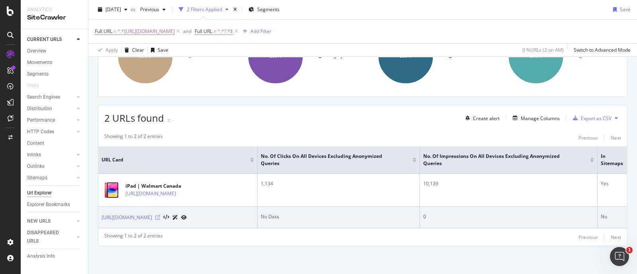
click at [160, 215] on icon at bounding box center [157, 217] width 5 height 5
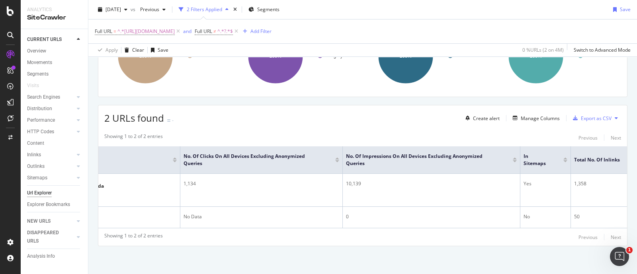
scroll to position [0, 97]
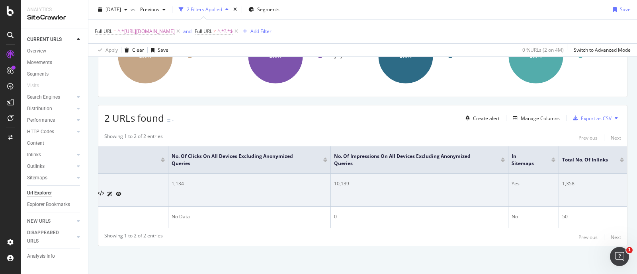
click at [562, 180] on div "1,358" at bounding box center [593, 183] width 62 height 7
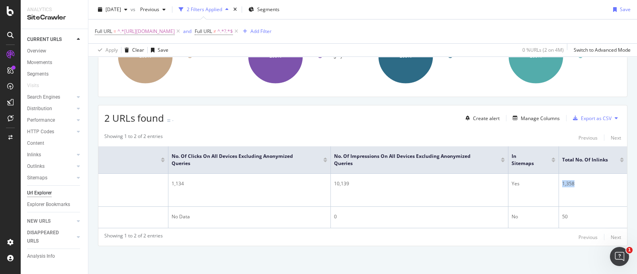
copy div "1,358"
click at [175, 32] on span "^.*[URL][DOMAIN_NAME]" at bounding box center [145, 31] width 57 height 11
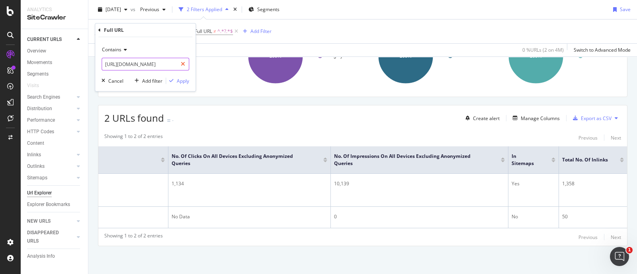
click at [184, 65] on icon at bounding box center [183, 64] width 4 height 6
click at [164, 63] on input "text" at bounding box center [145, 64] width 87 height 13
paste input "[URL][DOMAIN_NAME]"
type input "[URL][DOMAIN_NAME]"
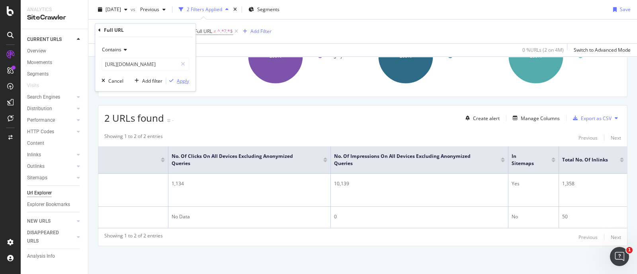
scroll to position [0, 0]
click at [183, 79] on div "Apply" at bounding box center [183, 81] width 12 height 7
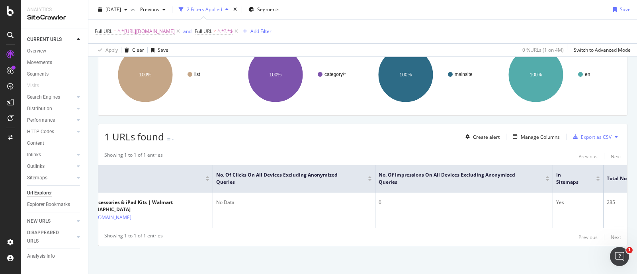
scroll to position [0, 97]
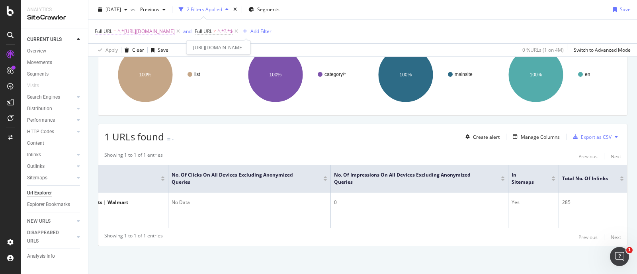
click at [175, 31] on span "^.*[URL][DOMAIN_NAME]" at bounding box center [145, 31] width 57 height 11
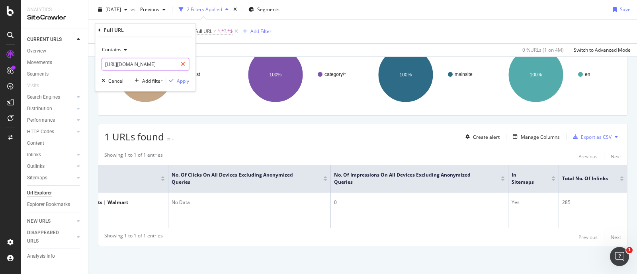
click at [183, 64] on icon at bounding box center [183, 64] width 4 height 6
click at [164, 64] on input "text" at bounding box center [145, 64] width 87 height 13
paste input "[URL][DOMAIN_NAME]"
type input "[URL][DOMAIN_NAME]"
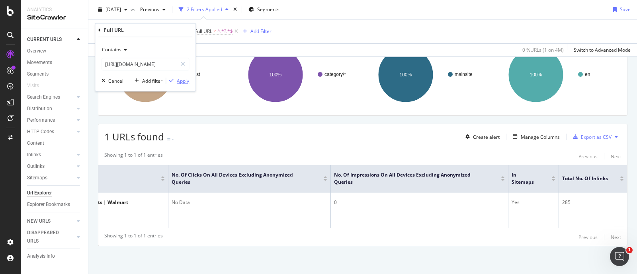
scroll to position [0, 0]
click at [183, 80] on div "Apply" at bounding box center [183, 81] width 12 height 7
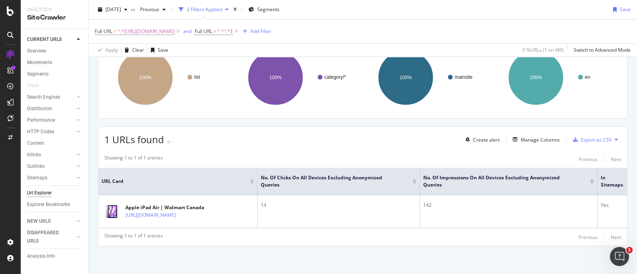
scroll to position [0, 97]
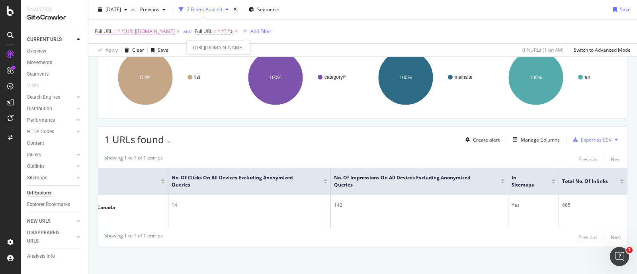
click at [175, 31] on span "^.*[URL][DOMAIN_NAME]" at bounding box center [145, 31] width 57 height 11
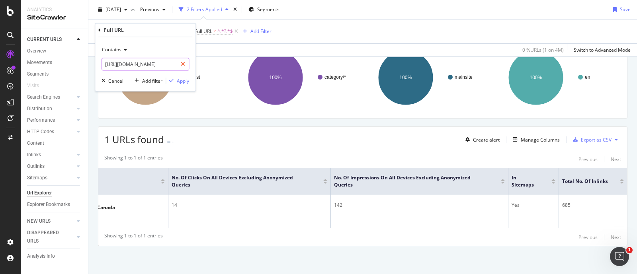
click at [183, 64] on icon at bounding box center [183, 64] width 4 height 6
click at [159, 63] on input "text" at bounding box center [145, 64] width 87 height 13
paste input "[URL][DOMAIN_NAME]"
type input "[URL][DOMAIN_NAME]"
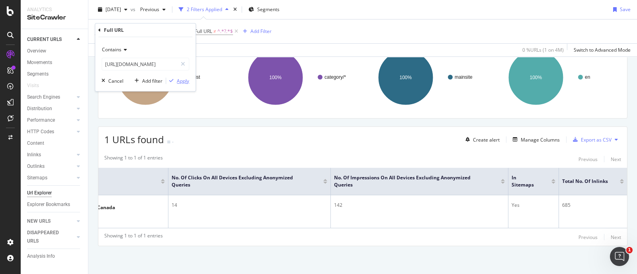
scroll to position [0, 0]
click at [181, 79] on div "Apply" at bounding box center [183, 81] width 12 height 7
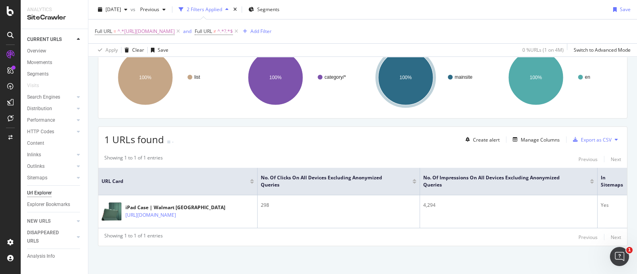
scroll to position [0, 97]
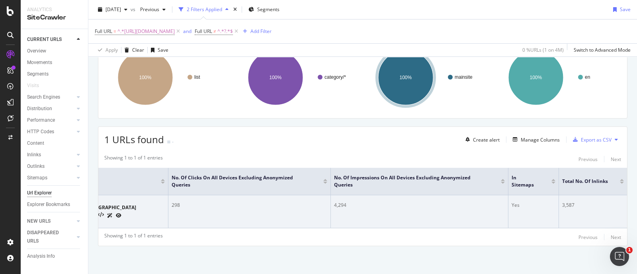
click at [562, 202] on div "3,587" at bounding box center [593, 205] width 62 height 7
copy div "3,587"
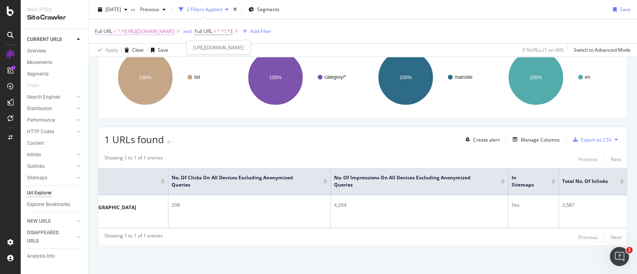
click at [175, 32] on span "^.*[URL][DOMAIN_NAME]" at bounding box center [145, 31] width 57 height 11
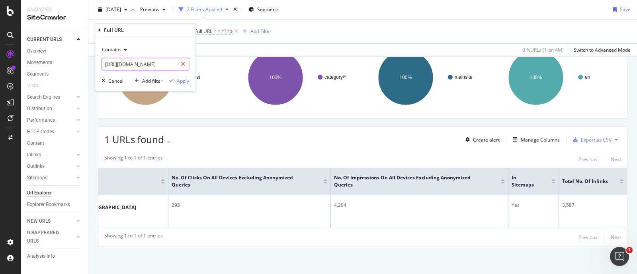
click at [182, 64] on icon at bounding box center [183, 64] width 4 height 6
click at [158, 64] on input "text" at bounding box center [145, 64] width 87 height 13
paste input "[URL][DOMAIN_NAME]"
type input "[URL][DOMAIN_NAME]"
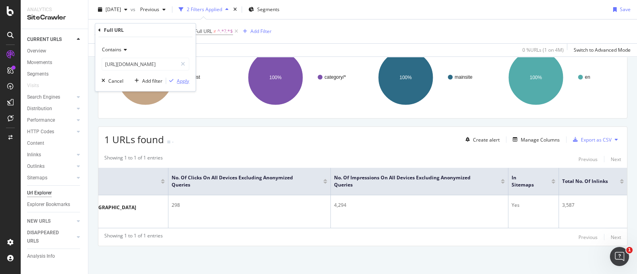
click at [180, 78] on div "Apply" at bounding box center [183, 81] width 12 height 7
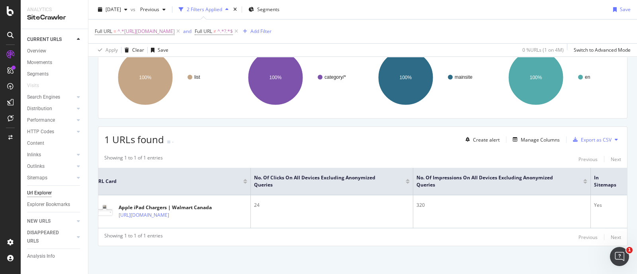
scroll to position [0, 97]
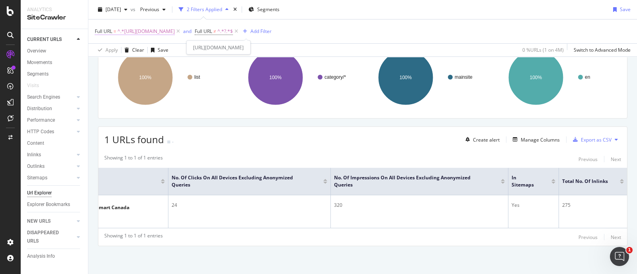
click at [175, 26] on span "^.*[URL][DOMAIN_NAME]" at bounding box center [145, 31] width 57 height 11
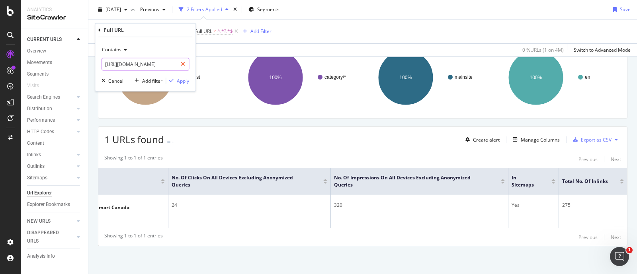
click at [183, 63] on icon at bounding box center [183, 64] width 4 height 6
click at [165, 68] on input "text" at bounding box center [145, 64] width 87 height 13
paste input "[URL][DOMAIN_NAME]"
type input "[URL][DOMAIN_NAME]"
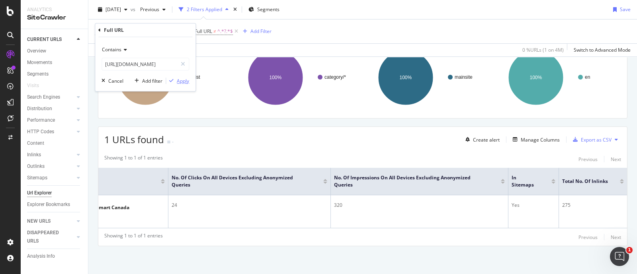
scroll to position [0, 0]
click at [183, 83] on div "Apply" at bounding box center [183, 81] width 12 height 7
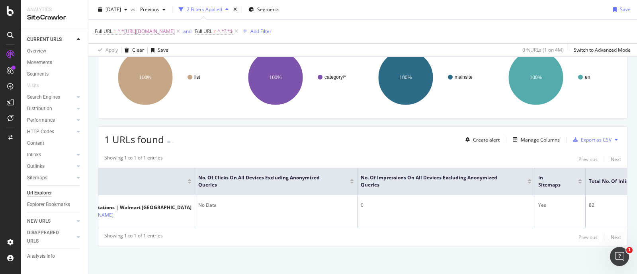
scroll to position [0, 97]
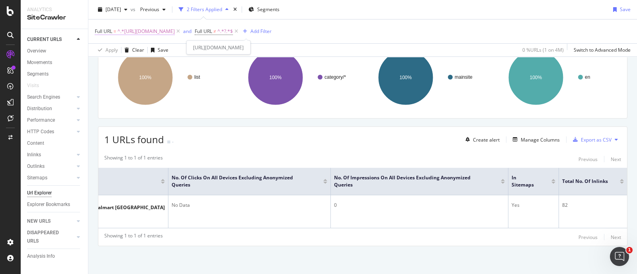
drag, startPoint x: 302, startPoint y: 31, endPoint x: 305, endPoint y: 35, distance: 4.9
click at [175, 30] on span "^.*[URL][DOMAIN_NAME]" at bounding box center [145, 31] width 57 height 11
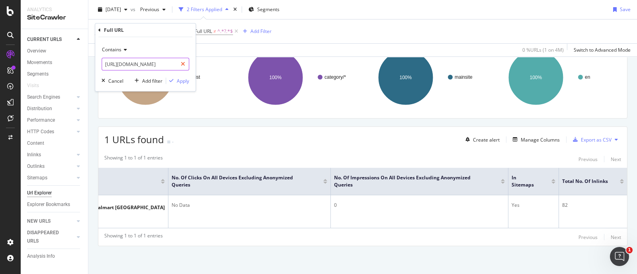
click at [182, 60] on div at bounding box center [183, 64] width 12 height 13
click at [164, 63] on input "text" at bounding box center [145, 64] width 87 height 13
paste input "[URL][DOMAIN_NAME]"
type input "[URL][DOMAIN_NAME]"
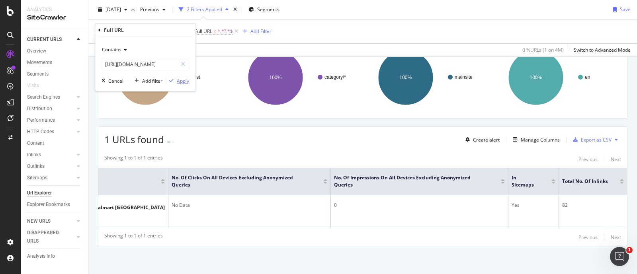
click at [178, 80] on div "Apply" at bounding box center [183, 81] width 12 height 7
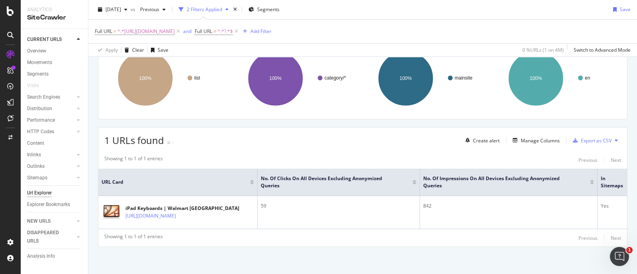
scroll to position [99, 0]
click at [175, 31] on span "^.*[URL][DOMAIN_NAME]" at bounding box center [145, 31] width 57 height 11
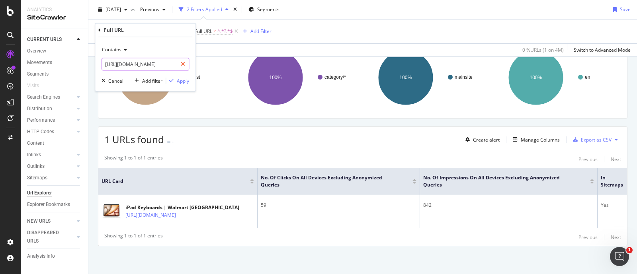
click at [185, 66] on div at bounding box center [183, 64] width 12 height 13
click at [162, 64] on input "text" at bounding box center [145, 64] width 87 height 13
paste input "[URL][DOMAIN_NAME]"
type input "[URL][DOMAIN_NAME]"
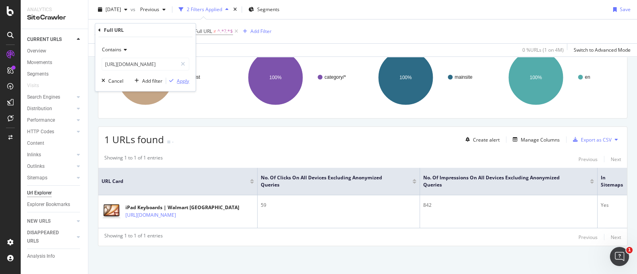
click at [181, 81] on div "Apply" at bounding box center [183, 81] width 12 height 7
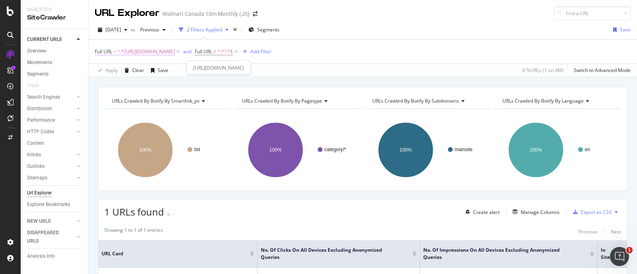
click at [175, 48] on span "^.*[URL][DOMAIN_NAME]" at bounding box center [145, 51] width 57 height 11
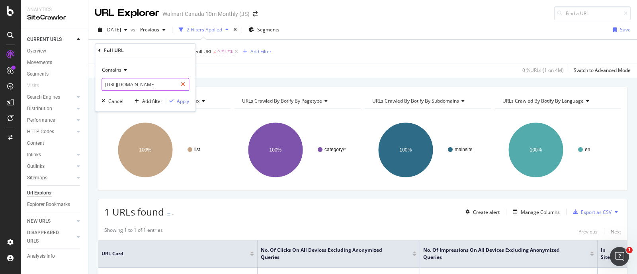
click at [181, 84] on div at bounding box center [183, 84] width 12 height 13
click at [168, 86] on input "text" at bounding box center [145, 84] width 87 height 13
paste input "[URL][DOMAIN_NAME]"
type input "[URL][DOMAIN_NAME]"
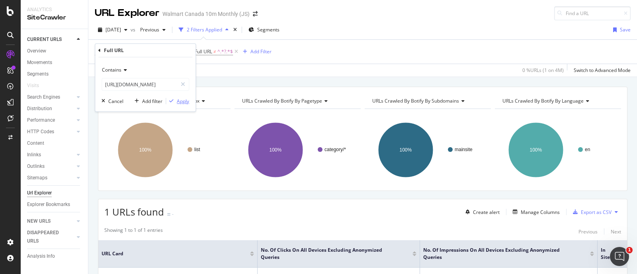
click at [183, 100] on div "Apply" at bounding box center [183, 101] width 12 height 7
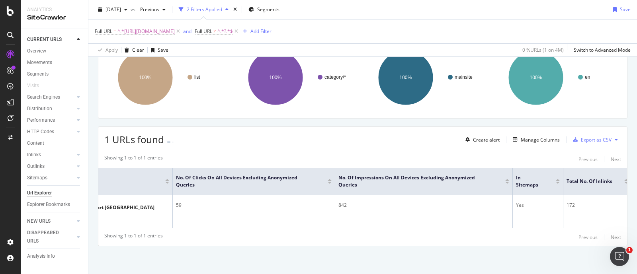
scroll to position [0, 94]
click at [175, 31] on span "^.*[URL][DOMAIN_NAME]" at bounding box center [145, 31] width 57 height 11
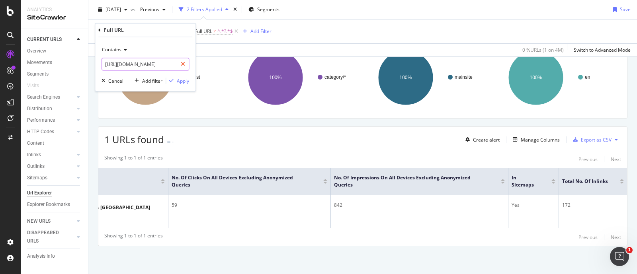
click at [184, 64] on icon at bounding box center [183, 64] width 4 height 6
click at [157, 67] on input "text" at bounding box center [145, 64] width 87 height 13
paste input "[URL][DOMAIN_NAME]"
type input "[URL][DOMAIN_NAME]"
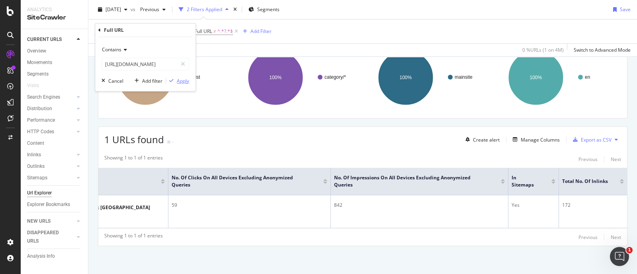
scroll to position [0, 0]
click at [177, 80] on div "Apply" at bounding box center [183, 81] width 12 height 7
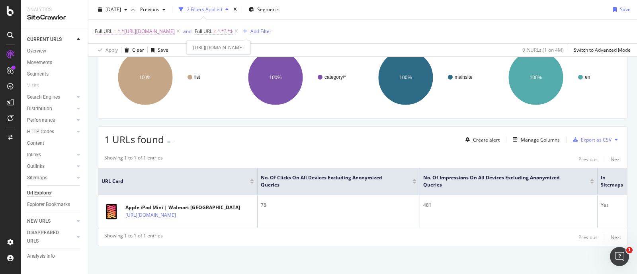
drag, startPoint x: 225, startPoint y: 32, endPoint x: 231, endPoint y: 36, distance: 6.8
click at [175, 32] on span "^.*[URL][DOMAIN_NAME]" at bounding box center [145, 31] width 57 height 11
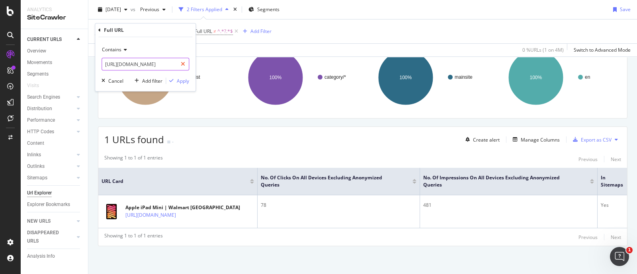
click at [183, 64] on icon at bounding box center [183, 64] width 4 height 6
click at [165, 64] on input "text" at bounding box center [145, 64] width 87 height 13
paste input "[URL][DOMAIN_NAME]"
type input "[URL][DOMAIN_NAME]"
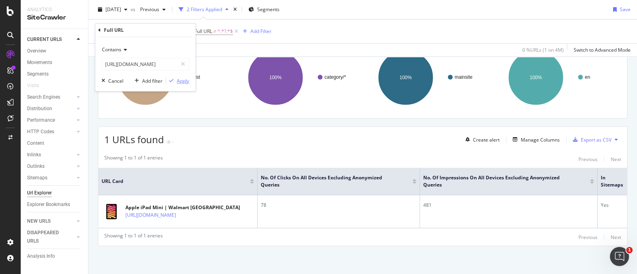
click at [175, 80] on div "button" at bounding box center [171, 80] width 11 height 5
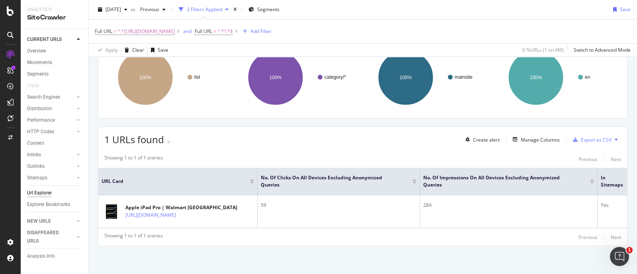
scroll to position [0, 97]
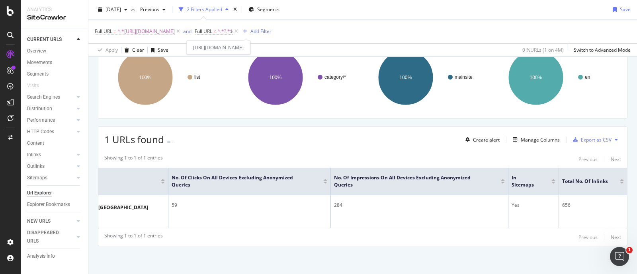
click at [175, 33] on span "^.*[URL][DOMAIN_NAME]" at bounding box center [145, 31] width 57 height 11
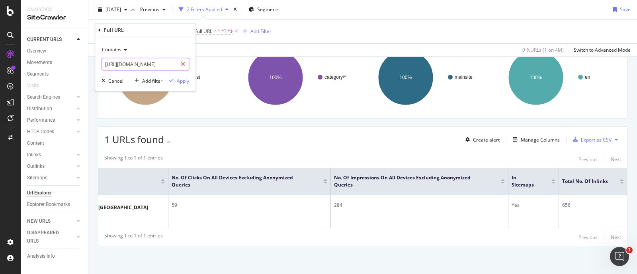
click at [183, 64] on icon at bounding box center [183, 64] width 4 height 6
click at [159, 65] on input "text" at bounding box center [145, 64] width 87 height 13
paste input "[URL][DOMAIN_NAME]"
type input "[URL][DOMAIN_NAME]"
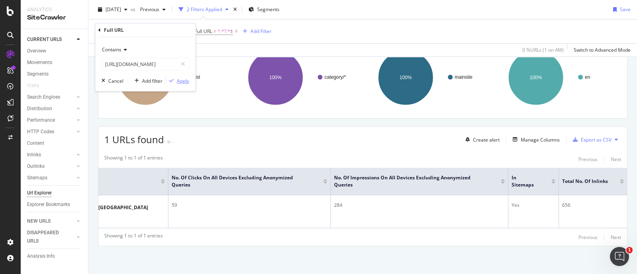
scroll to position [0, 0]
click at [183, 80] on div "Apply" at bounding box center [183, 81] width 12 height 7
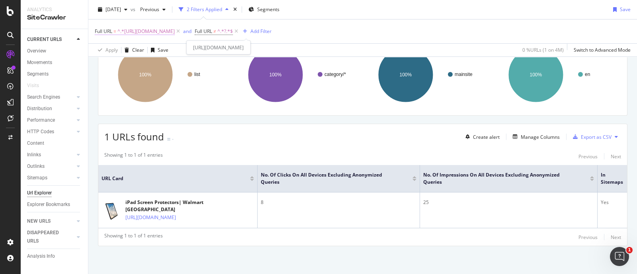
click at [175, 30] on span "^.*[URL][DOMAIN_NAME]" at bounding box center [145, 31] width 57 height 11
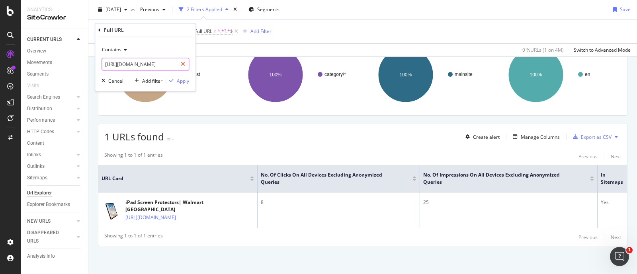
click at [184, 63] on icon at bounding box center [183, 64] width 4 height 6
click at [168, 66] on input "text" at bounding box center [145, 64] width 87 height 13
paste input "[URL][DOMAIN_NAME]"
type input "[URL][DOMAIN_NAME]"
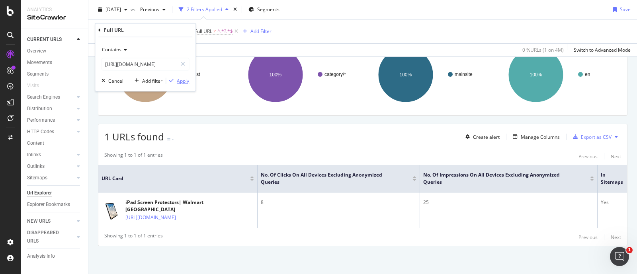
click at [185, 82] on div "Apply" at bounding box center [183, 81] width 12 height 7
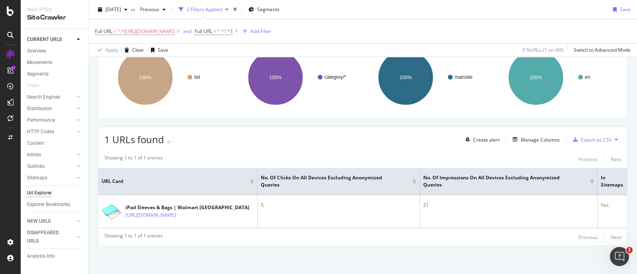
scroll to position [0, 97]
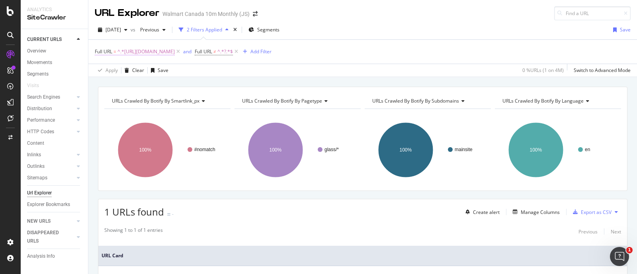
click at [175, 54] on span "^.*[URL][DOMAIN_NAME]" at bounding box center [145, 51] width 57 height 11
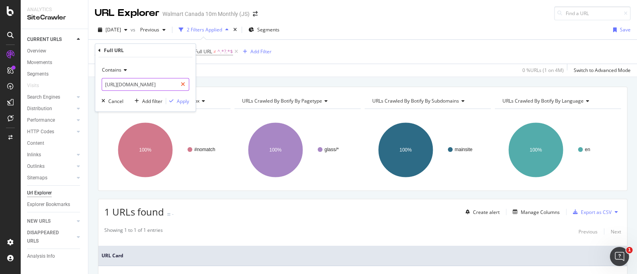
click at [183, 85] on icon at bounding box center [183, 85] width 4 height 6
click at [171, 85] on input "text" at bounding box center [145, 84] width 87 height 13
paste input "[URL][DOMAIN_NAME]"
type input "[URL][DOMAIN_NAME]"
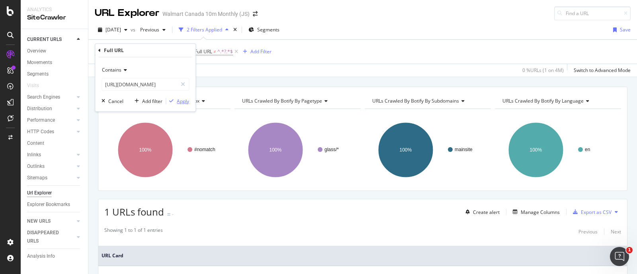
click at [180, 103] on div "Apply" at bounding box center [183, 101] width 12 height 7
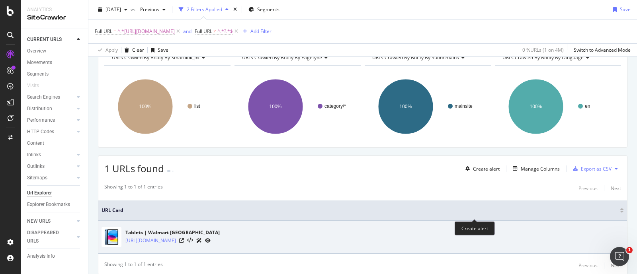
scroll to position [72, 0]
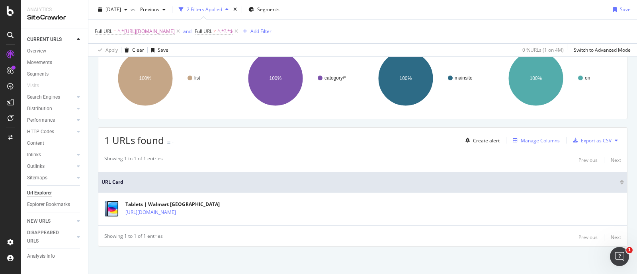
click at [533, 143] on div "Manage Columns" at bounding box center [540, 140] width 39 height 7
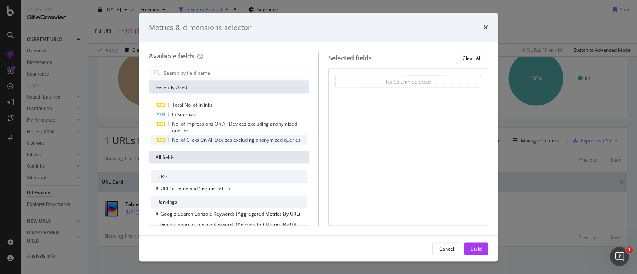
click at [191, 142] on span "No. of Clicks On All Devices excluding anonymized queries" at bounding box center [236, 140] width 129 height 7
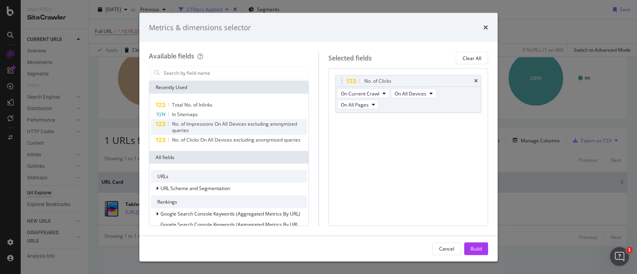
click at [195, 125] on span "No. of Impressions On All Devices excluding anonymized queries" at bounding box center [234, 127] width 125 height 13
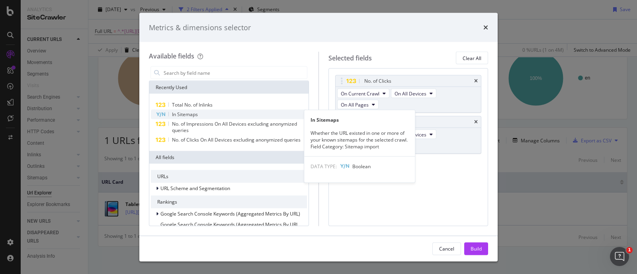
click at [188, 112] on span "In Sitemaps" at bounding box center [185, 114] width 26 height 7
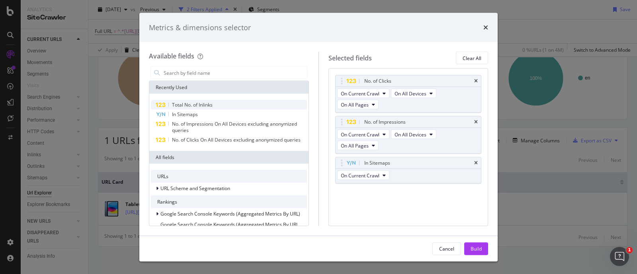
click at [191, 106] on span "Total No. of Inlinks" at bounding box center [192, 105] width 41 height 7
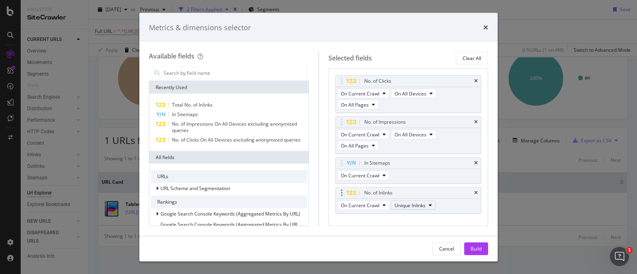
click at [411, 202] on span "Unique Inlinks" at bounding box center [410, 205] width 31 height 7
click at [421, 216] on div "Total Inlinks" at bounding box center [414, 211] width 46 height 12
click at [474, 248] on div "Build" at bounding box center [476, 248] width 11 height 7
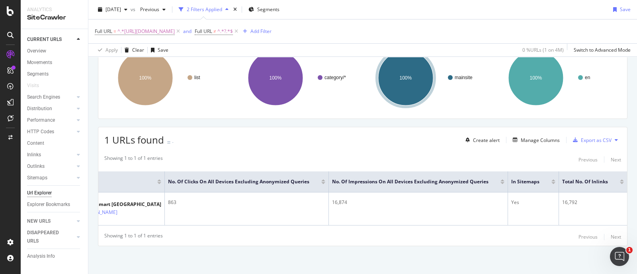
scroll to position [0, 134]
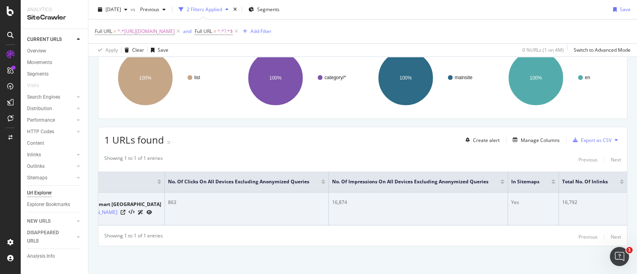
click at [565, 199] on div "16,792" at bounding box center [593, 202] width 62 height 7
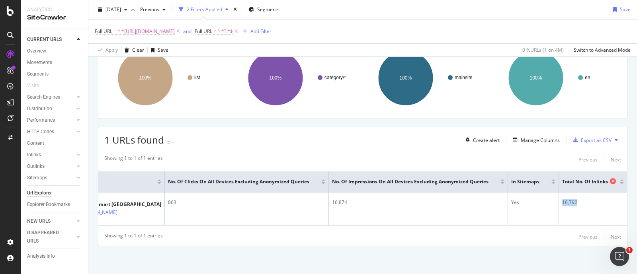
copy div "16,792"
